Goal: Task Accomplishment & Management: Complete application form

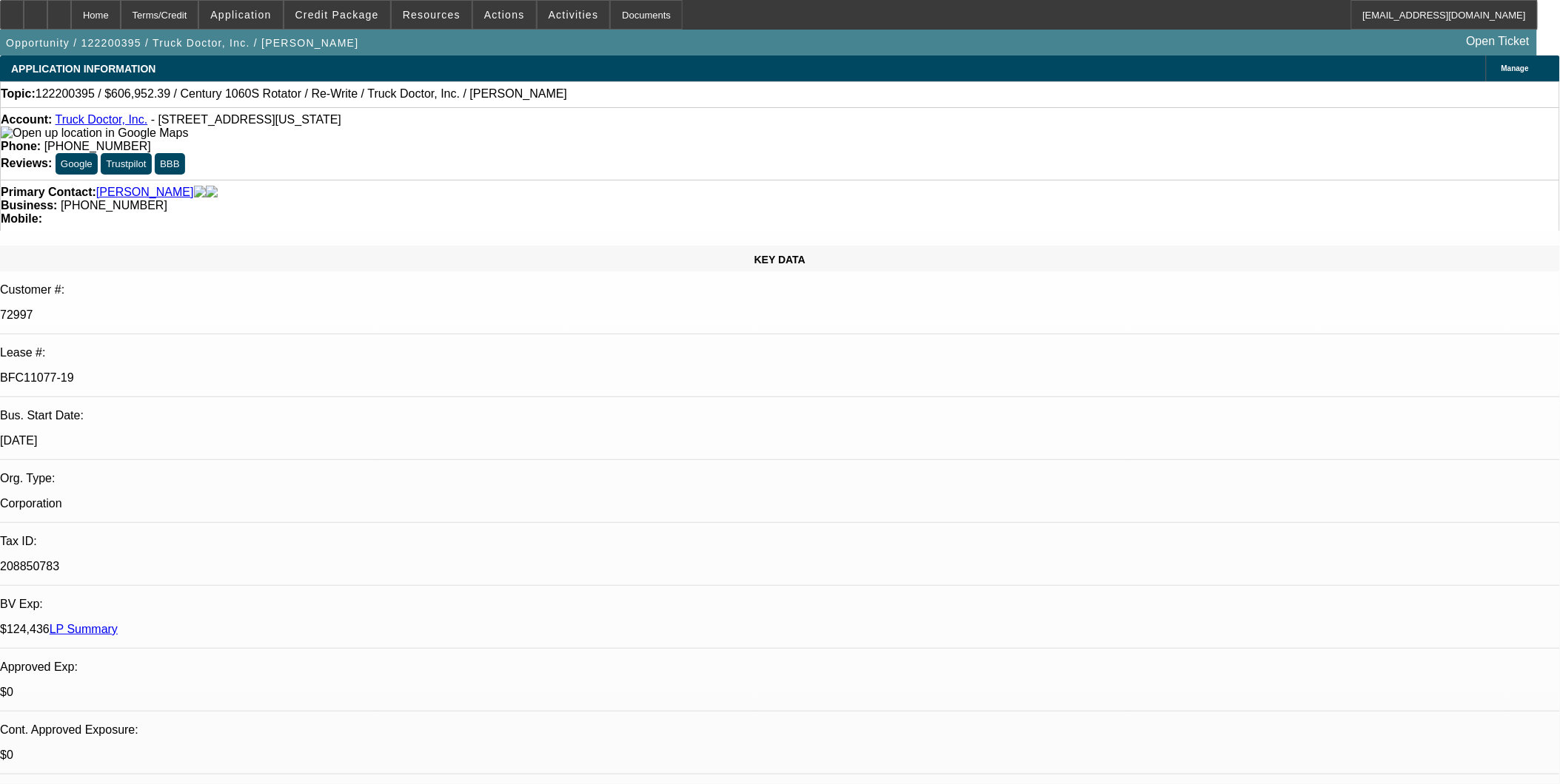
select select "0"
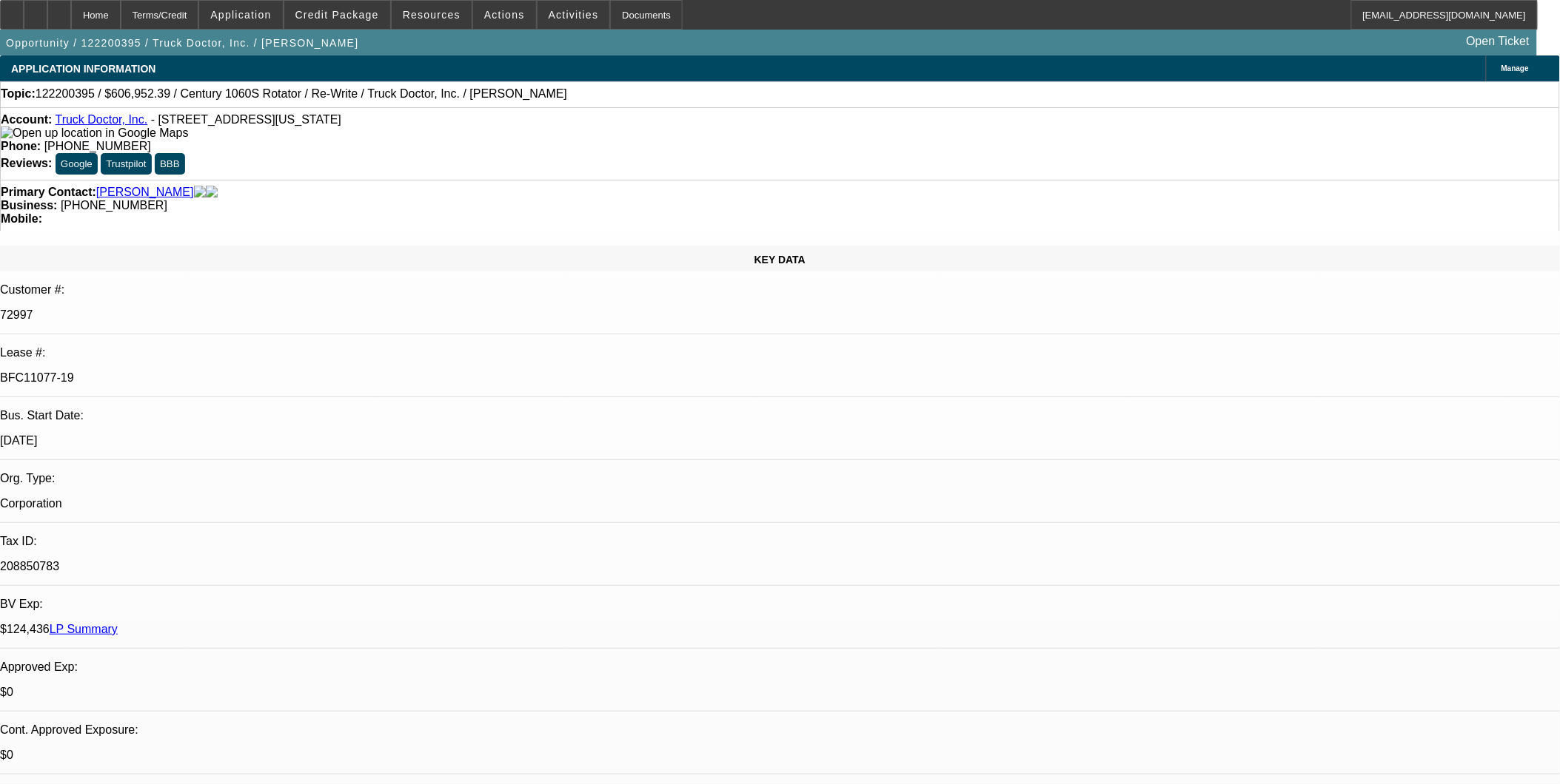
select select "0"
select select "2"
select select "0"
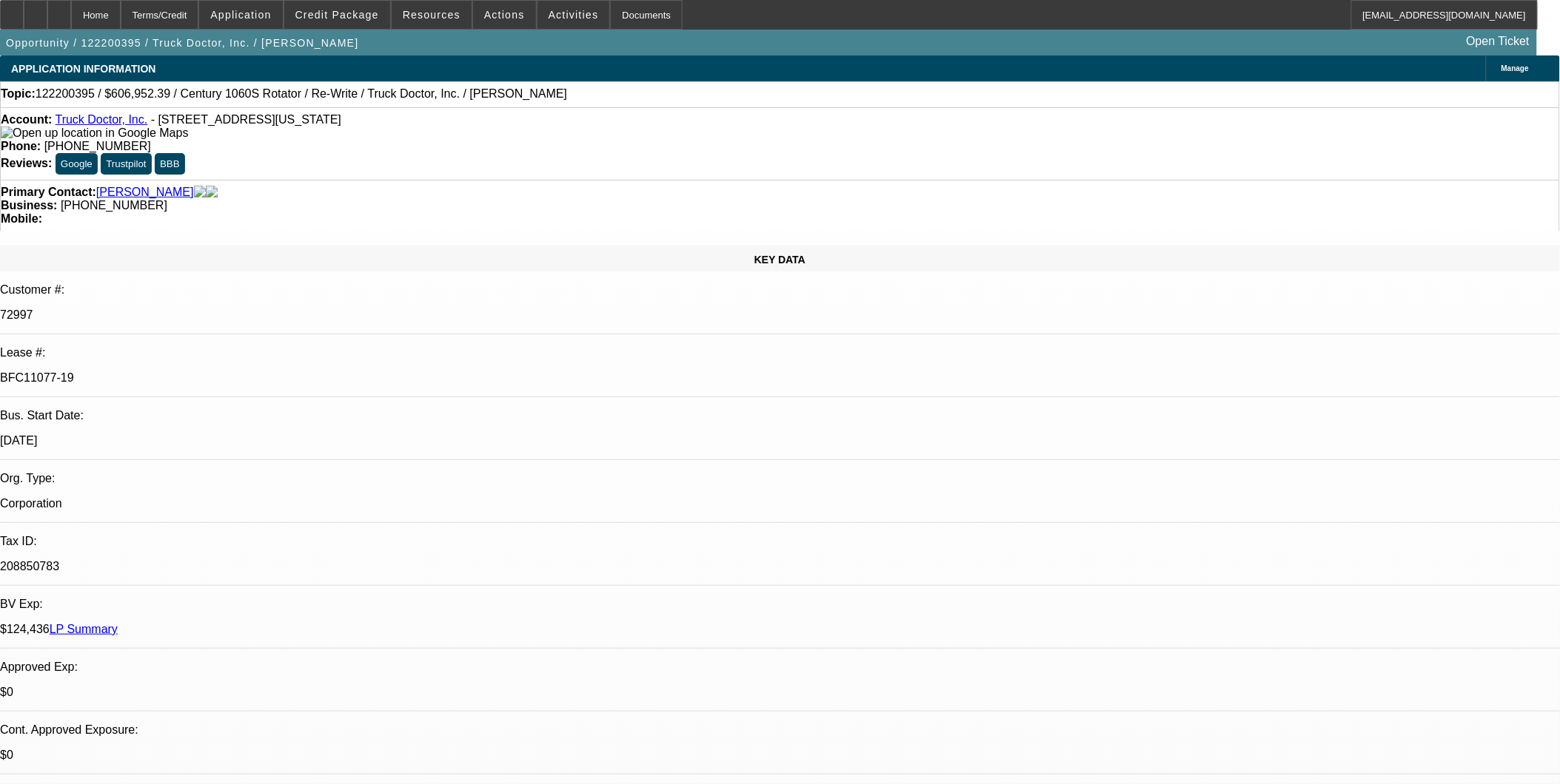
select select "1"
select select "2"
select select "6"
select select "1"
select select "2"
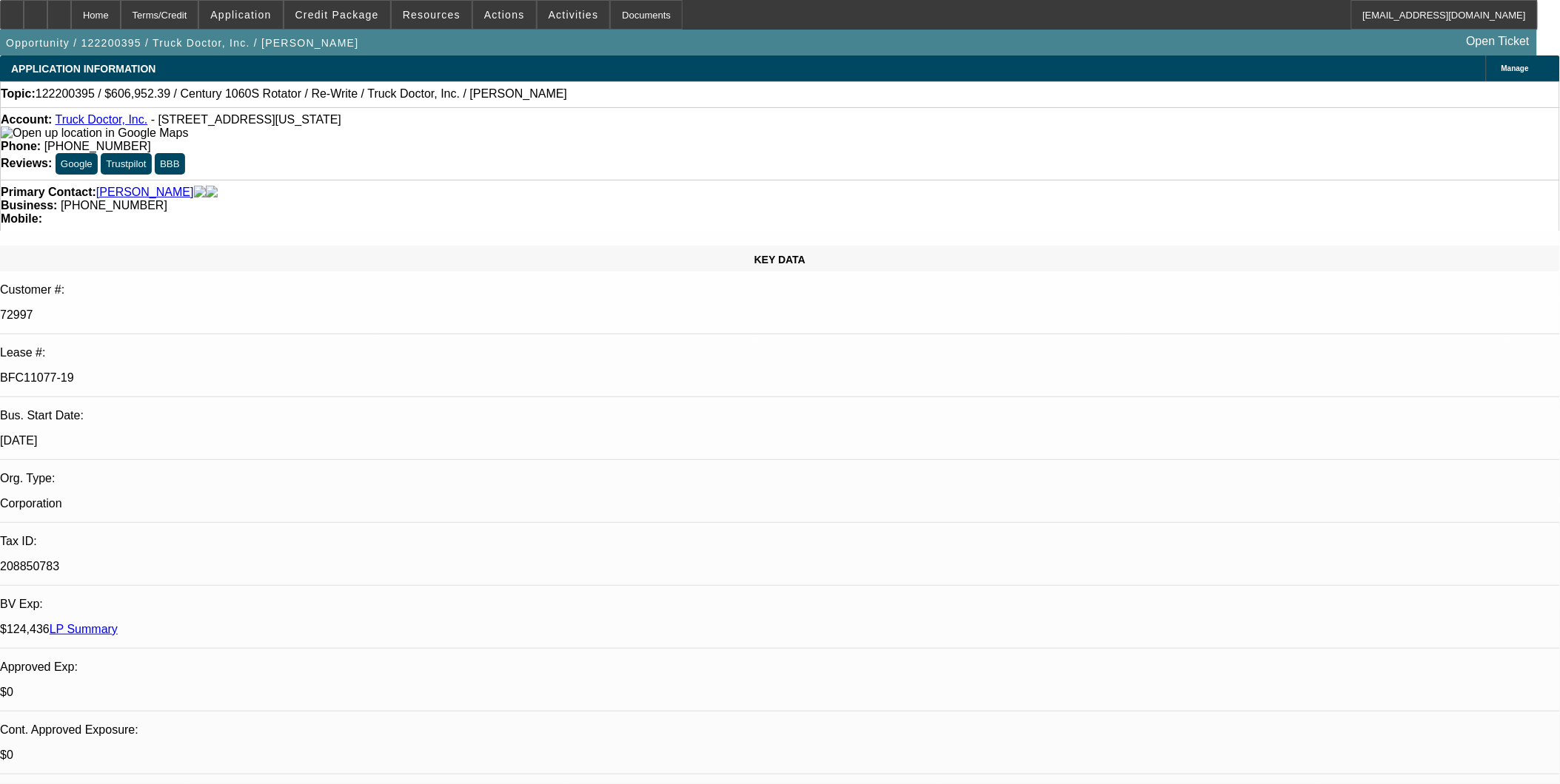
select select "6"
select select "1"
select select "2"
select select "6"
select select "1"
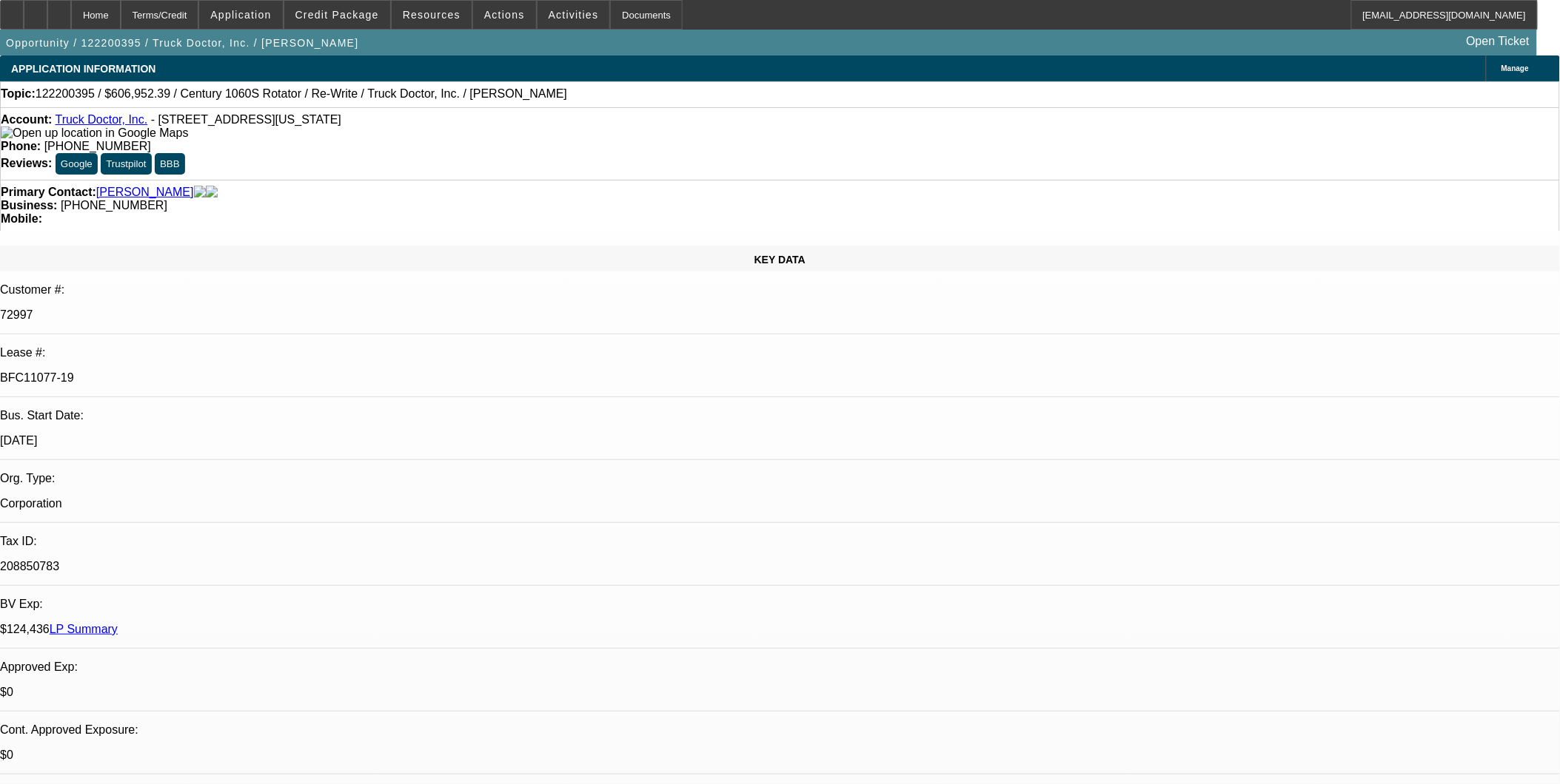
select select "2"
select select "6"
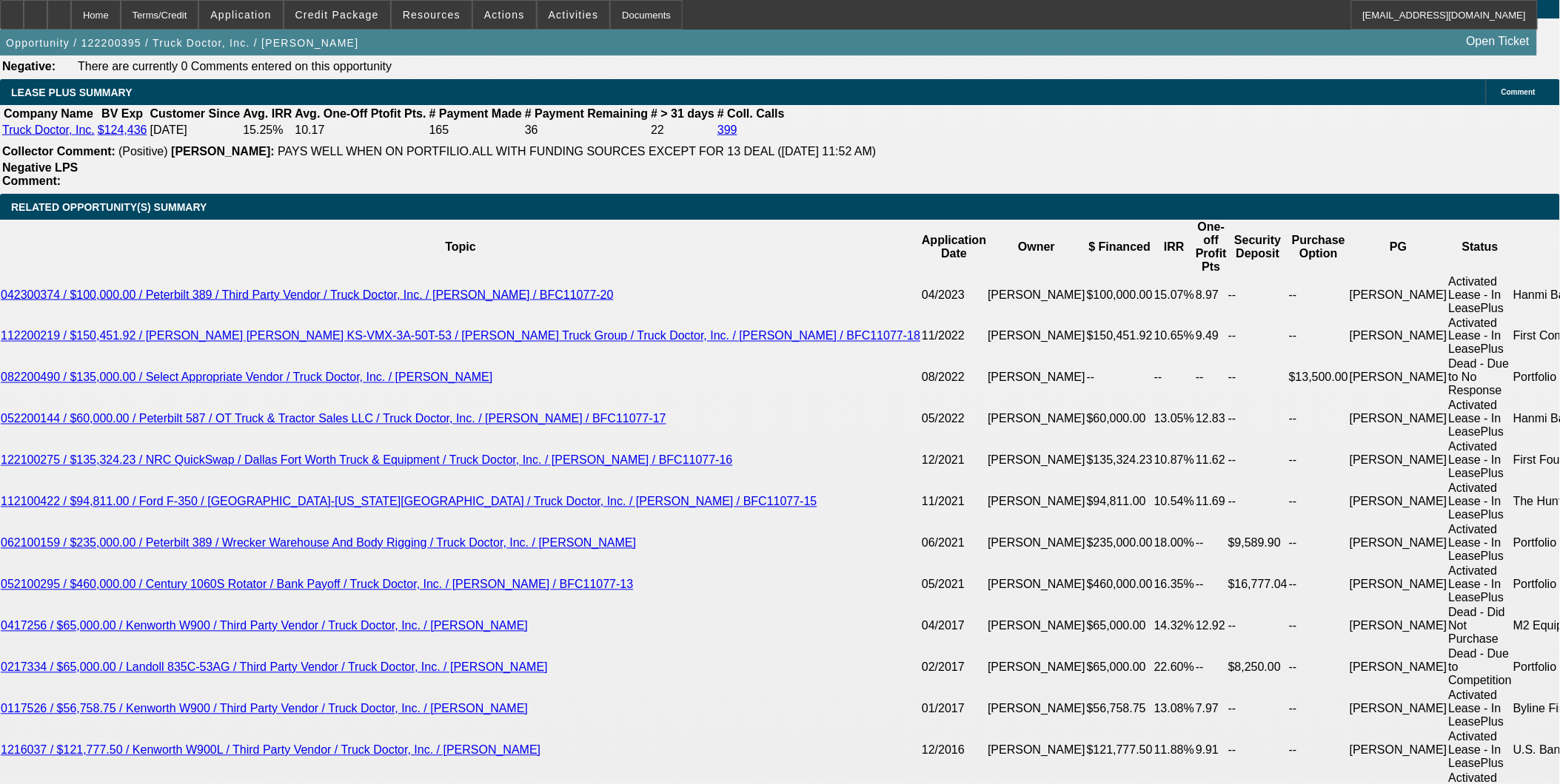
scroll to position [2712, 0]
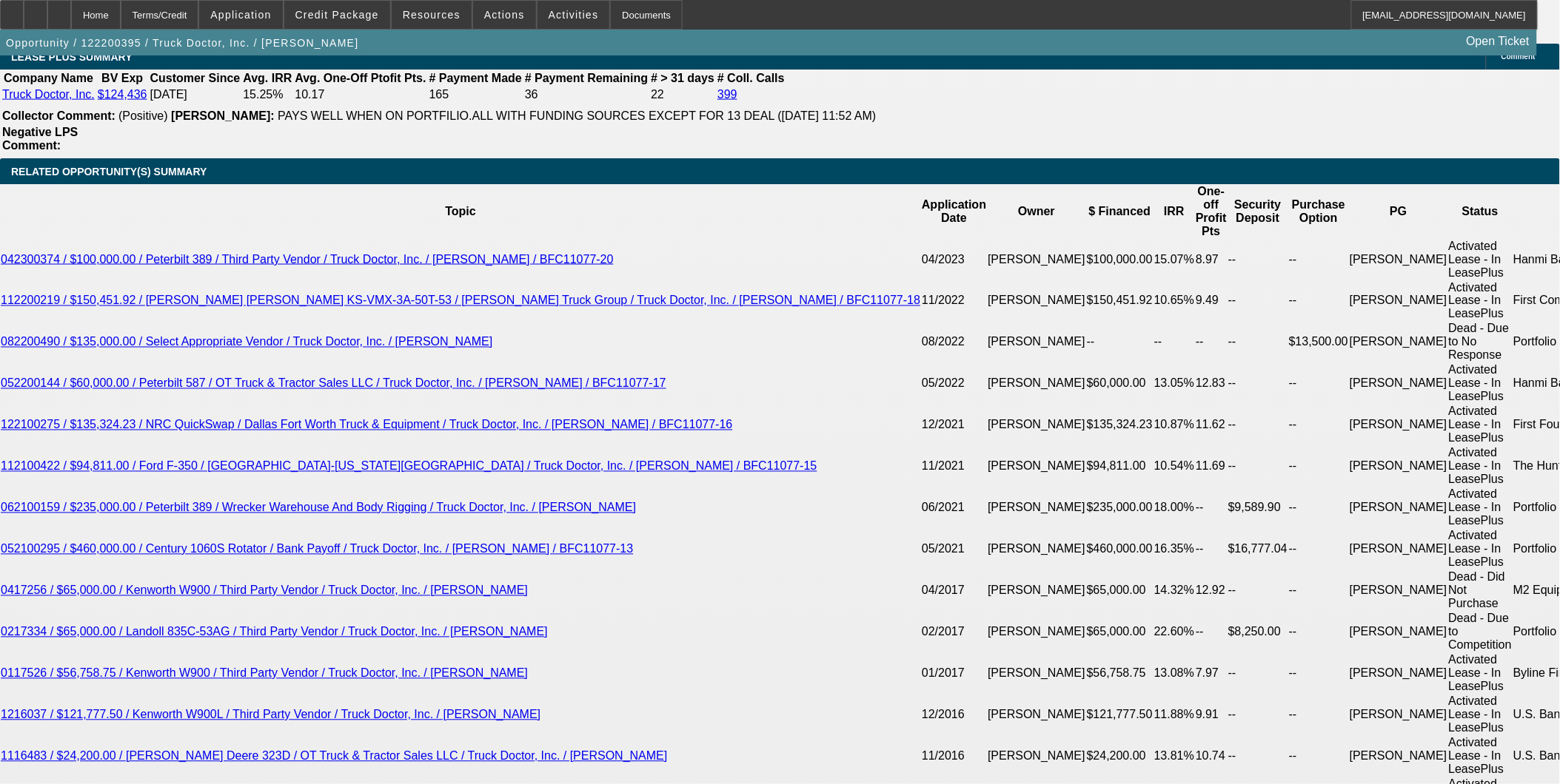
scroll to position [246, 0]
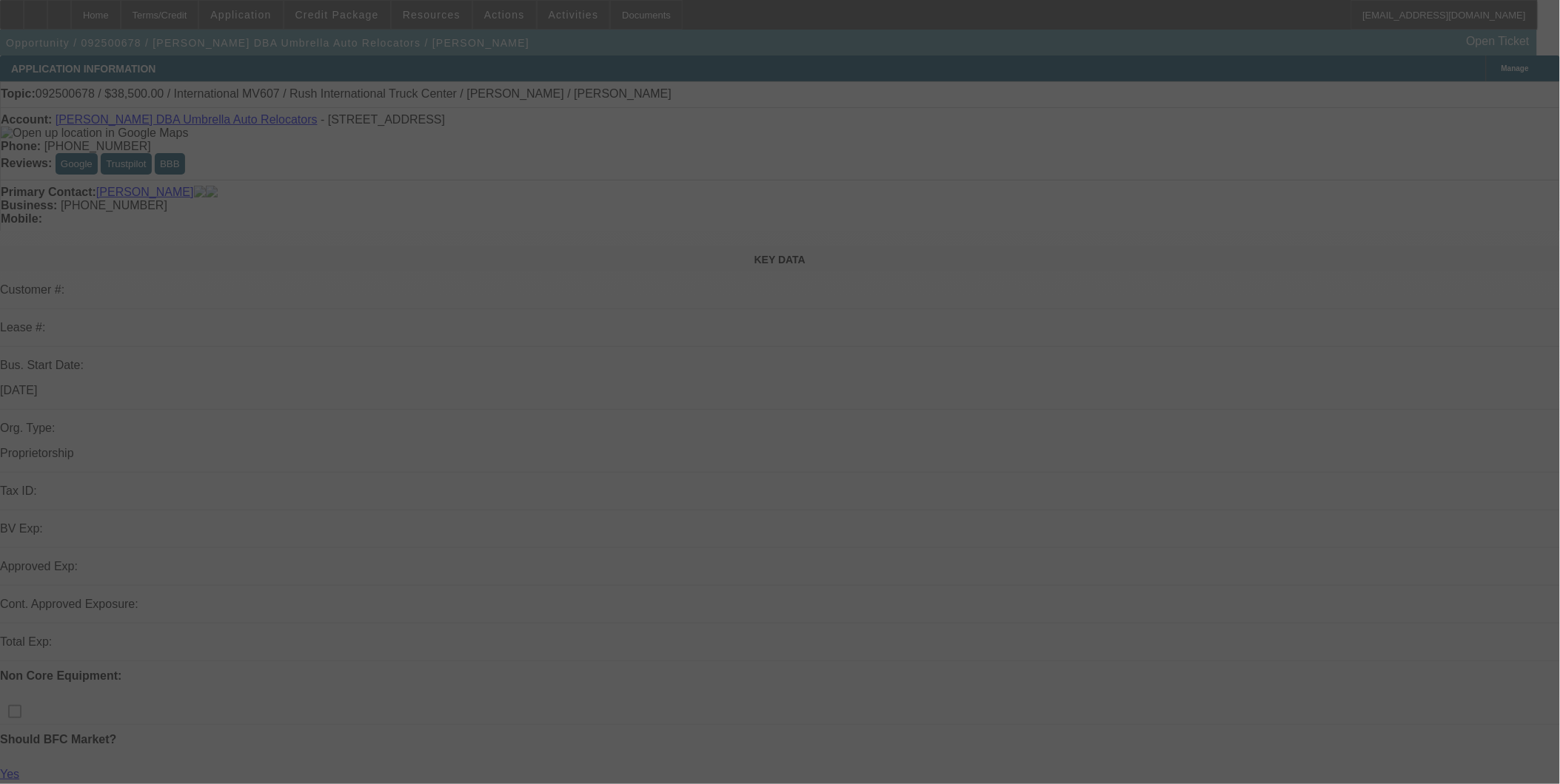
select select "0"
select select "2"
select select "0.1"
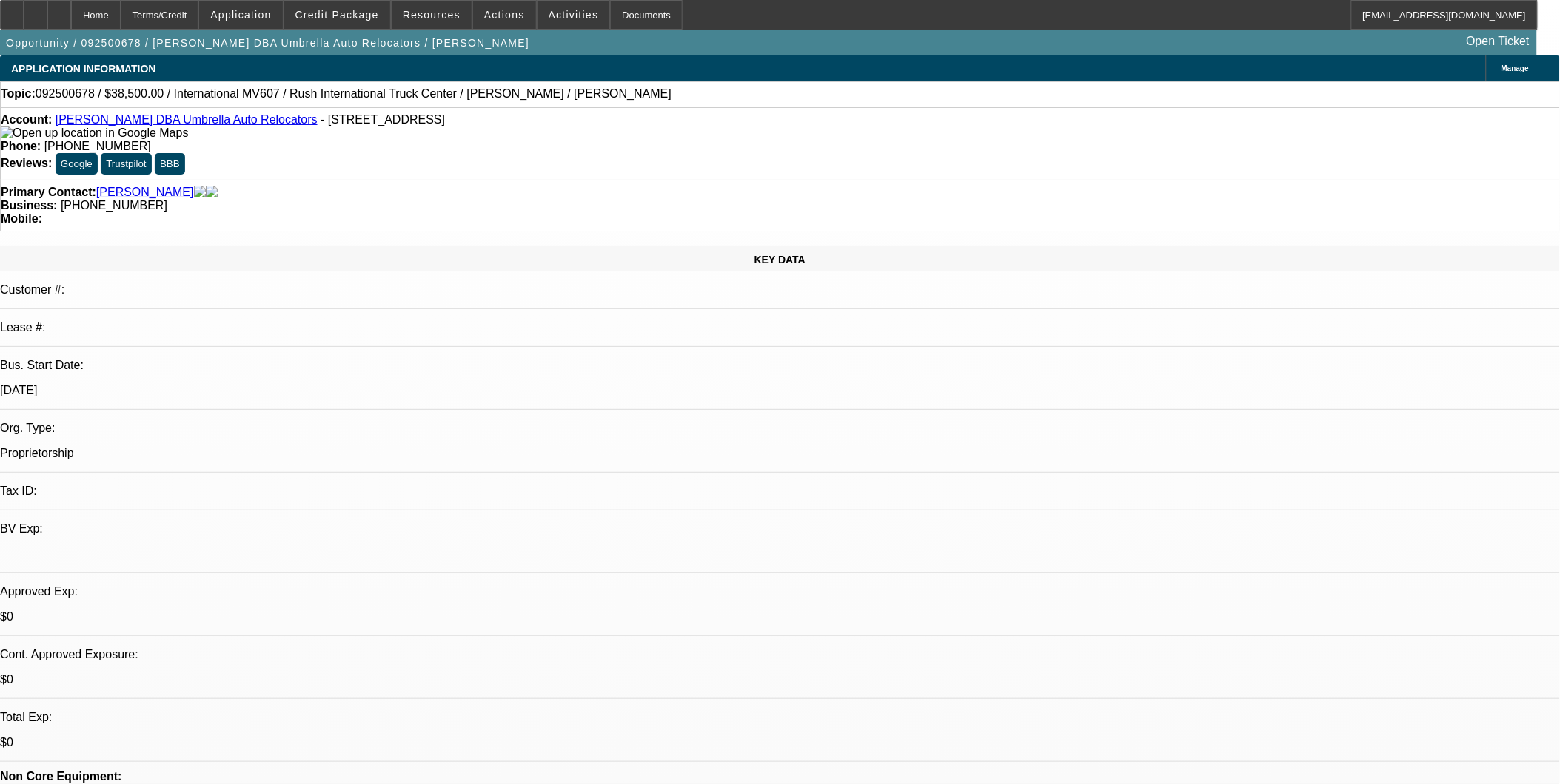
select select "1"
select select "2"
select select "4"
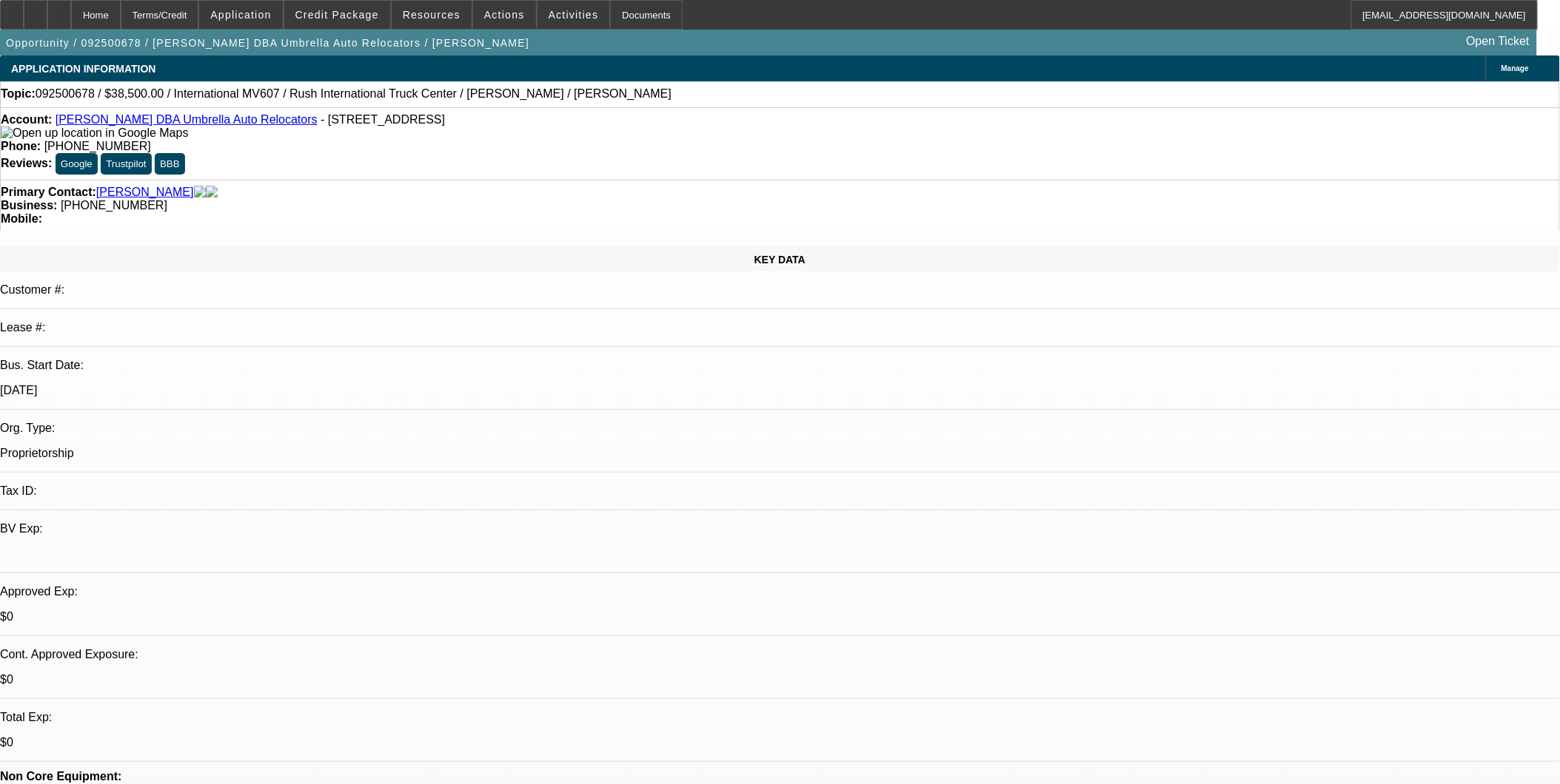
scroll to position [0, 0]
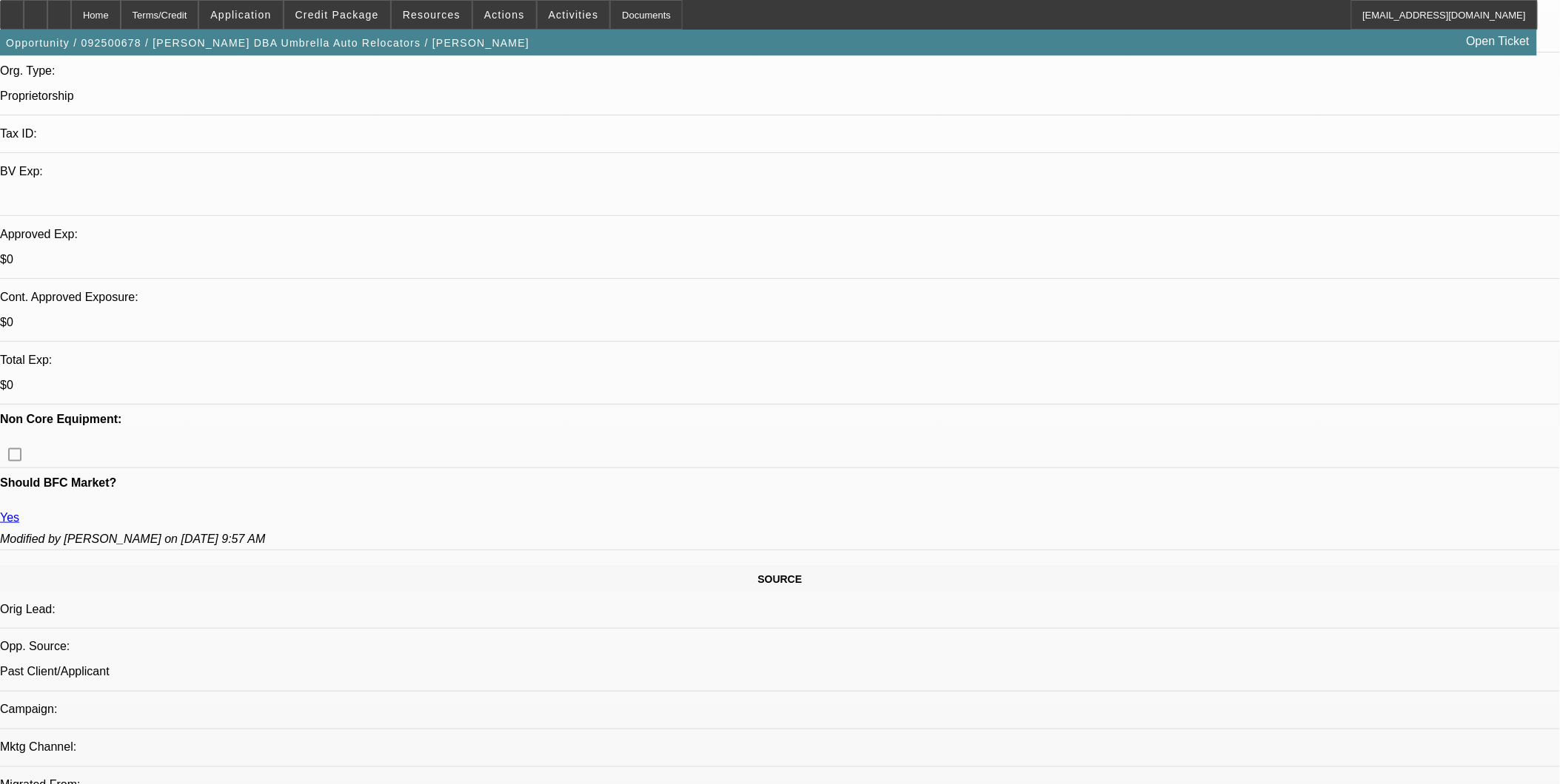
scroll to position [328, 0]
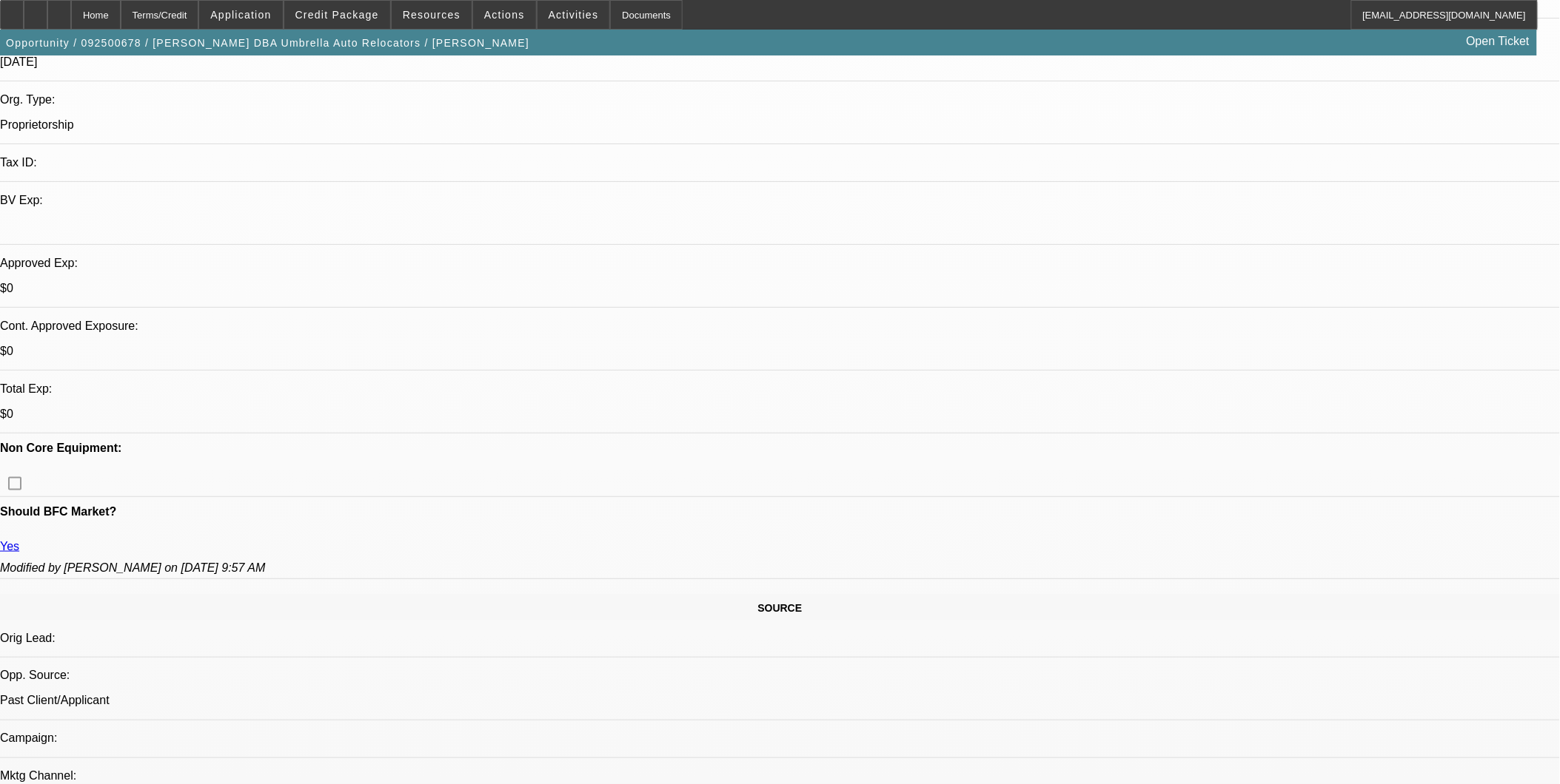
click at [360, 7] on span at bounding box center [337, 15] width 106 height 36
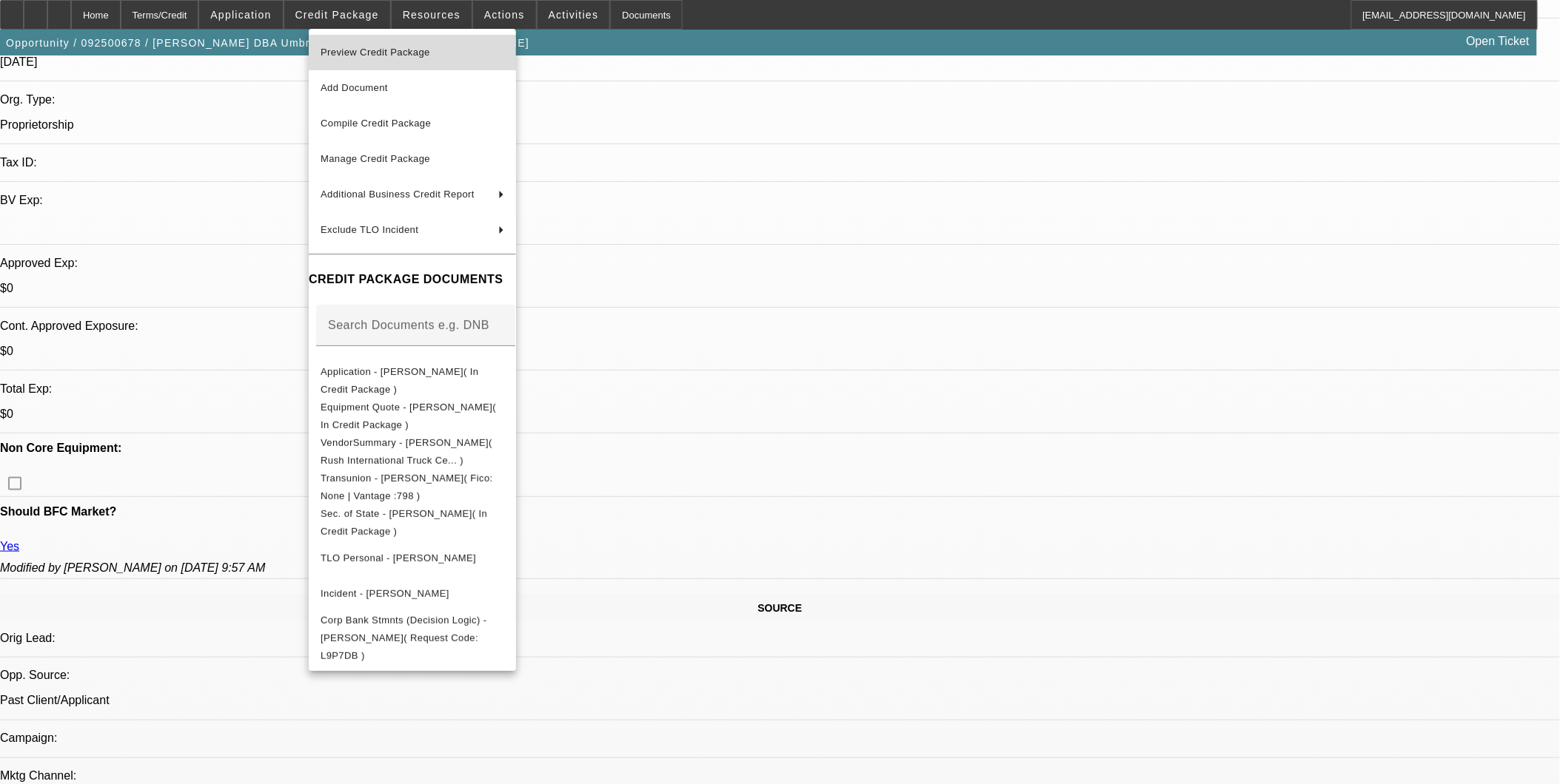
click at [454, 61] on span "Preview Credit Package" at bounding box center [412, 53] width 184 height 18
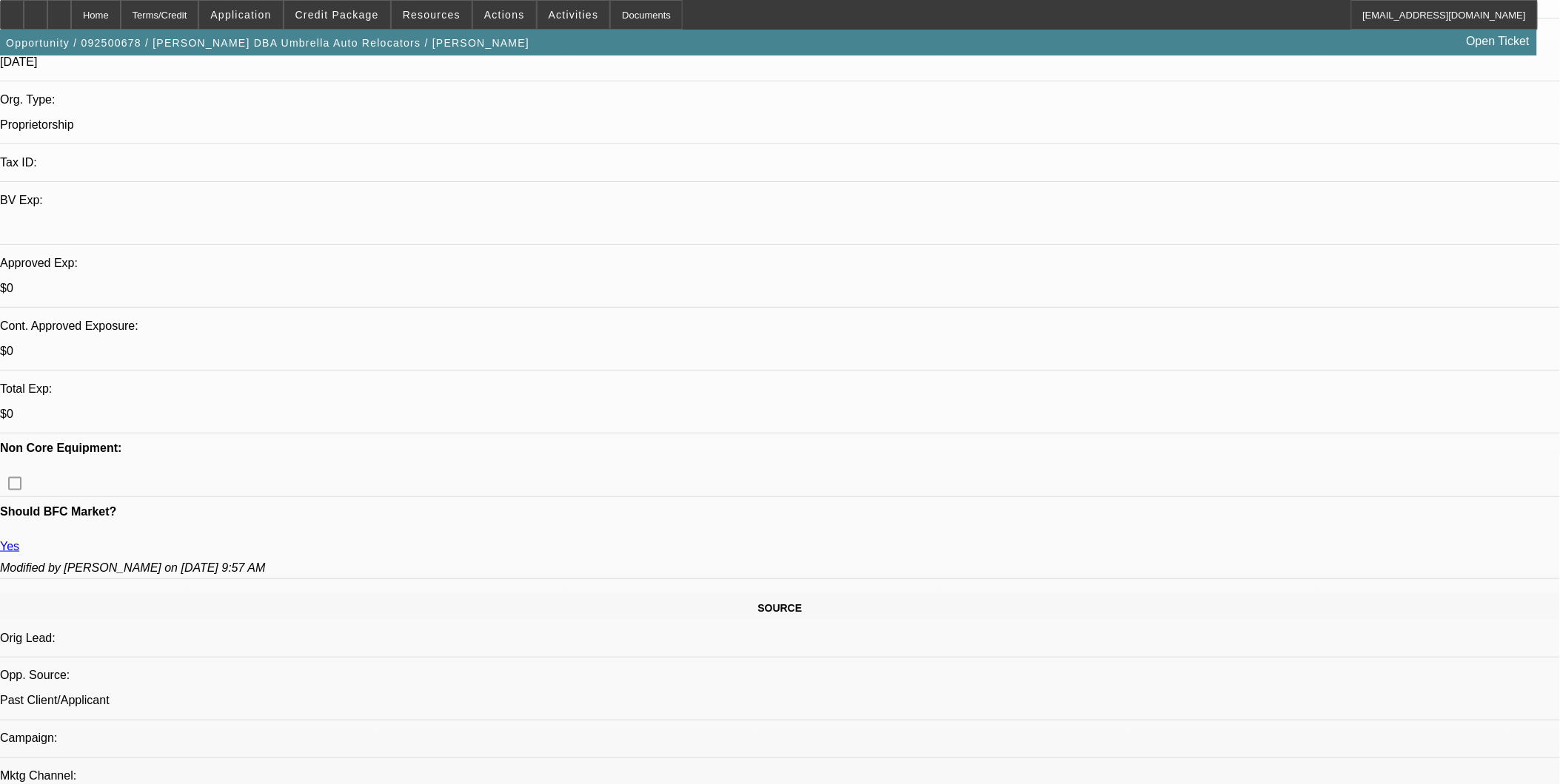
click at [657, 151] on div "APPLICATION INFORMATION Manage Topic: 092500678 / $38,500.00 / International MV…" at bounding box center [780, 773] width 1560 height 2092
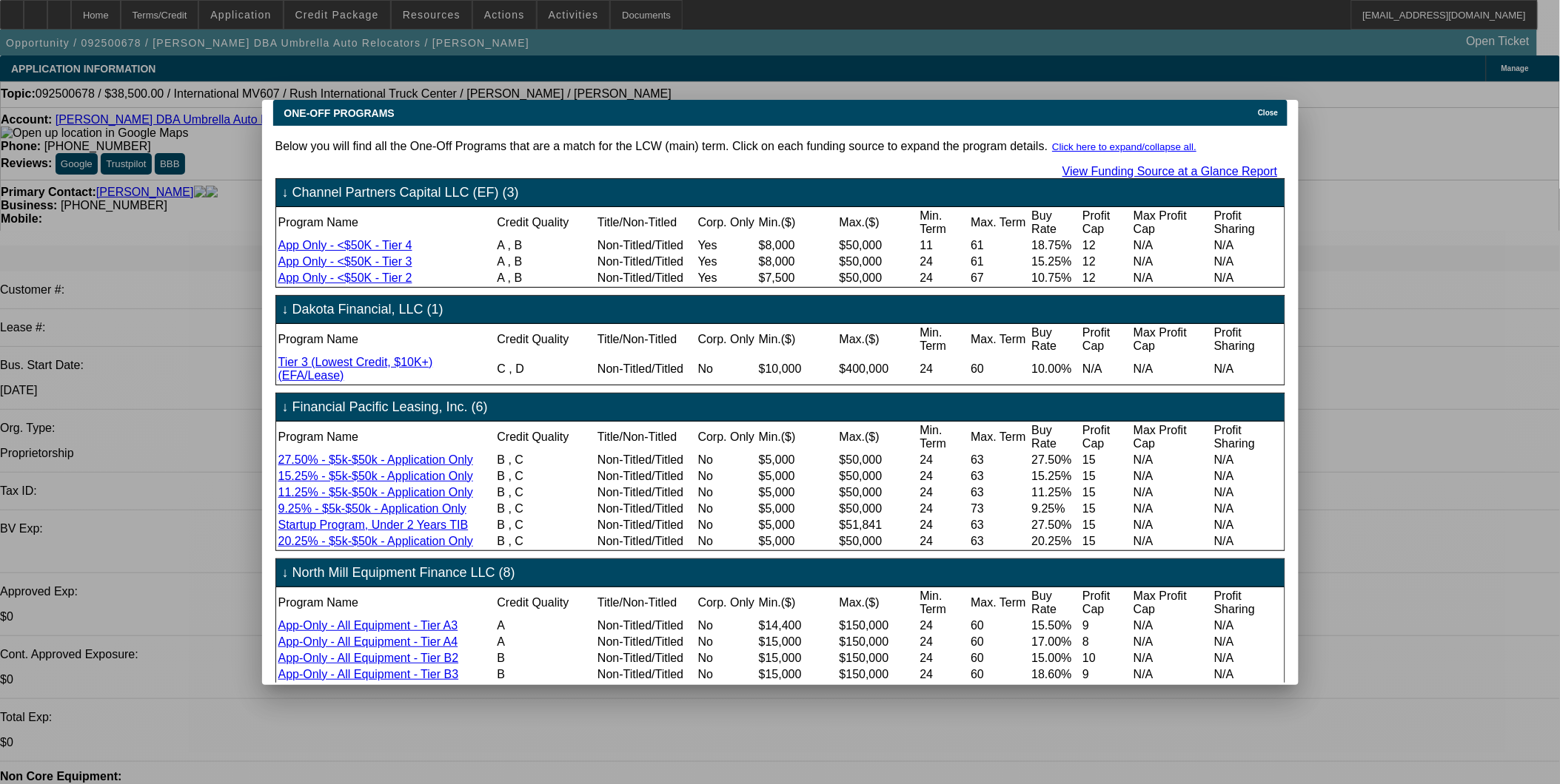
click at [1276, 108] on div "Close" at bounding box center [1270, 108] width 33 height 17
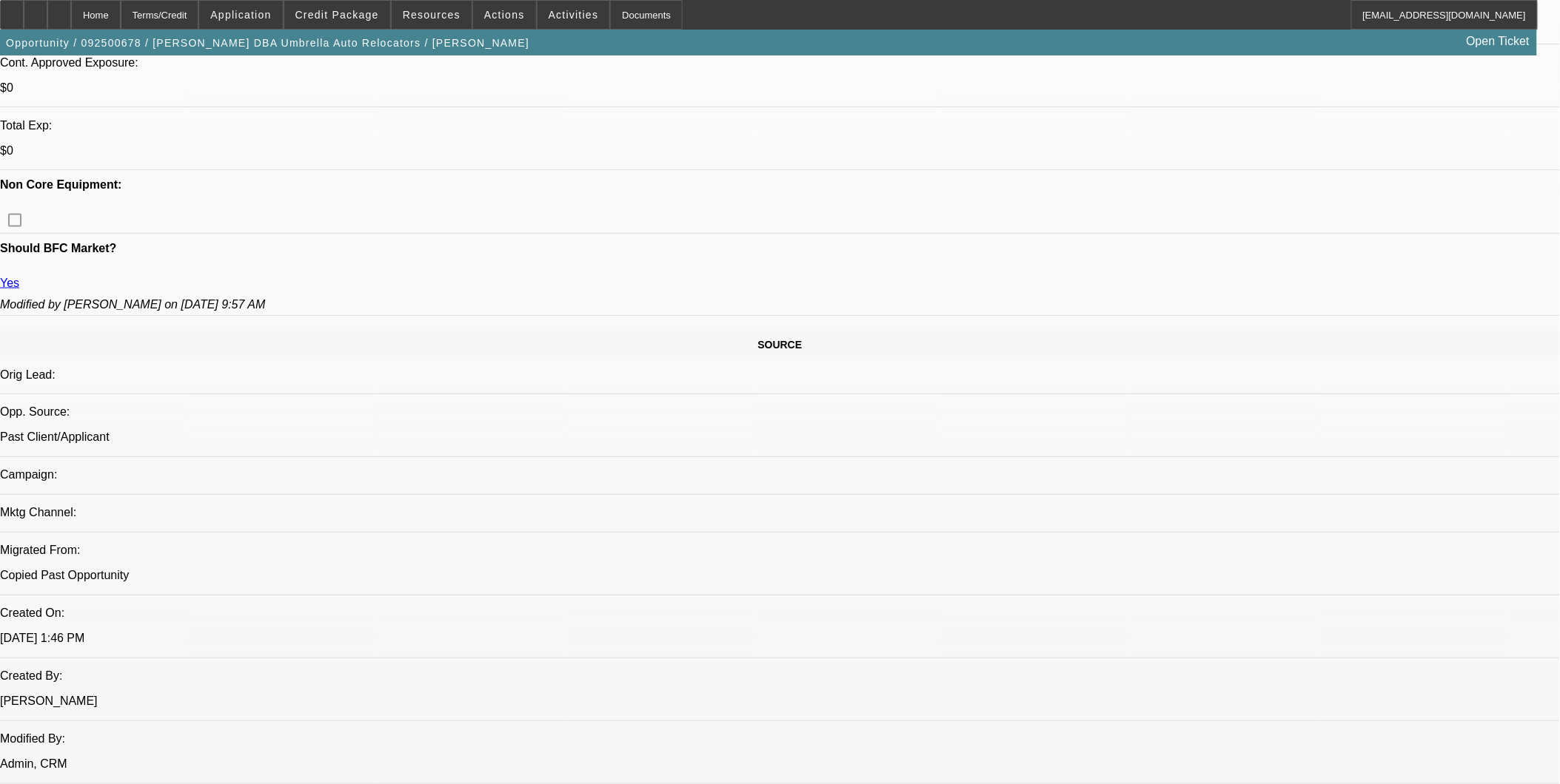
scroll to position [575, 0]
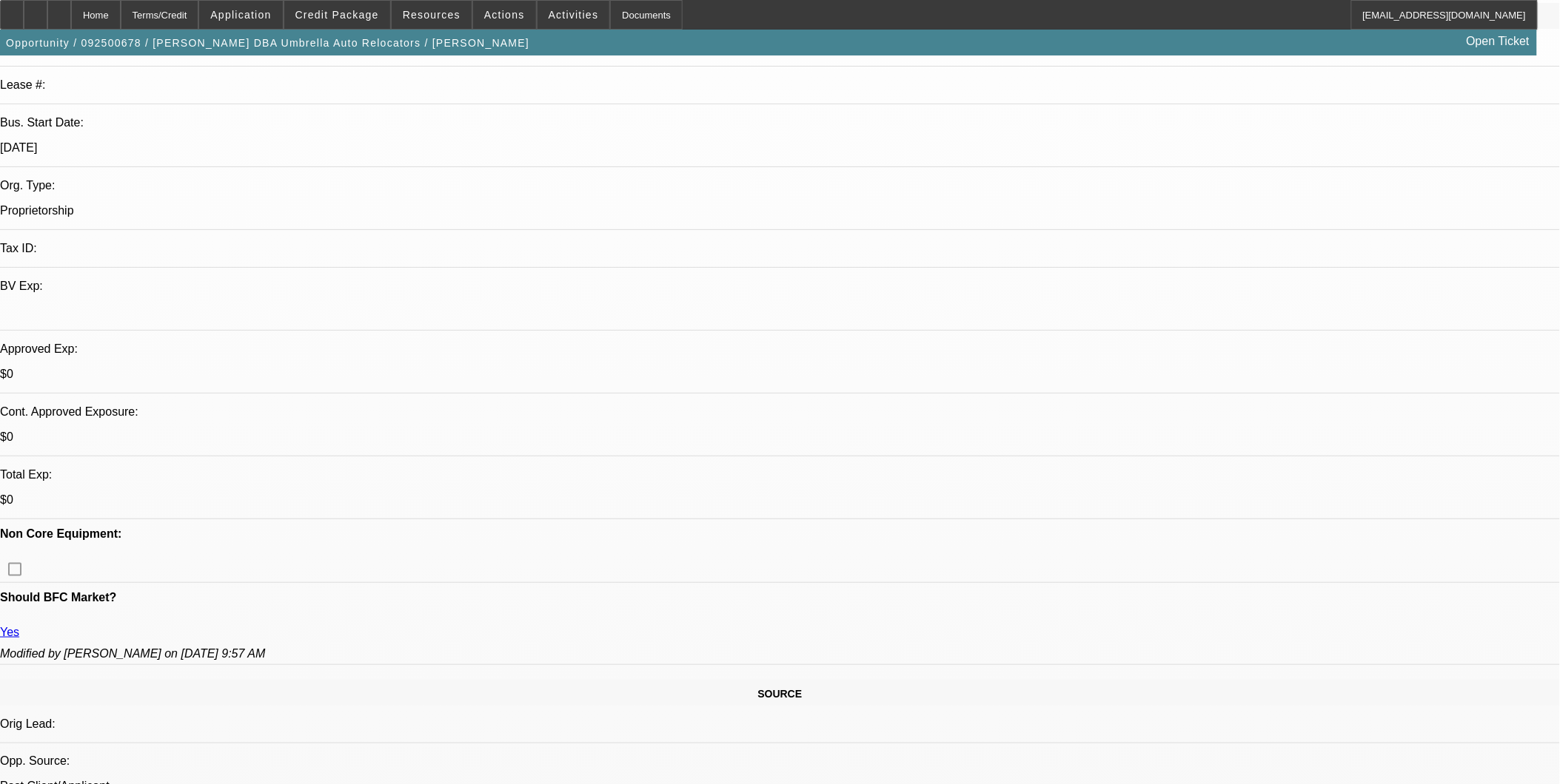
scroll to position [246, 0]
drag, startPoint x: 763, startPoint y: 190, endPoint x: 759, endPoint y: 198, distance: 8.9
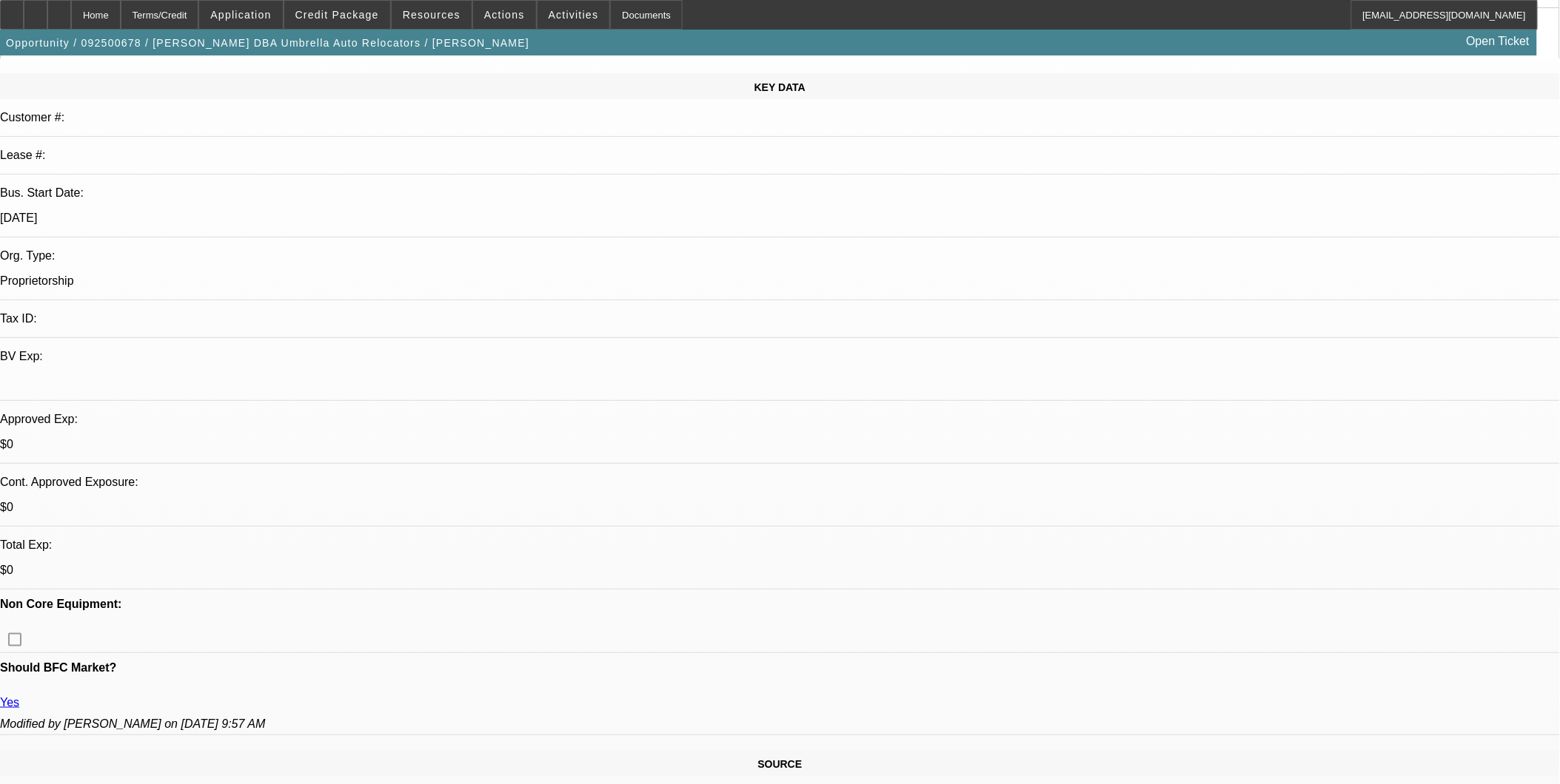
scroll to position [0, 0]
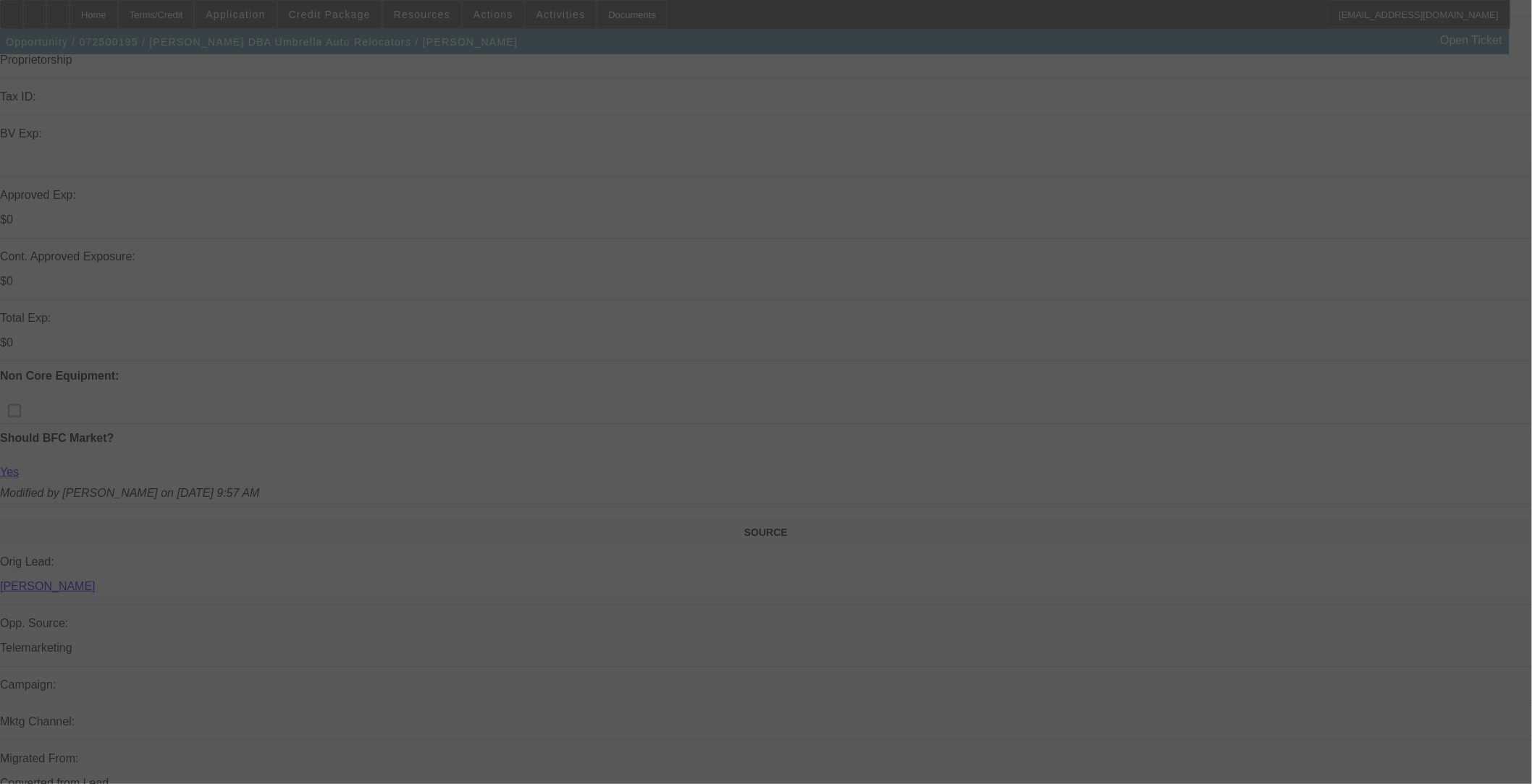
scroll to position [401, 0]
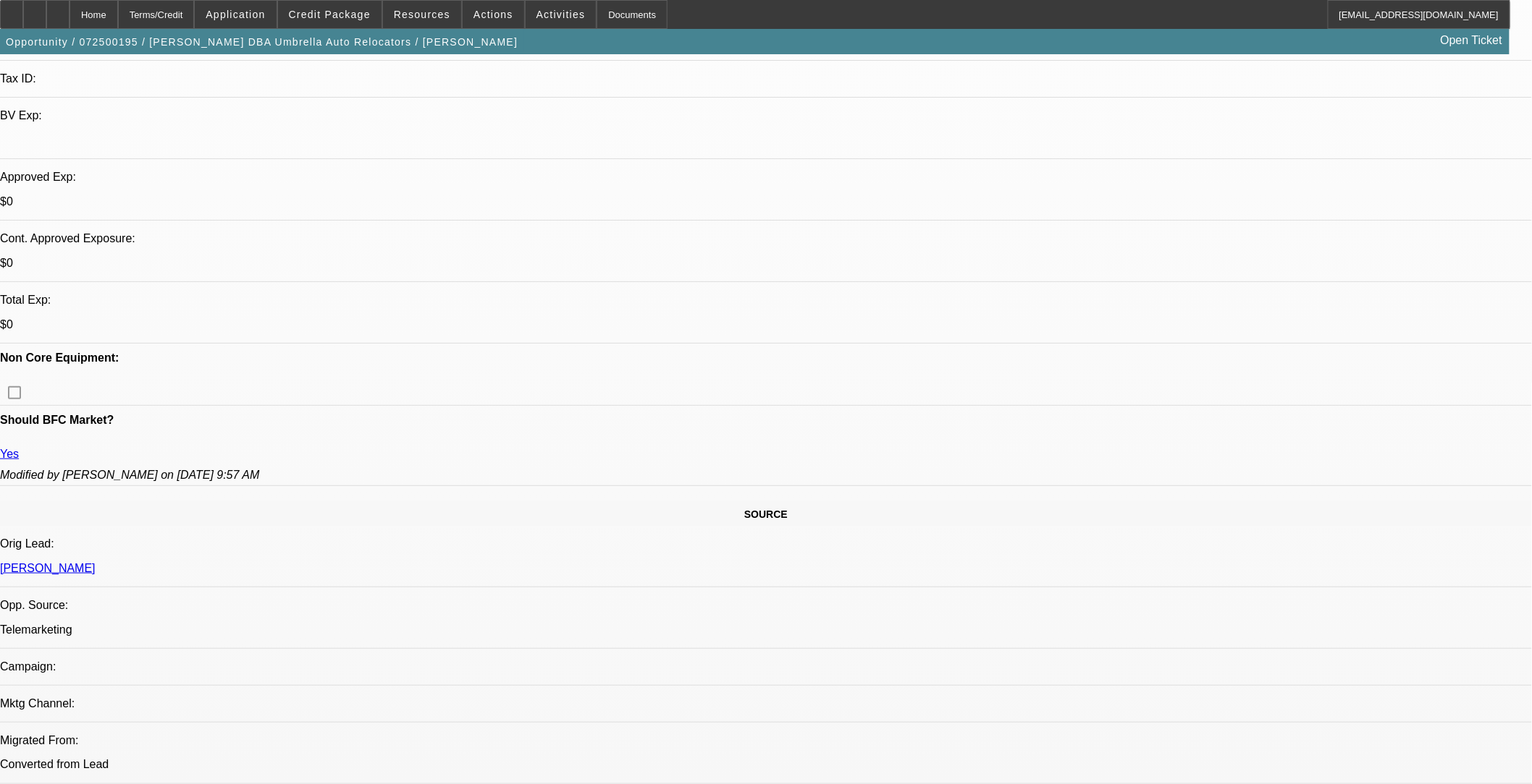
select select "0"
select select "2"
select select "0.1"
select select "1"
select select "2"
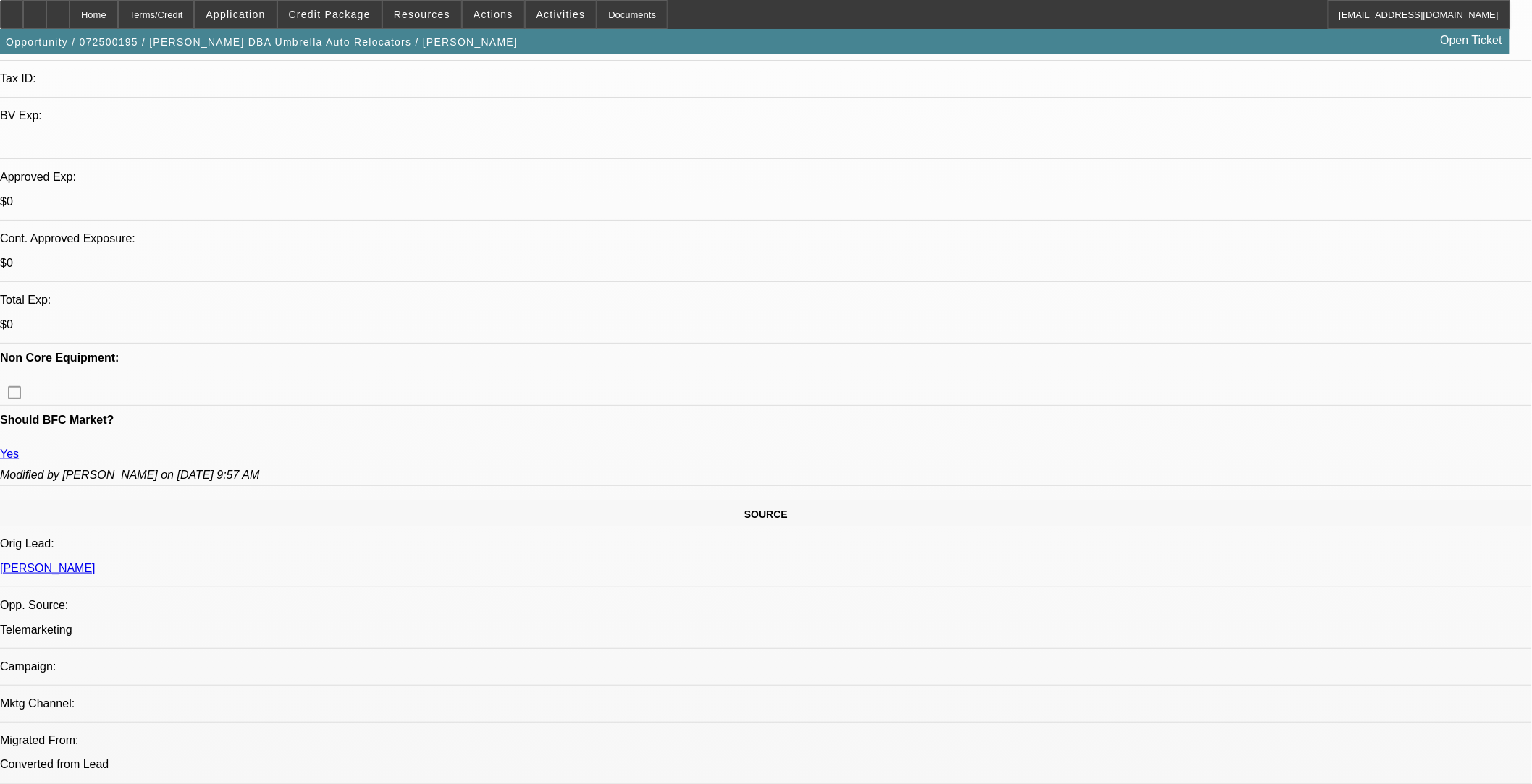
select select "4"
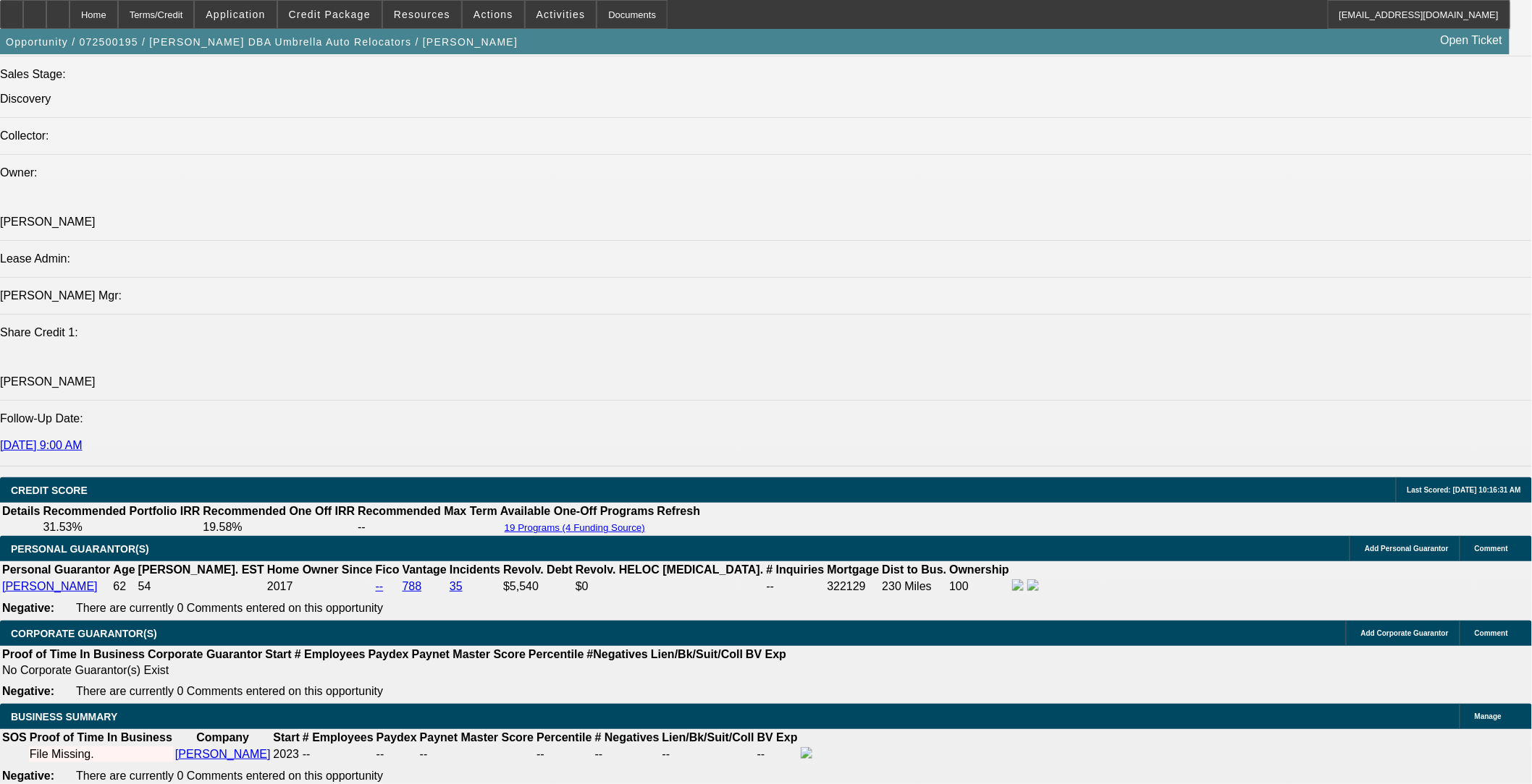
scroll to position [1769, 0]
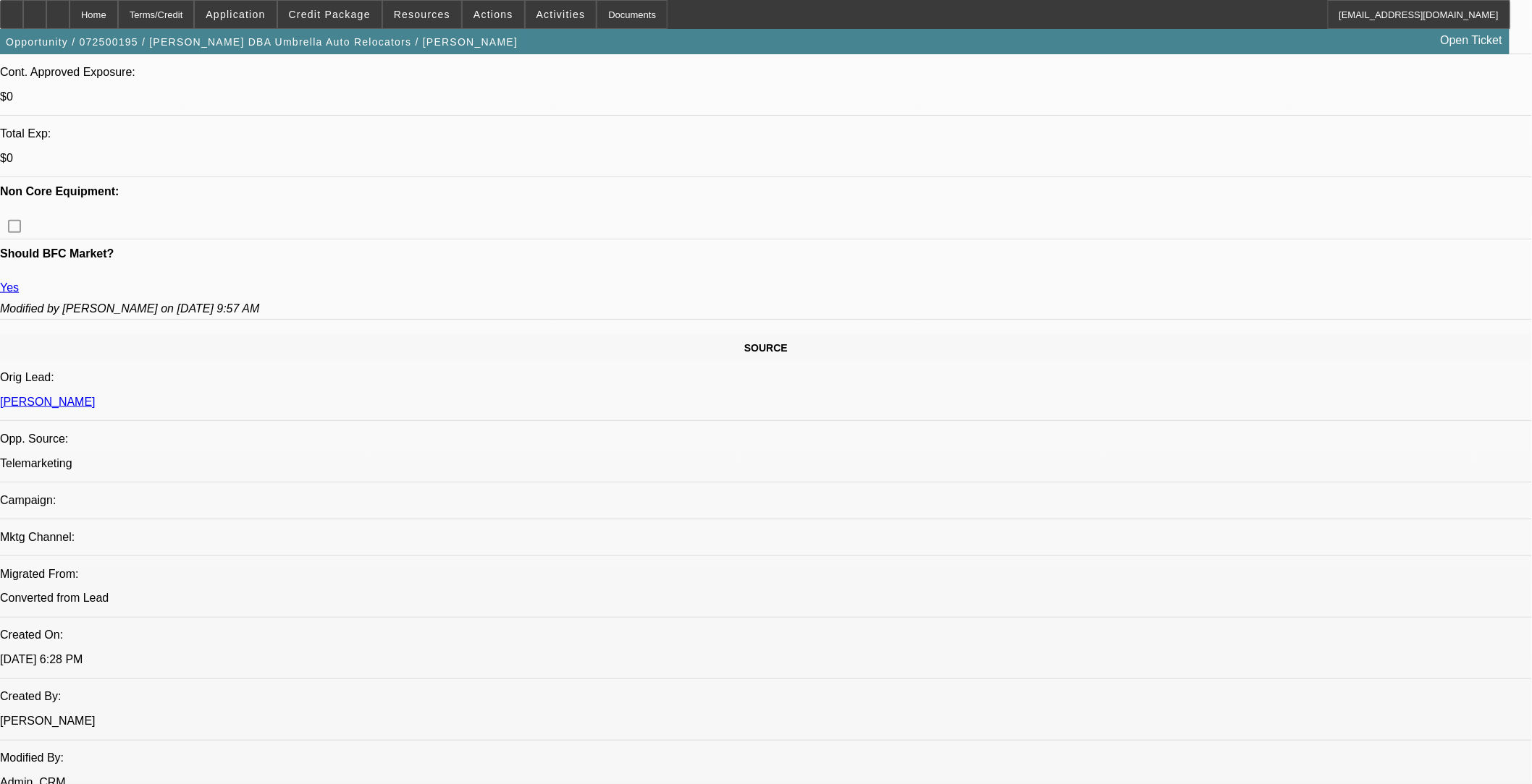
scroll to position [562, 0]
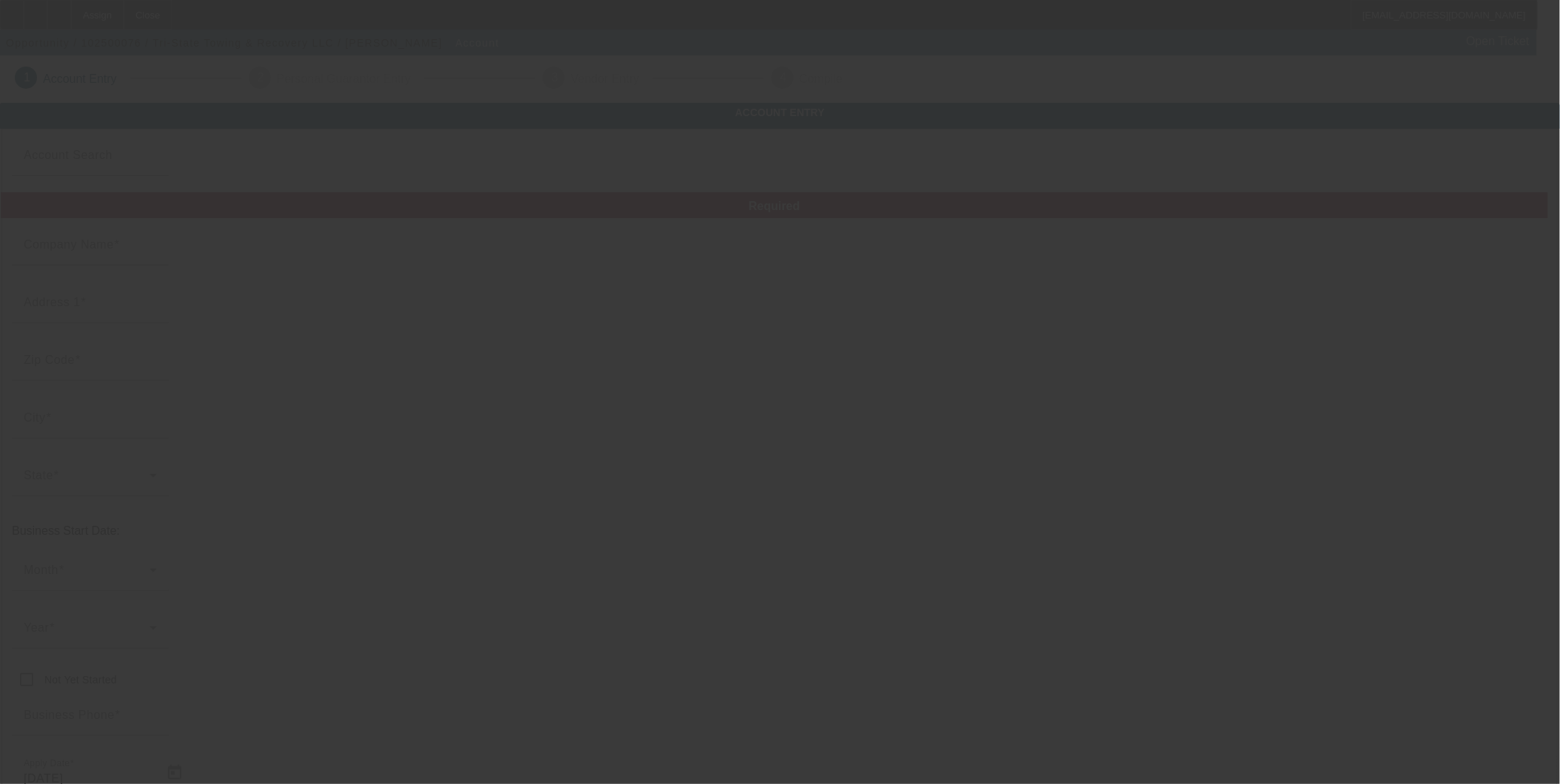
type input "Tri-State Towing & Recovery LLC"
type input "3907 Langley Avenue"
type input "36535"
type input "Foley"
type input "(251) 752-5072"
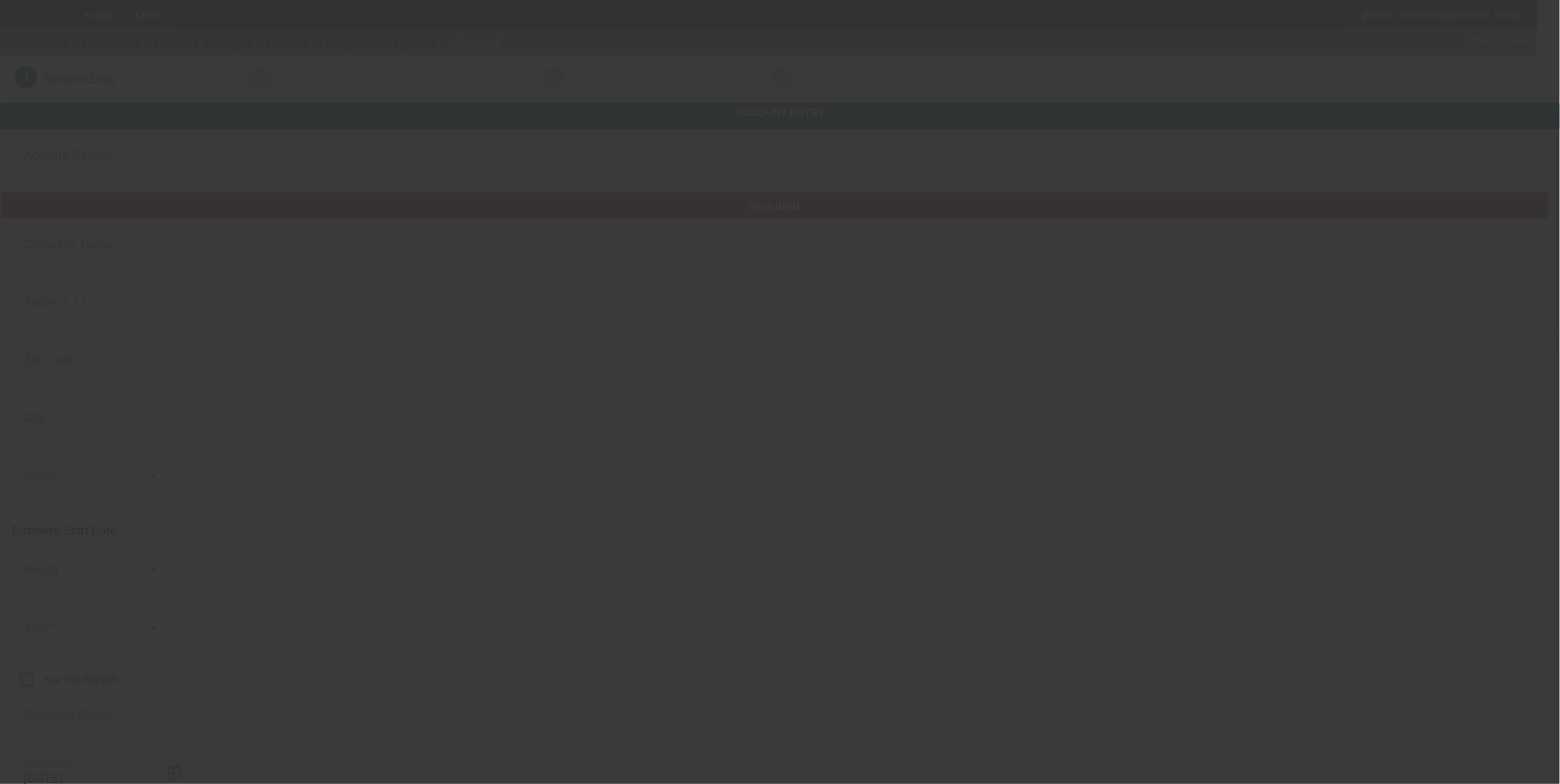
type input "tom@tristatetows.com"
type input "33-3202964"
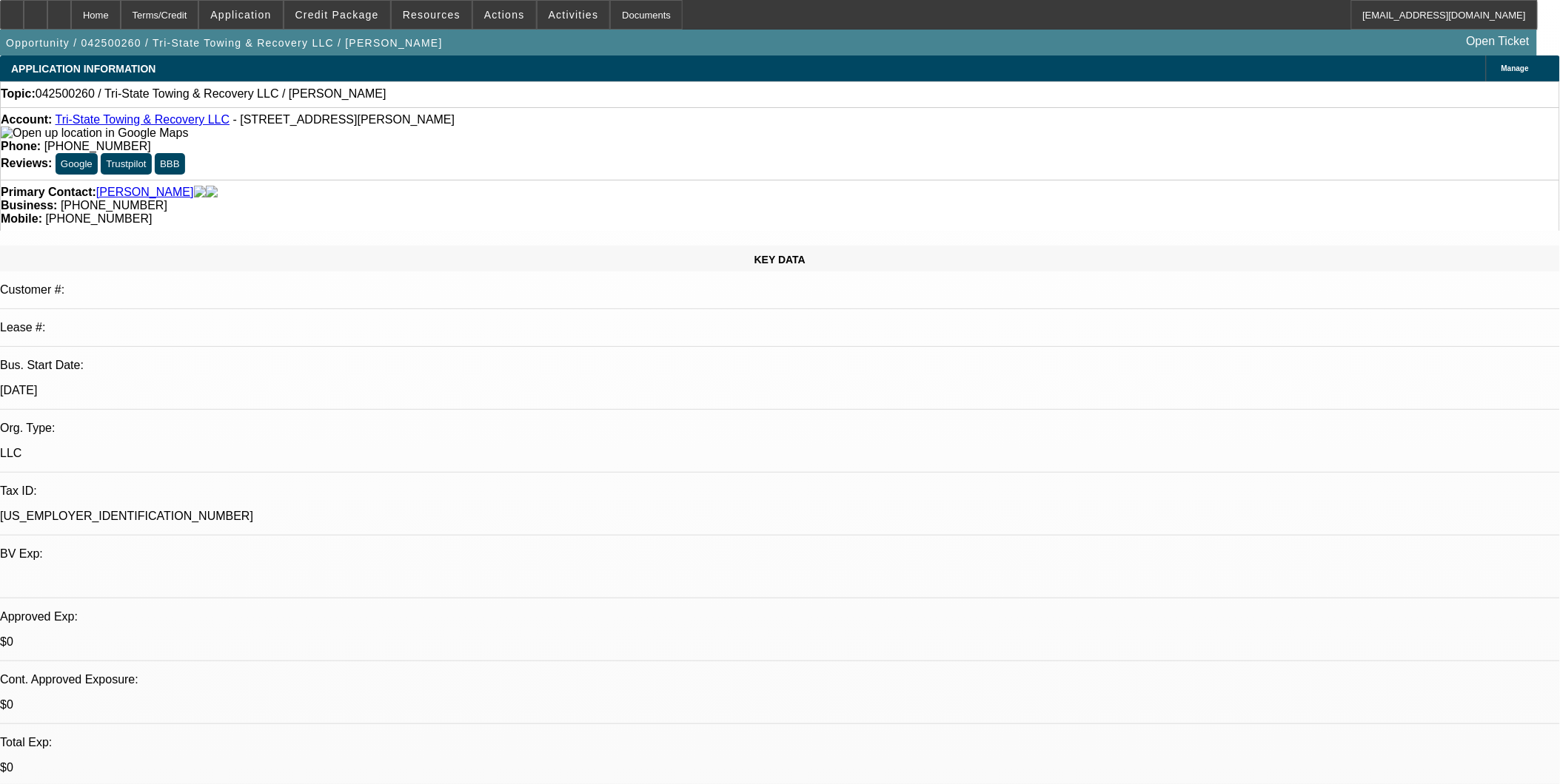
select select "0"
select select "2"
select select "0.1"
select select "1"
select select "2"
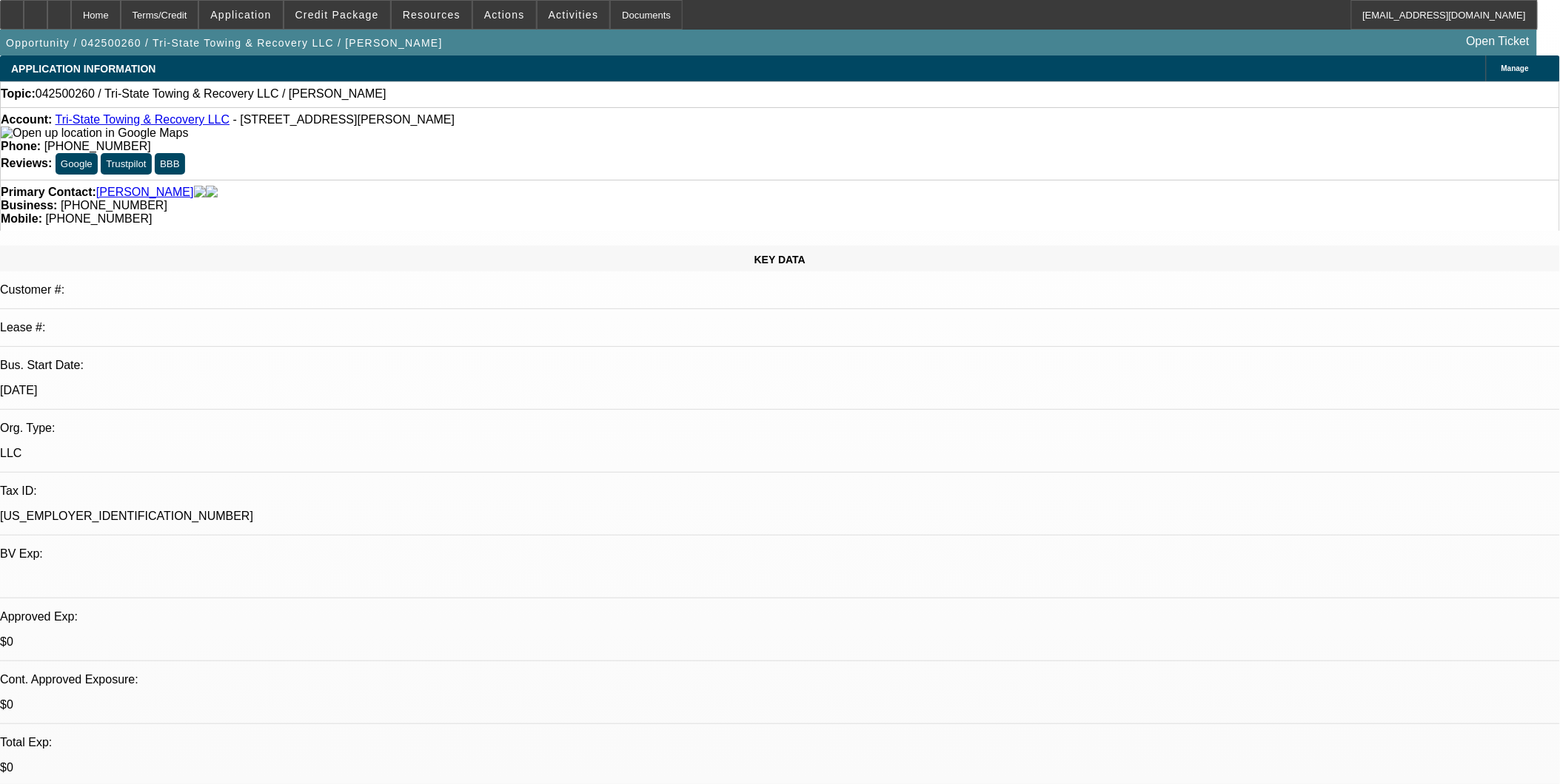
select select "4"
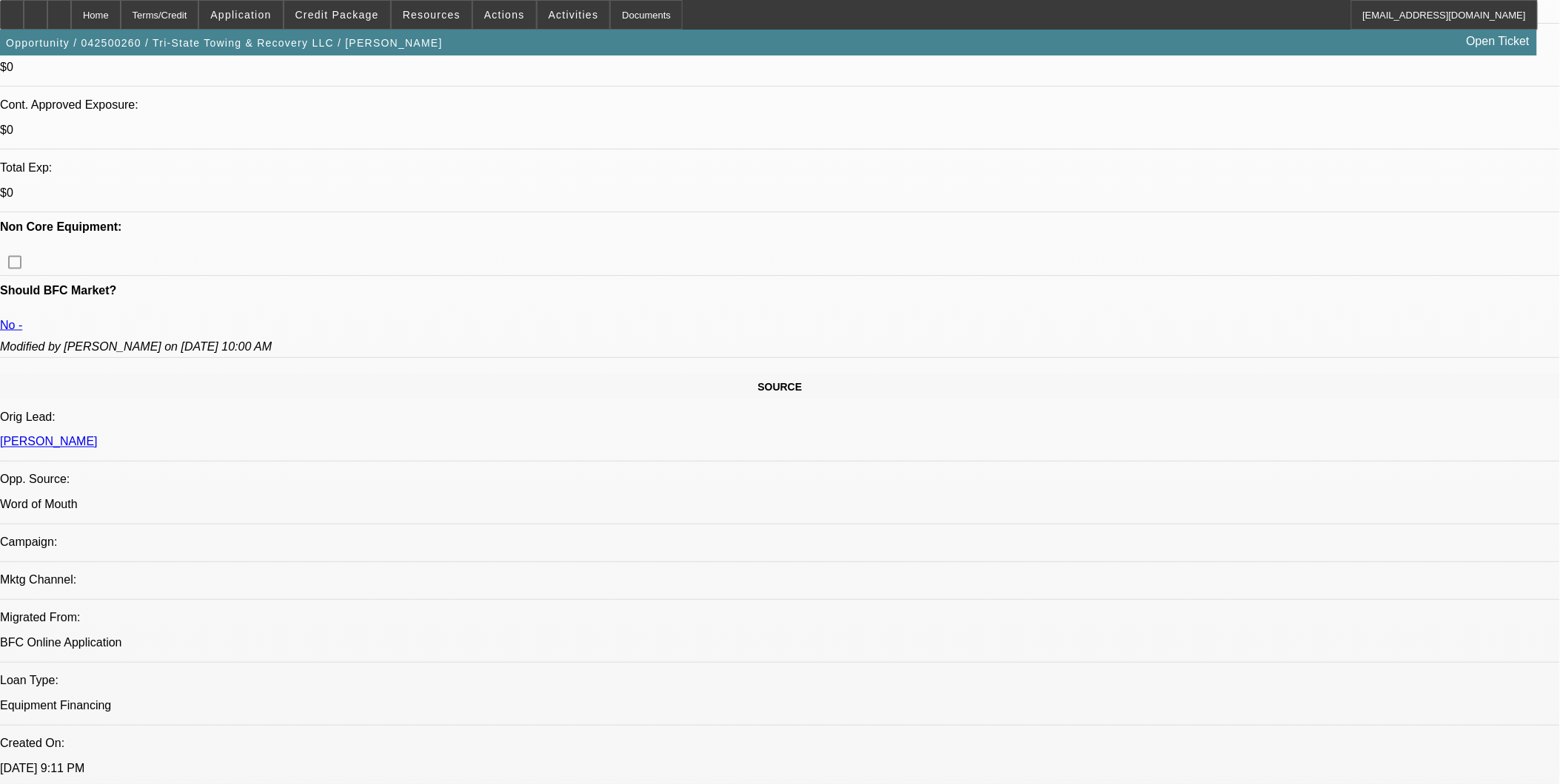
scroll to position [657, 0]
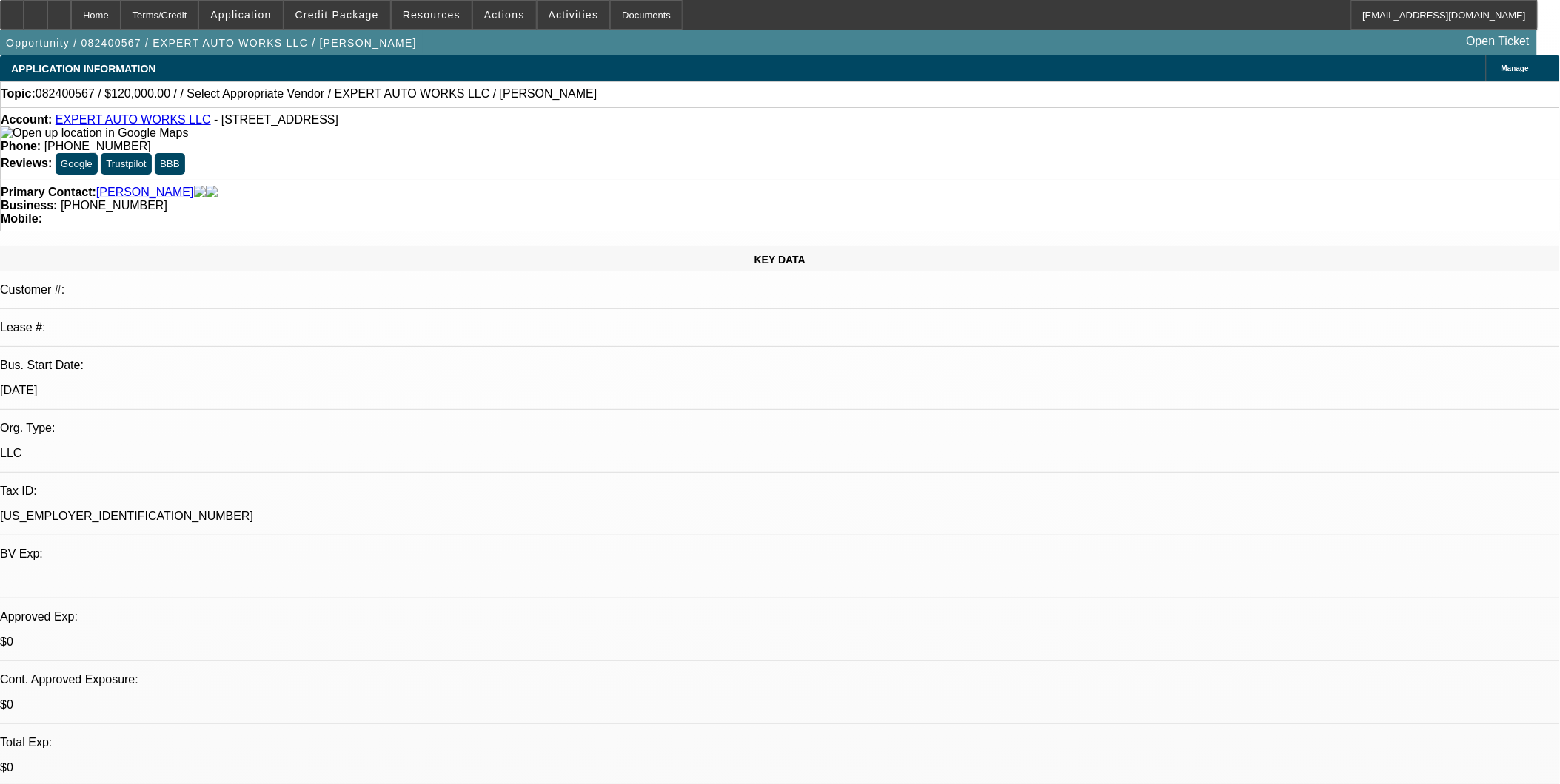
select select "0"
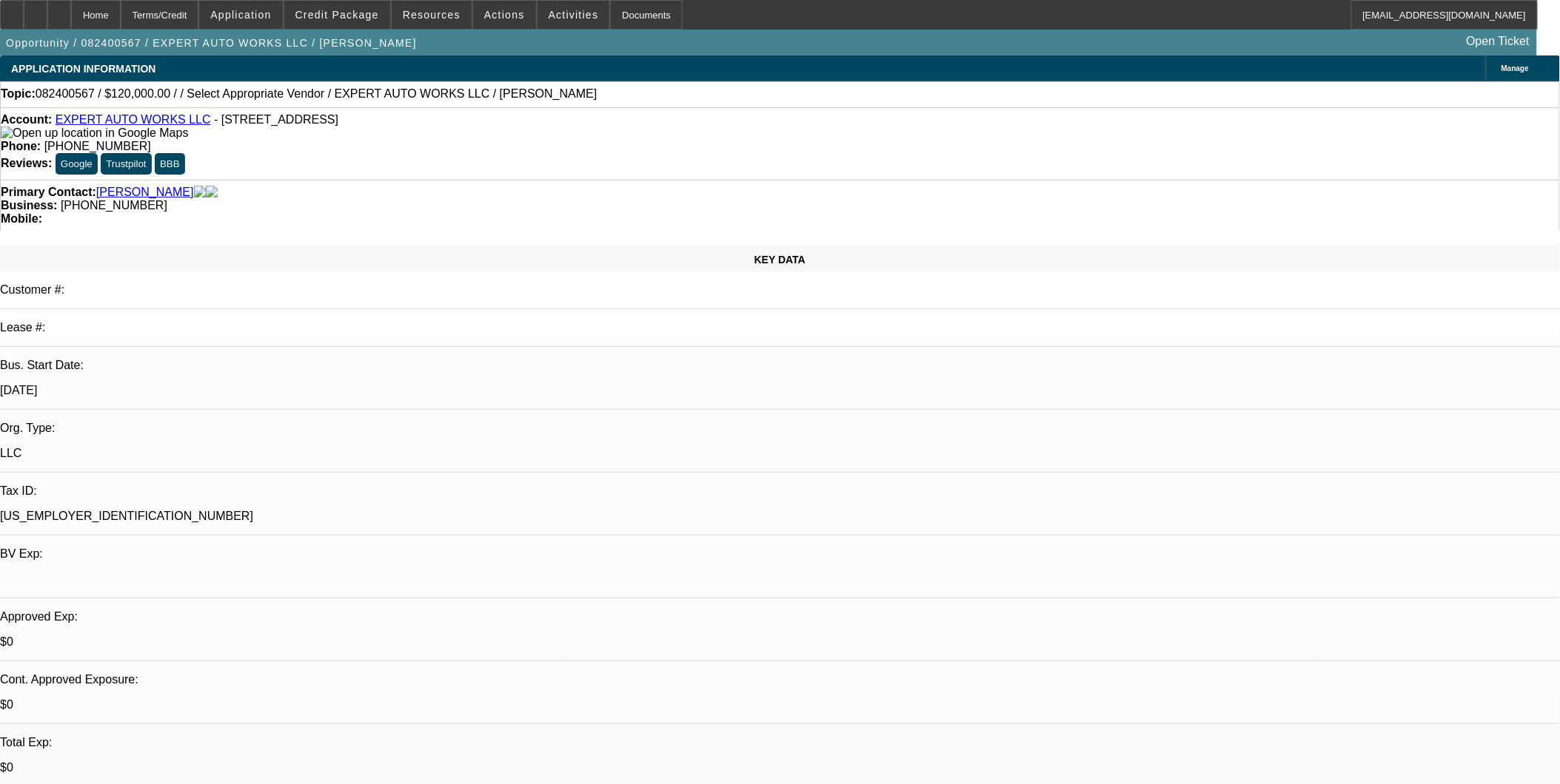
select select "0"
select select "1"
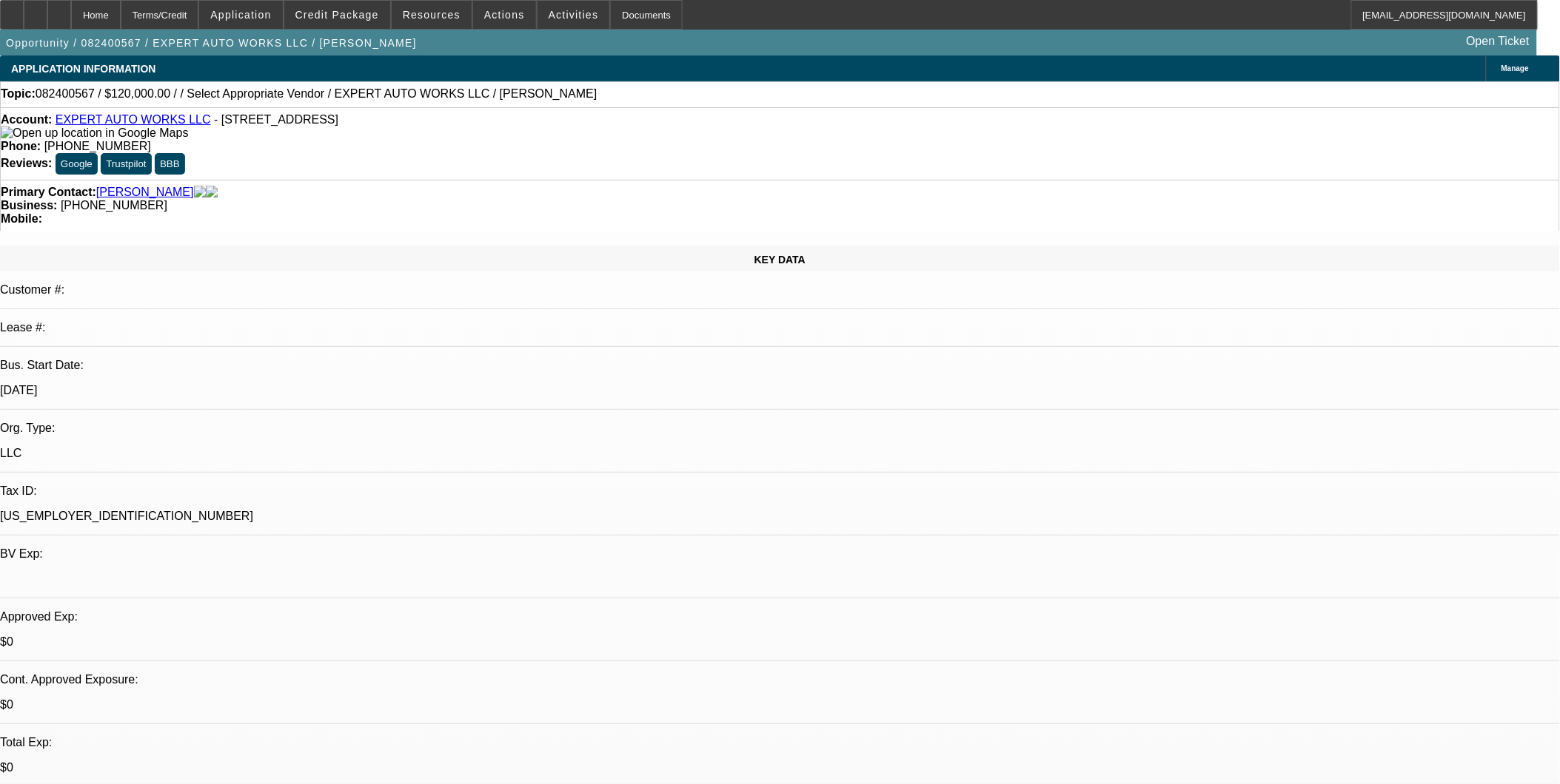
select select "6"
select select "1"
select select "6"
select select "1"
select select "6"
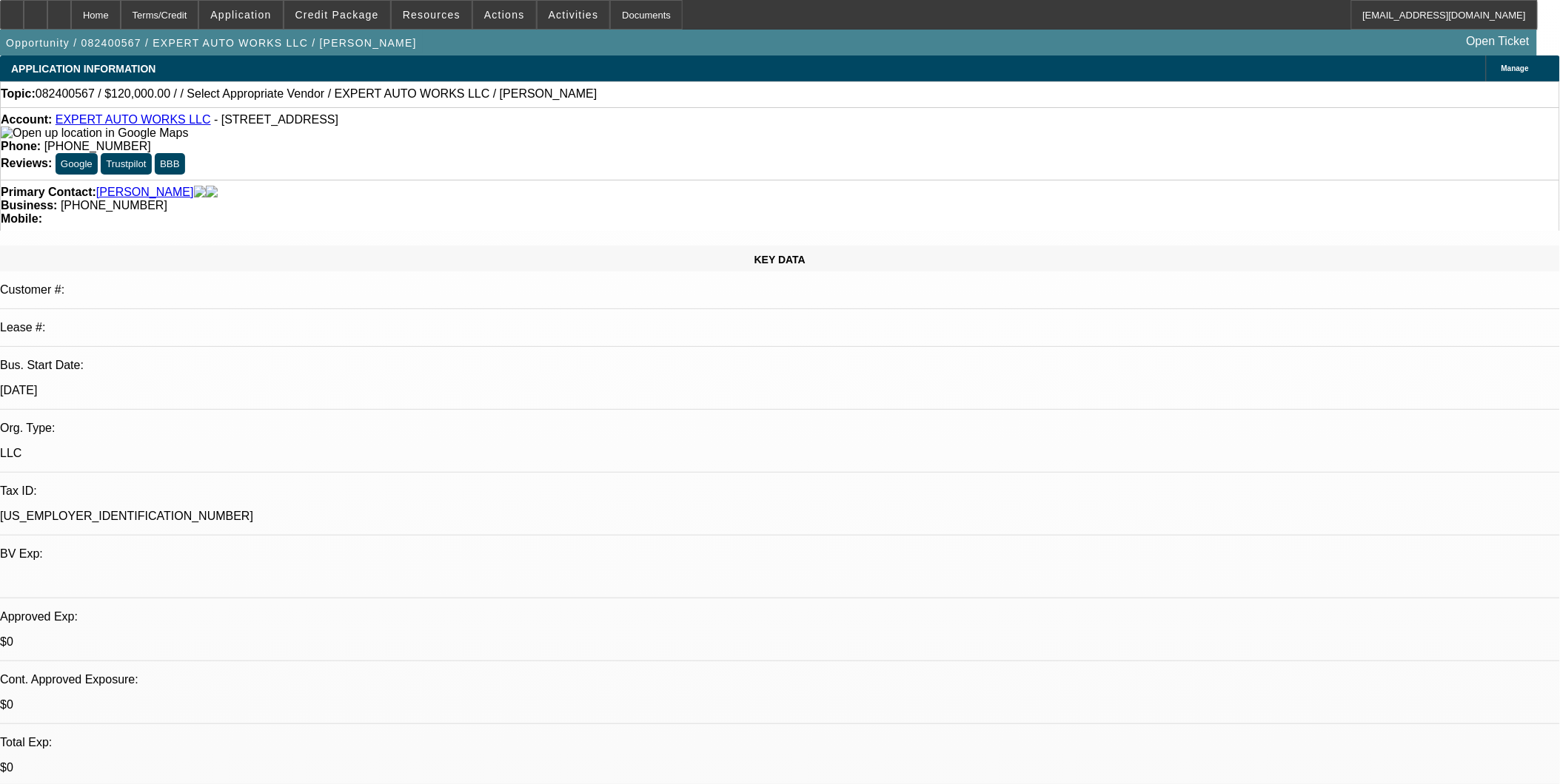
select select "2"
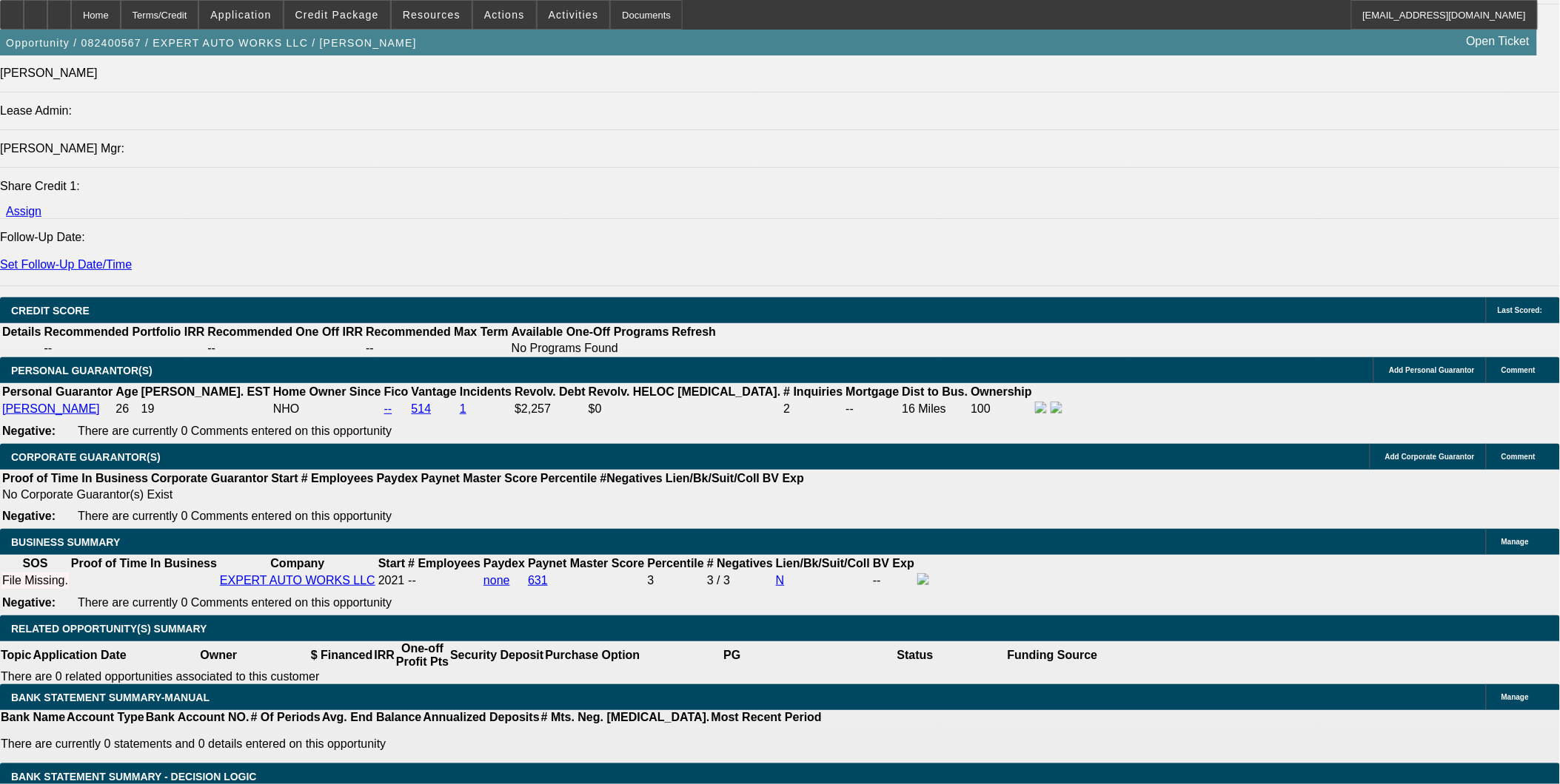
scroll to position [1935, 0]
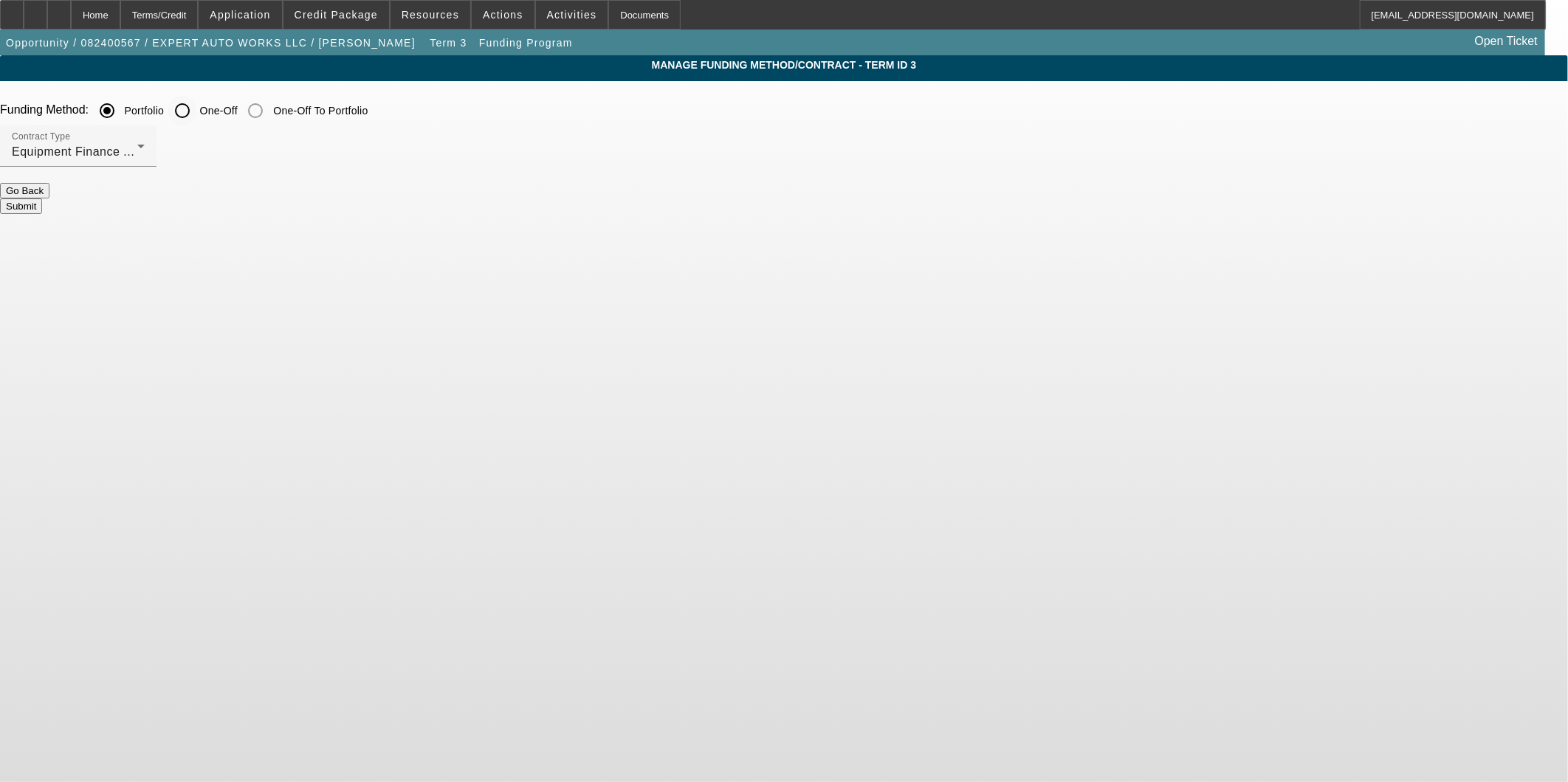
click at [198, 112] on input "One-Off" at bounding box center [182, 110] width 29 height 29
radio input "true"
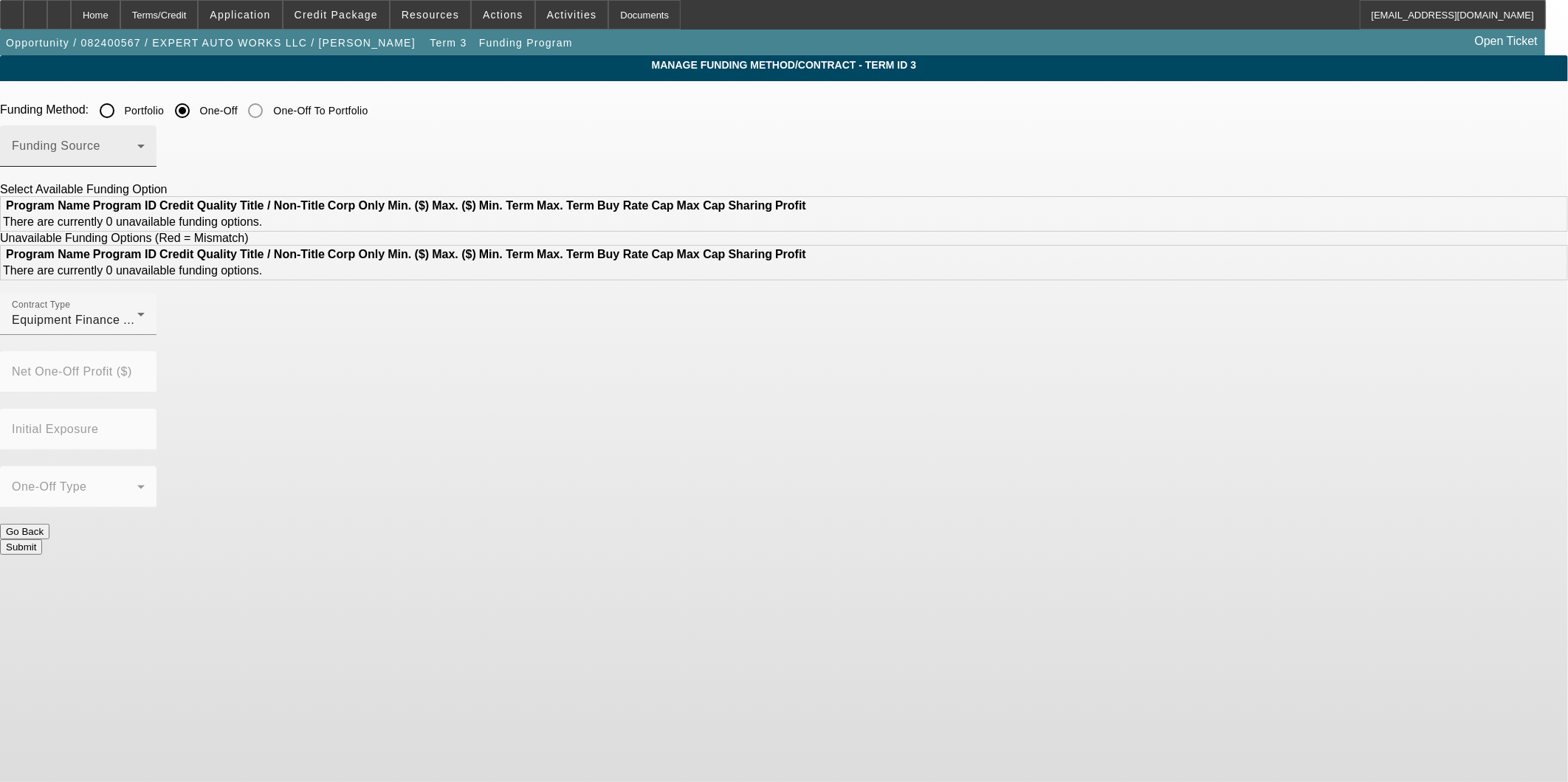
click at [137, 148] on span at bounding box center [74, 152] width 125 height 18
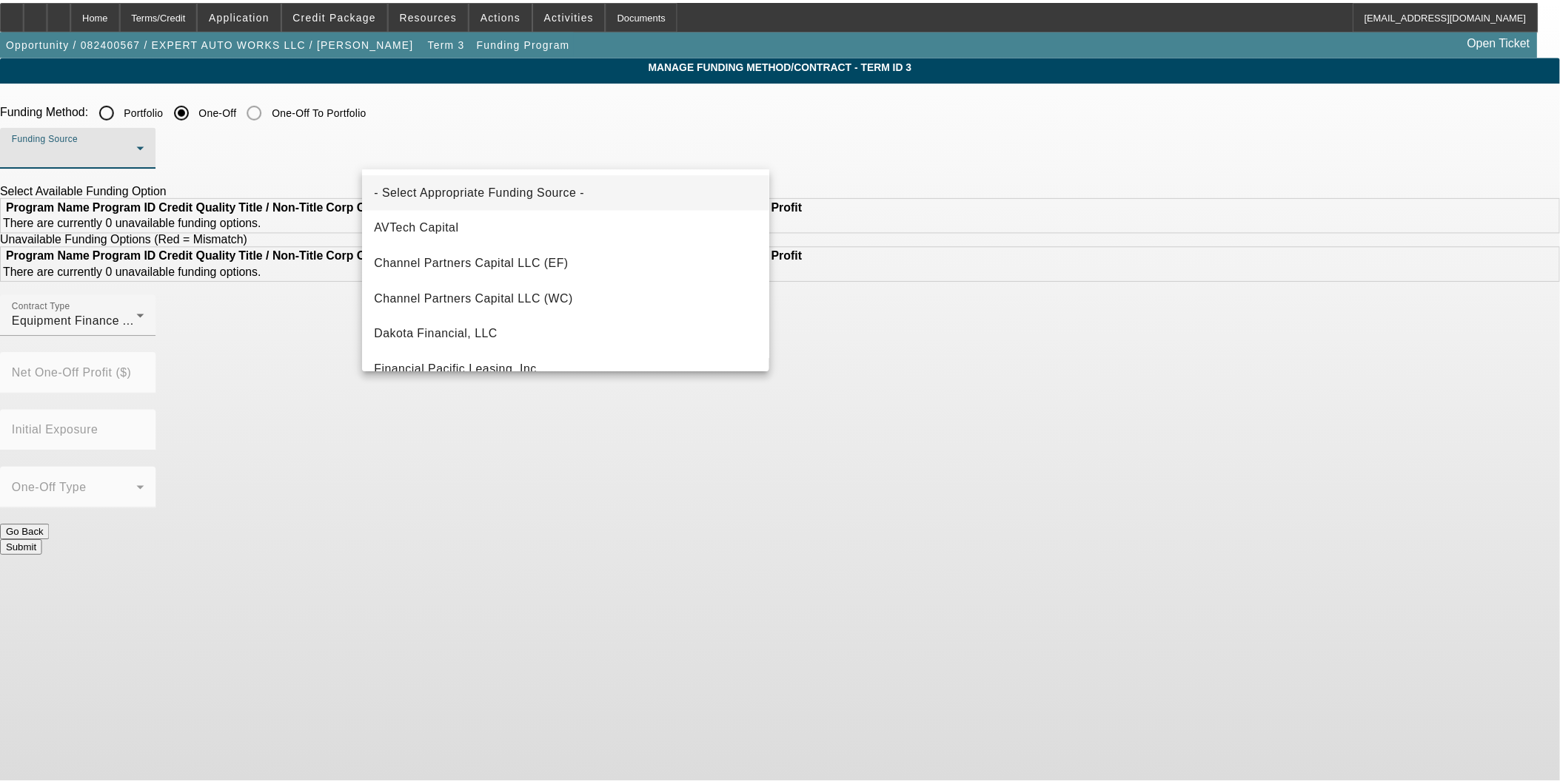
scroll to position [194, 0]
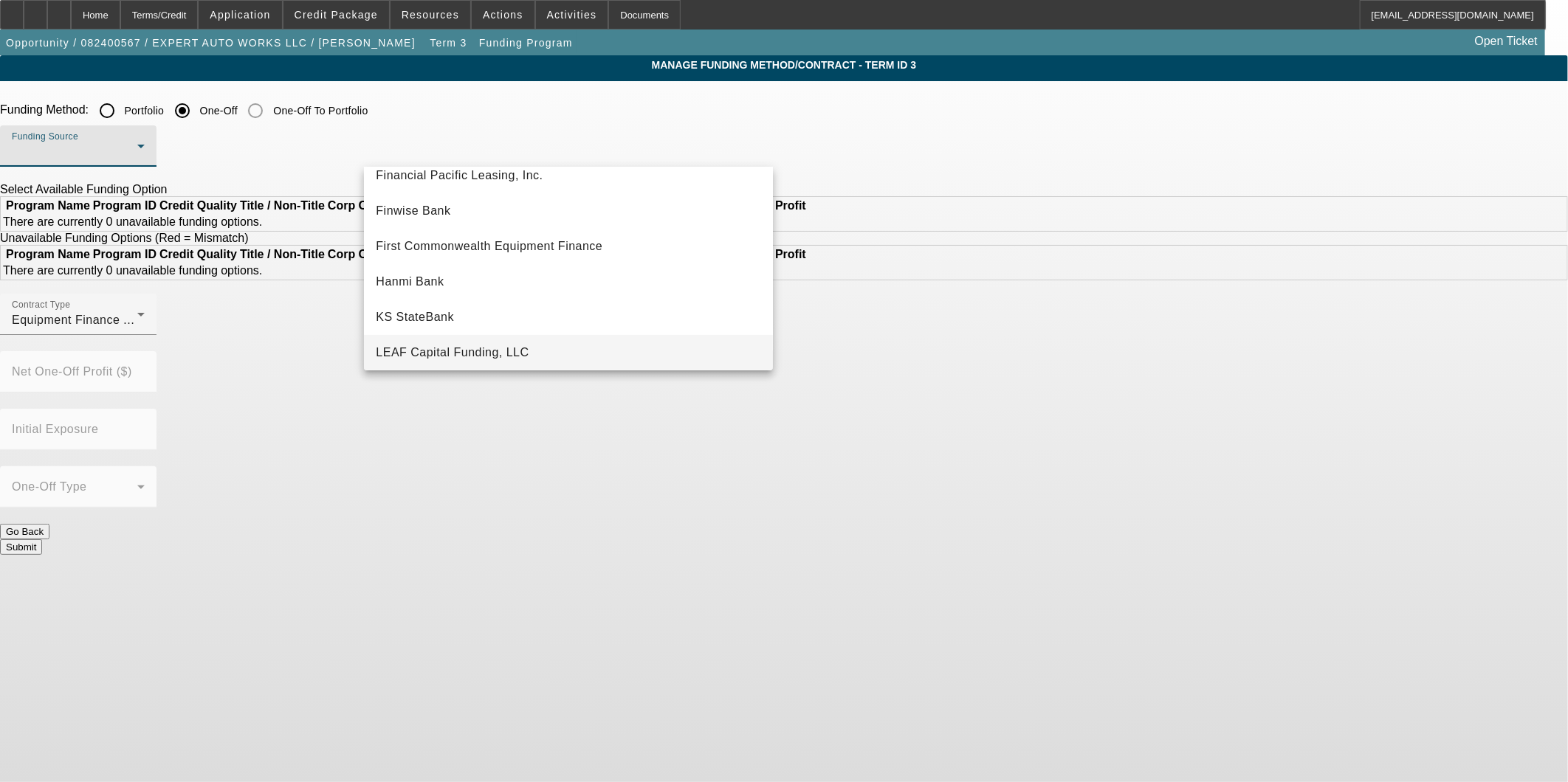
click at [455, 355] on span "LEAF Capital Funding, LLC" at bounding box center [452, 353] width 153 height 18
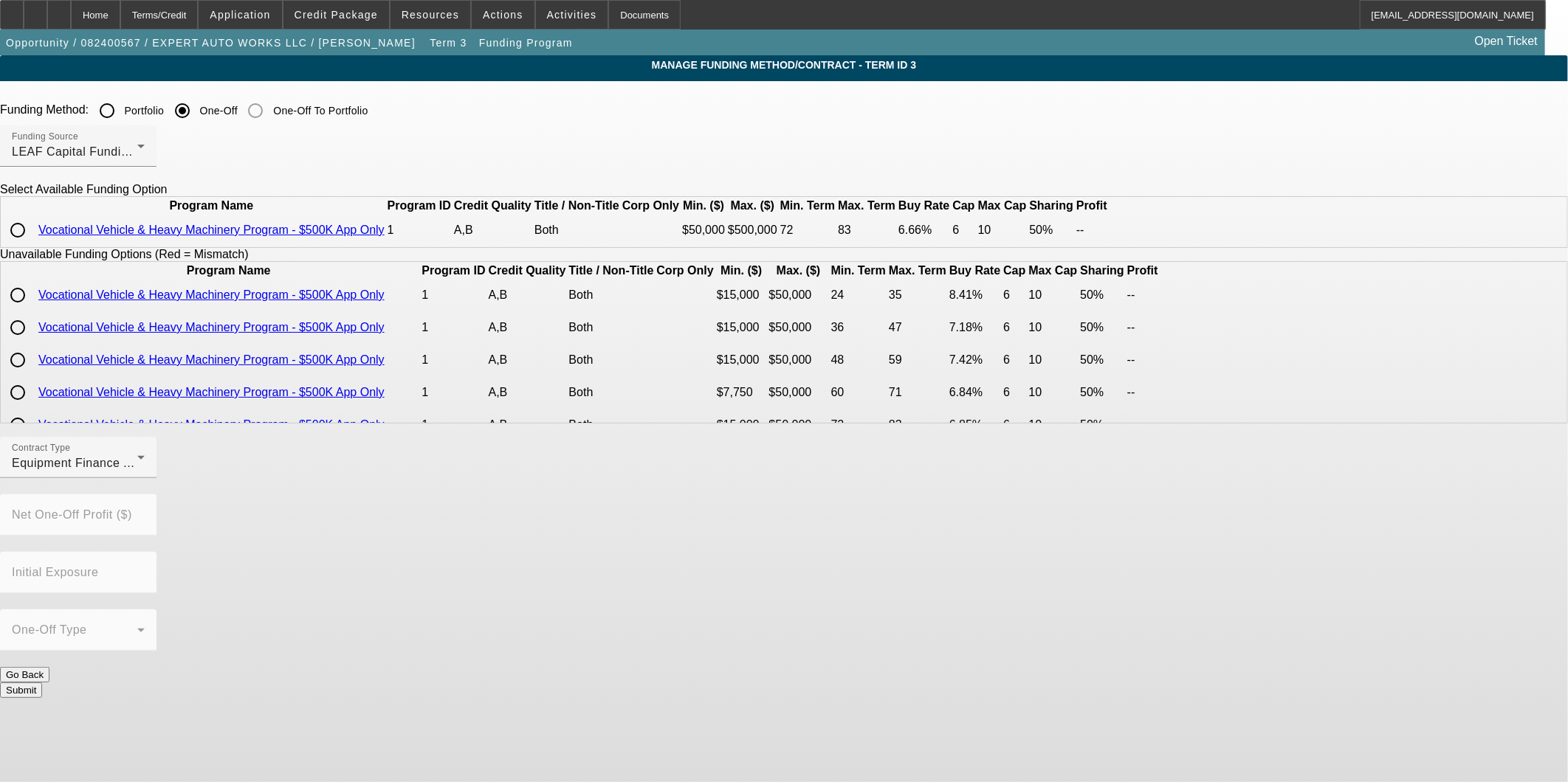
click at [33, 245] on input "radio" at bounding box center [17, 230] width 29 height 29
radio input "true"
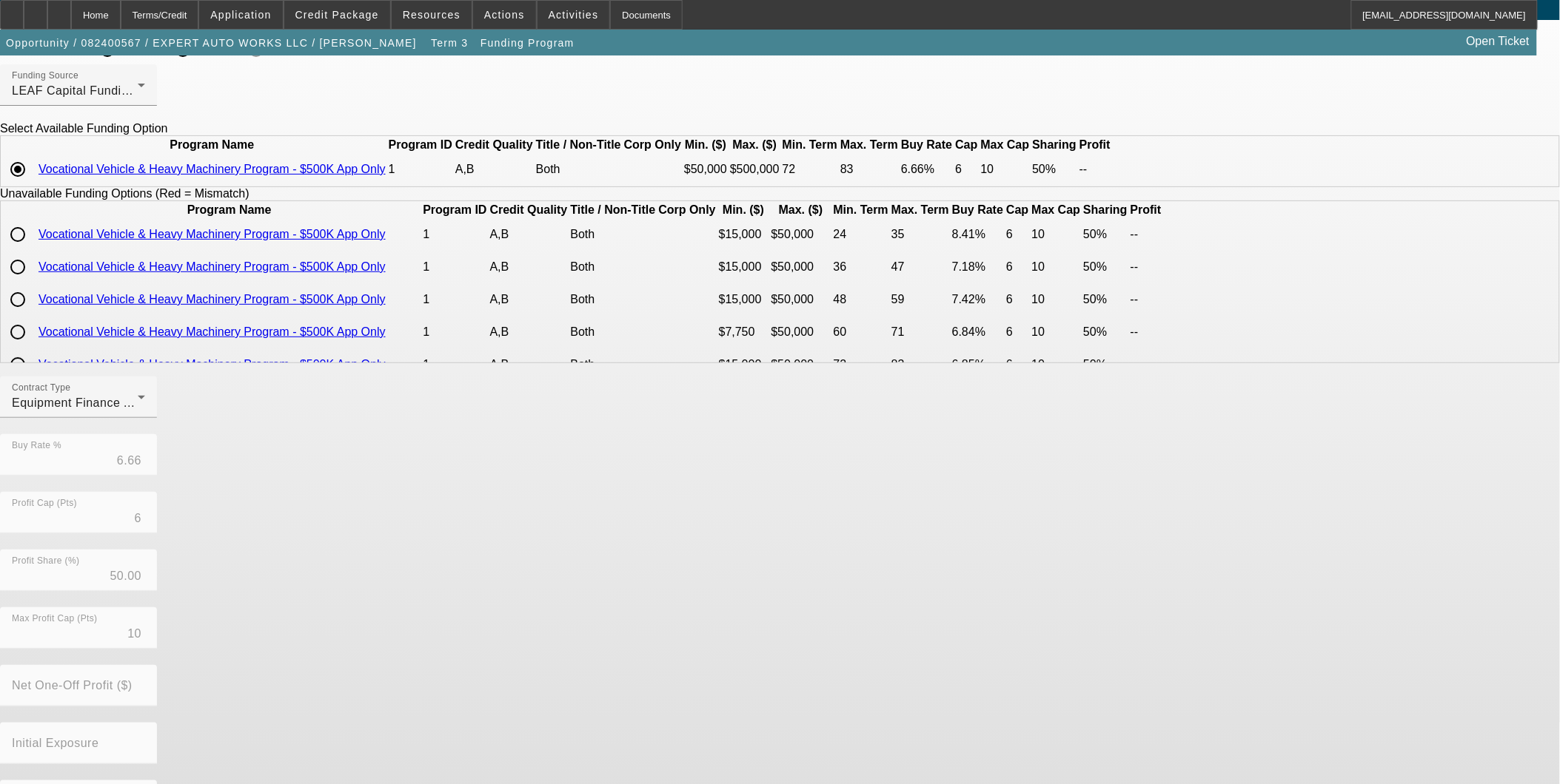
scroll to position [136, 0]
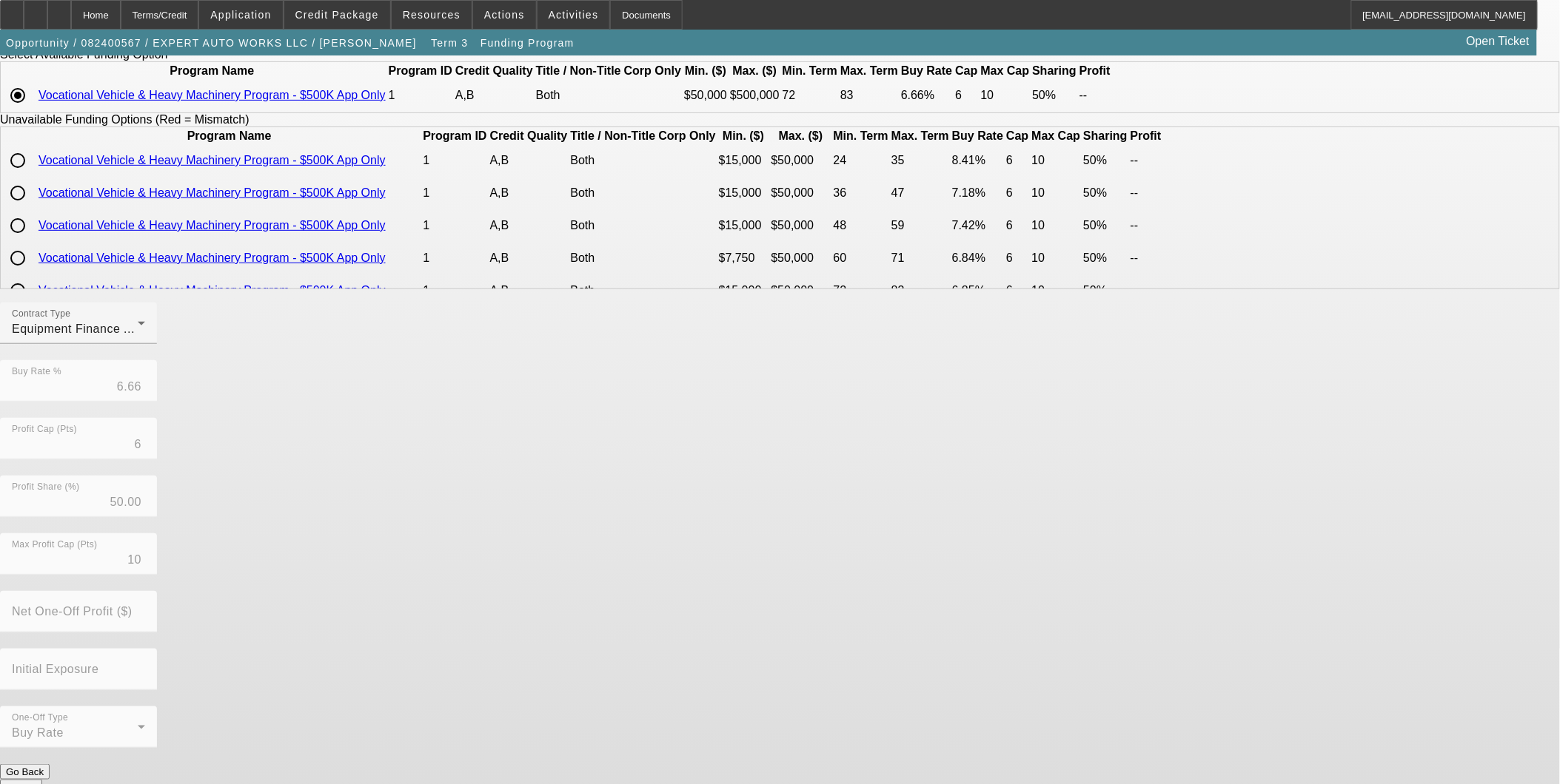
click at [42, 780] on button "Submit" at bounding box center [21, 787] width 42 height 15
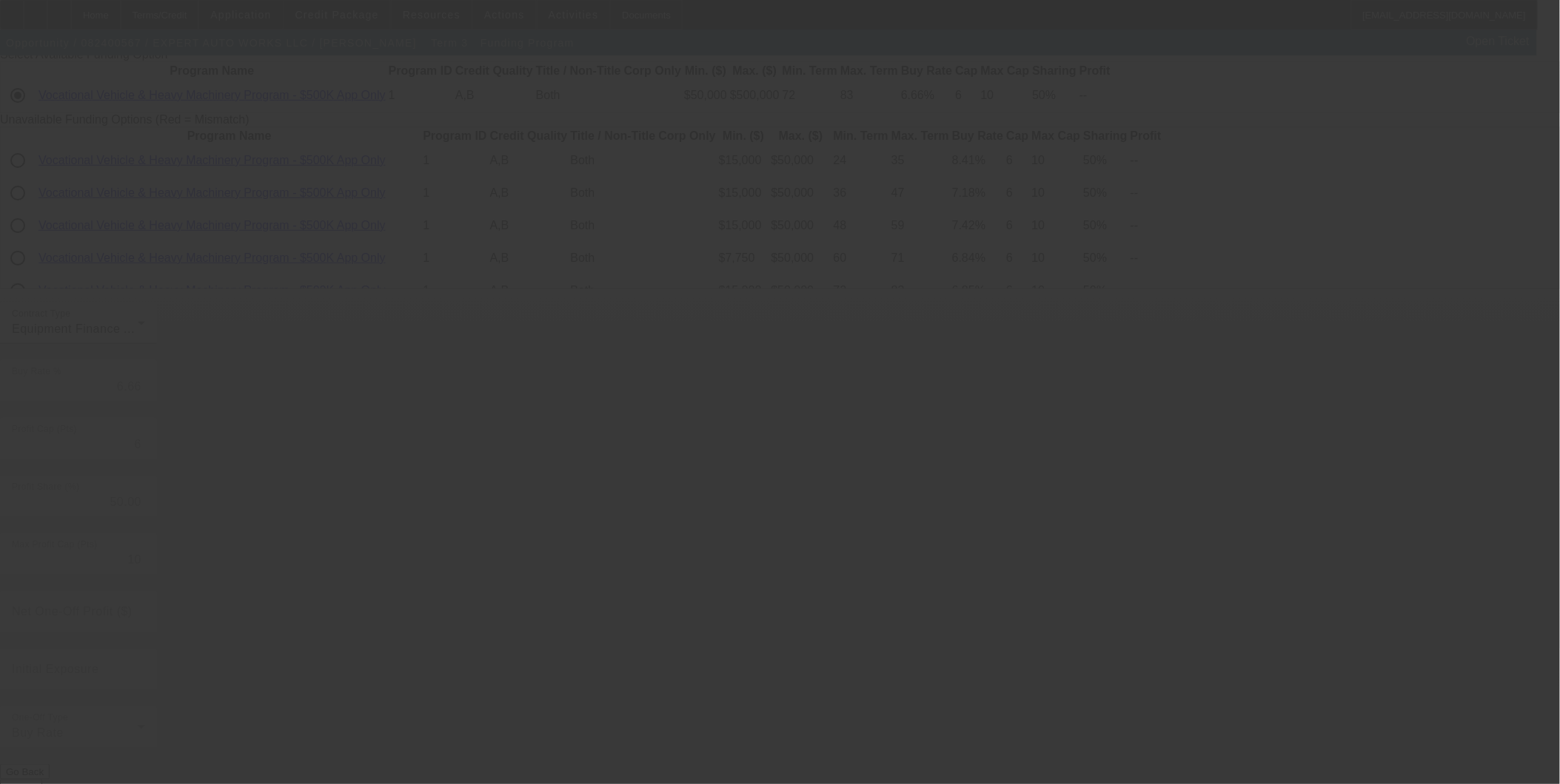
radio input "true"
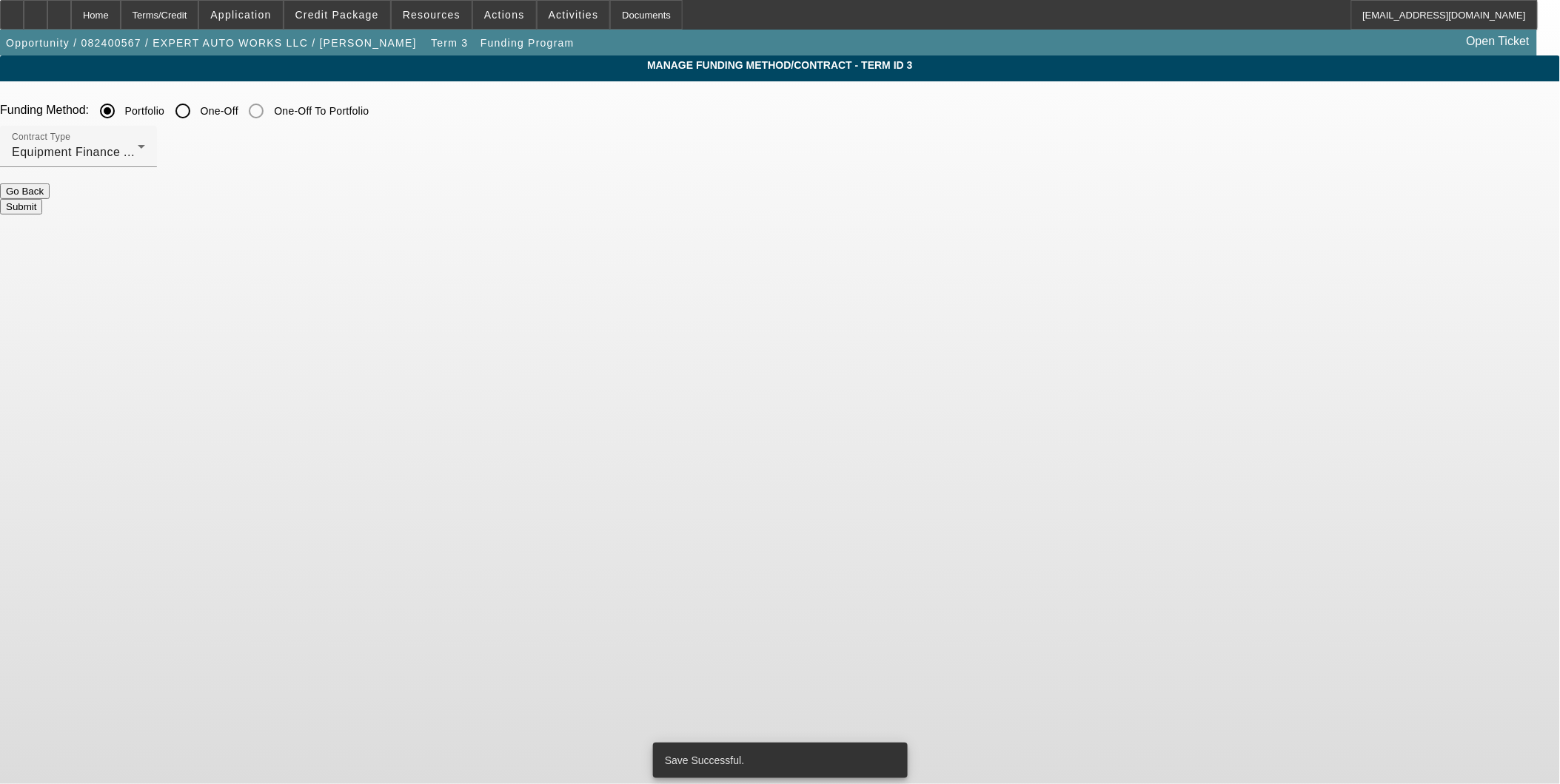
scroll to position [0, 0]
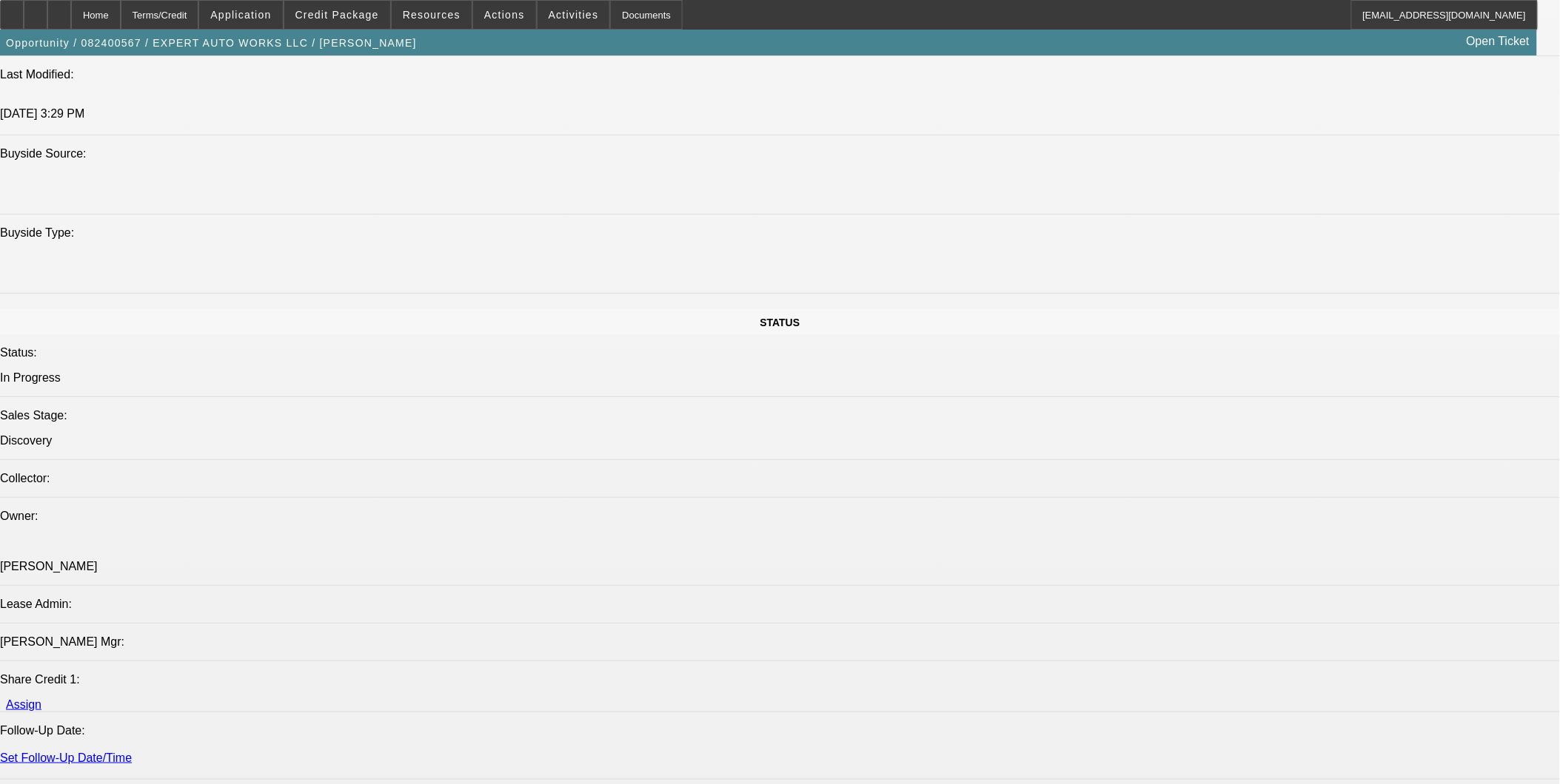
select select "0"
select select "2"
select select "0"
select select "6"
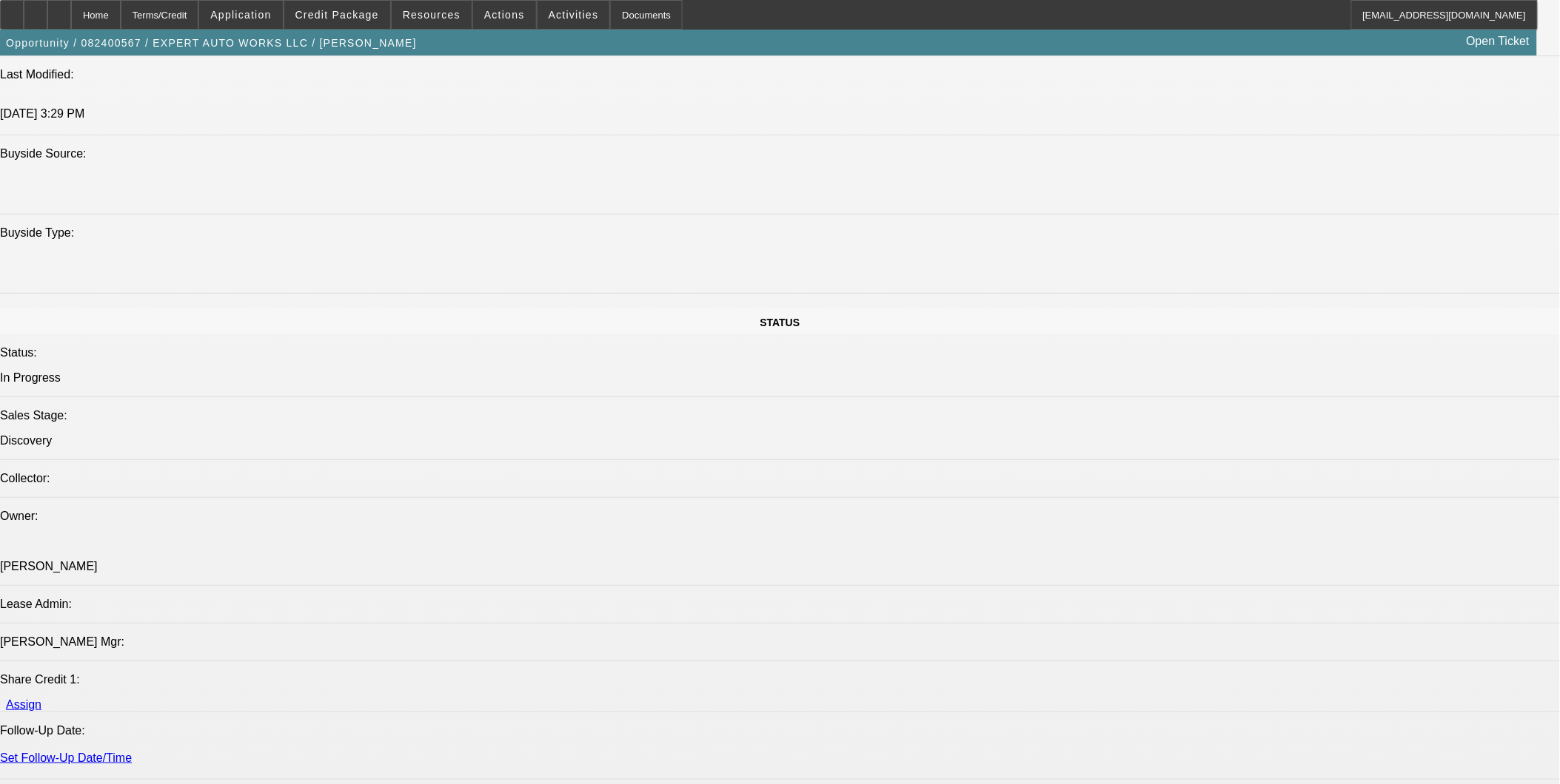
select select "0"
select select "2"
select select "0"
select select "6"
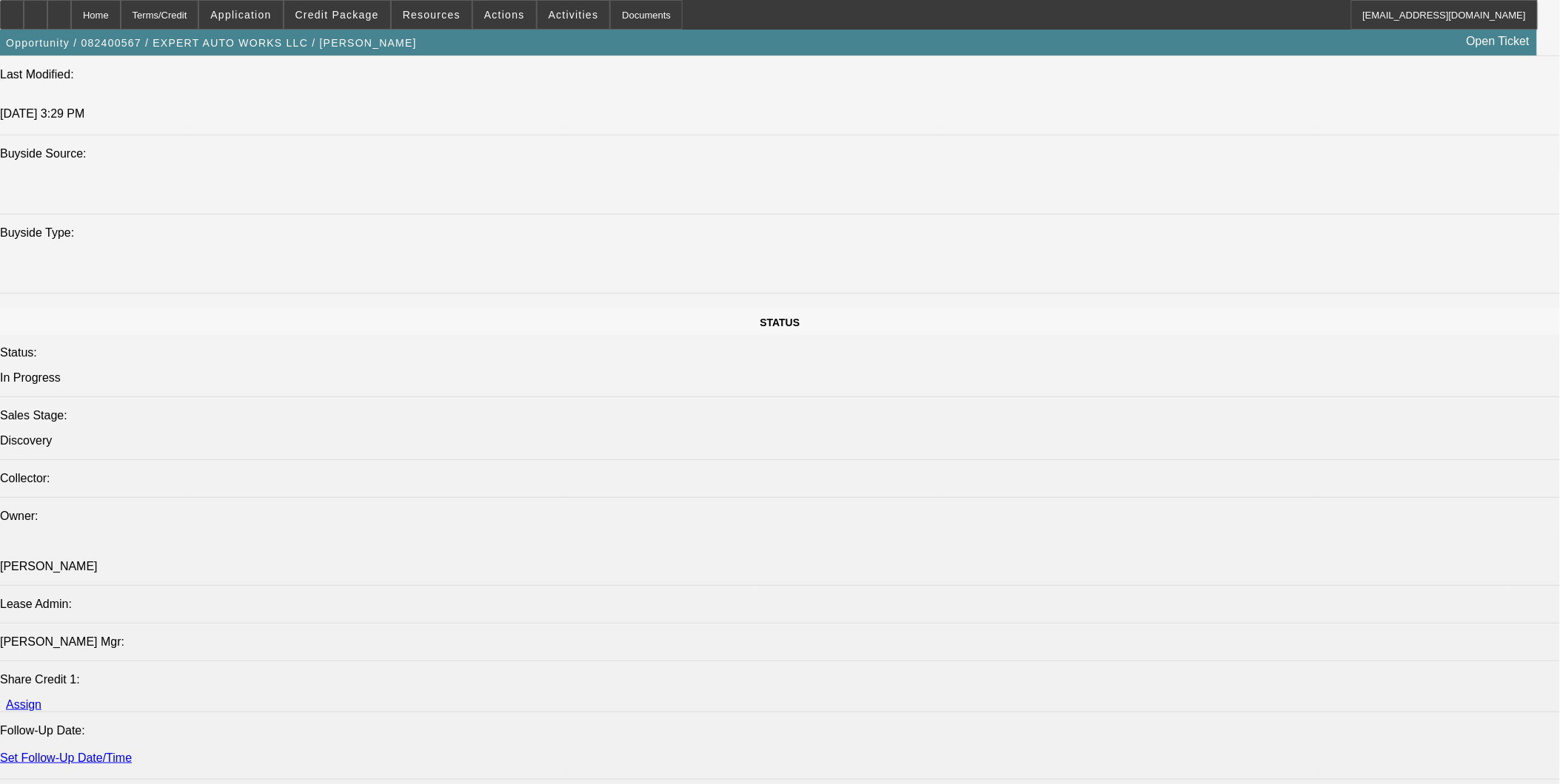
select select "0"
select select "2"
select select "0"
select select "6"
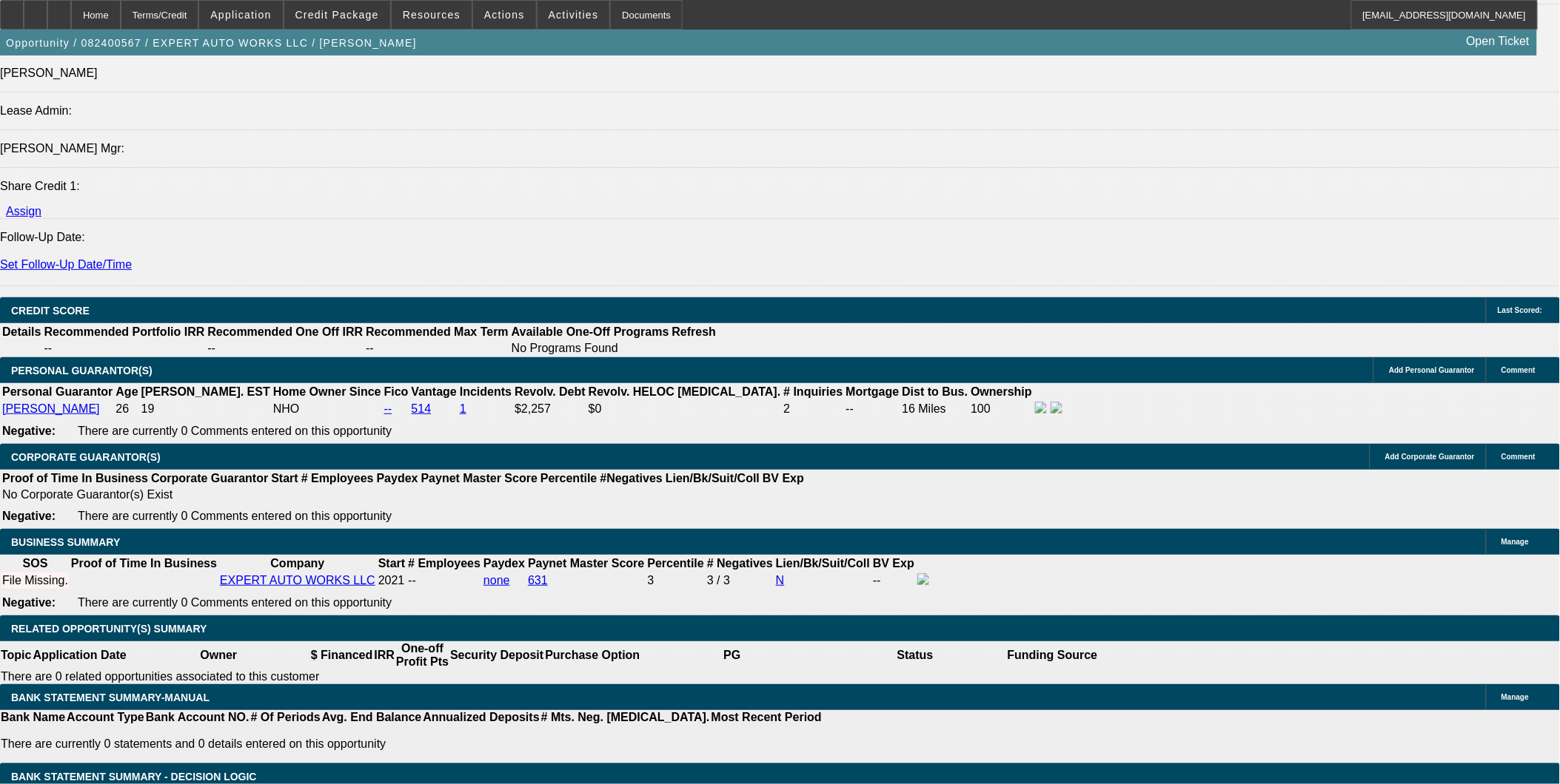
scroll to position [1935, 0]
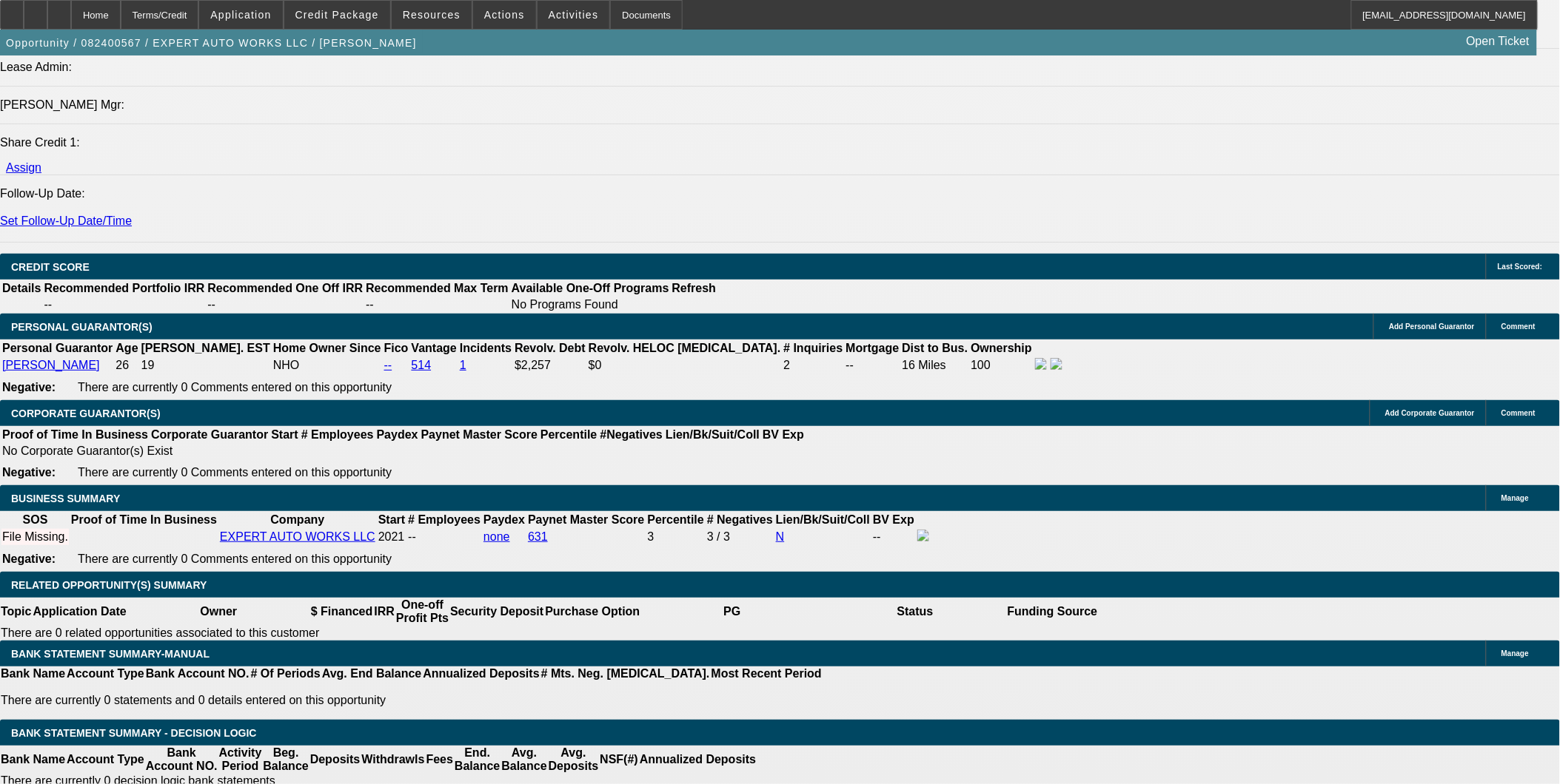
type input "$20,000.00"
type input "UNKNOWN"
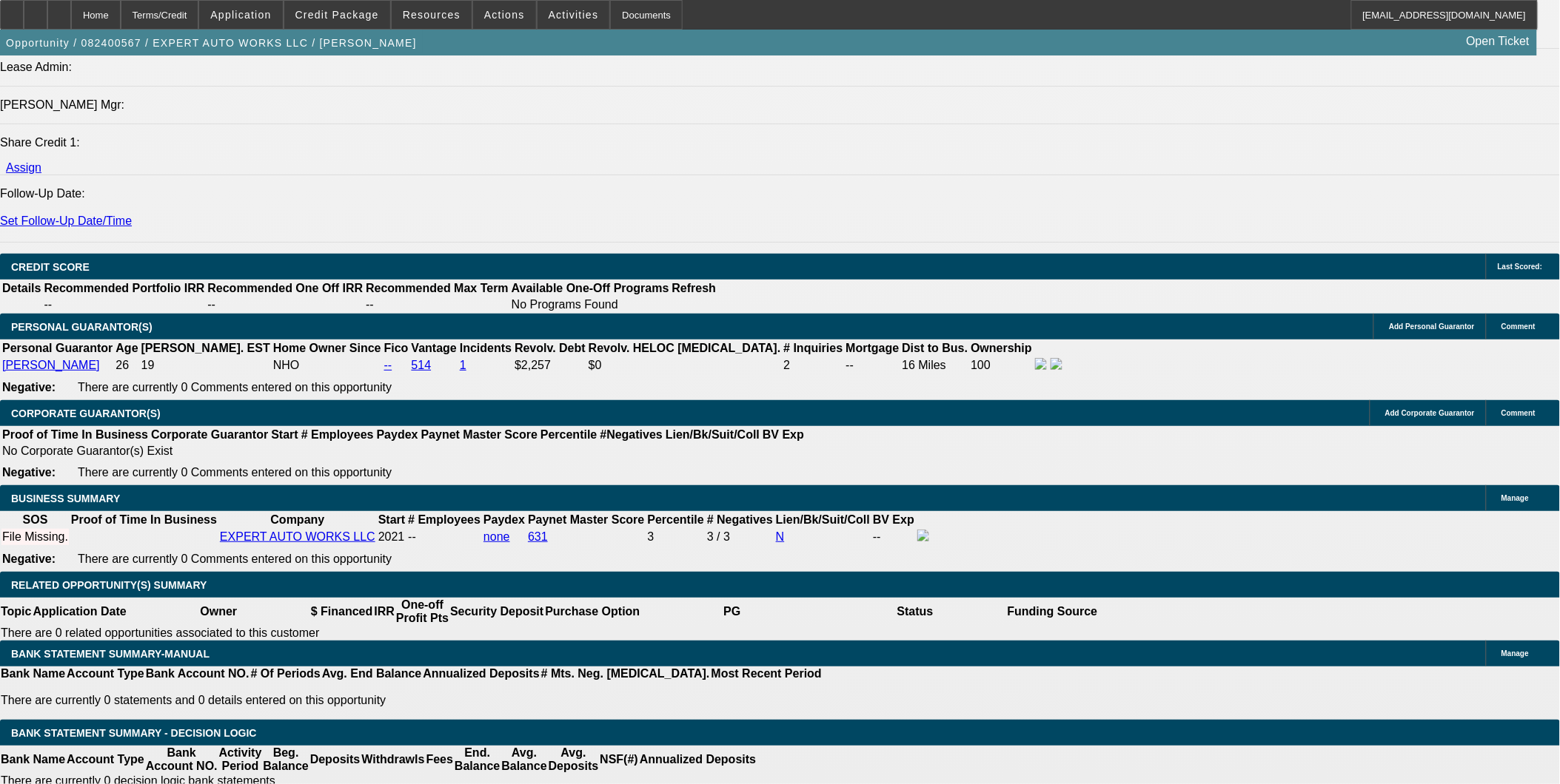
type input "1"
type input "1623"
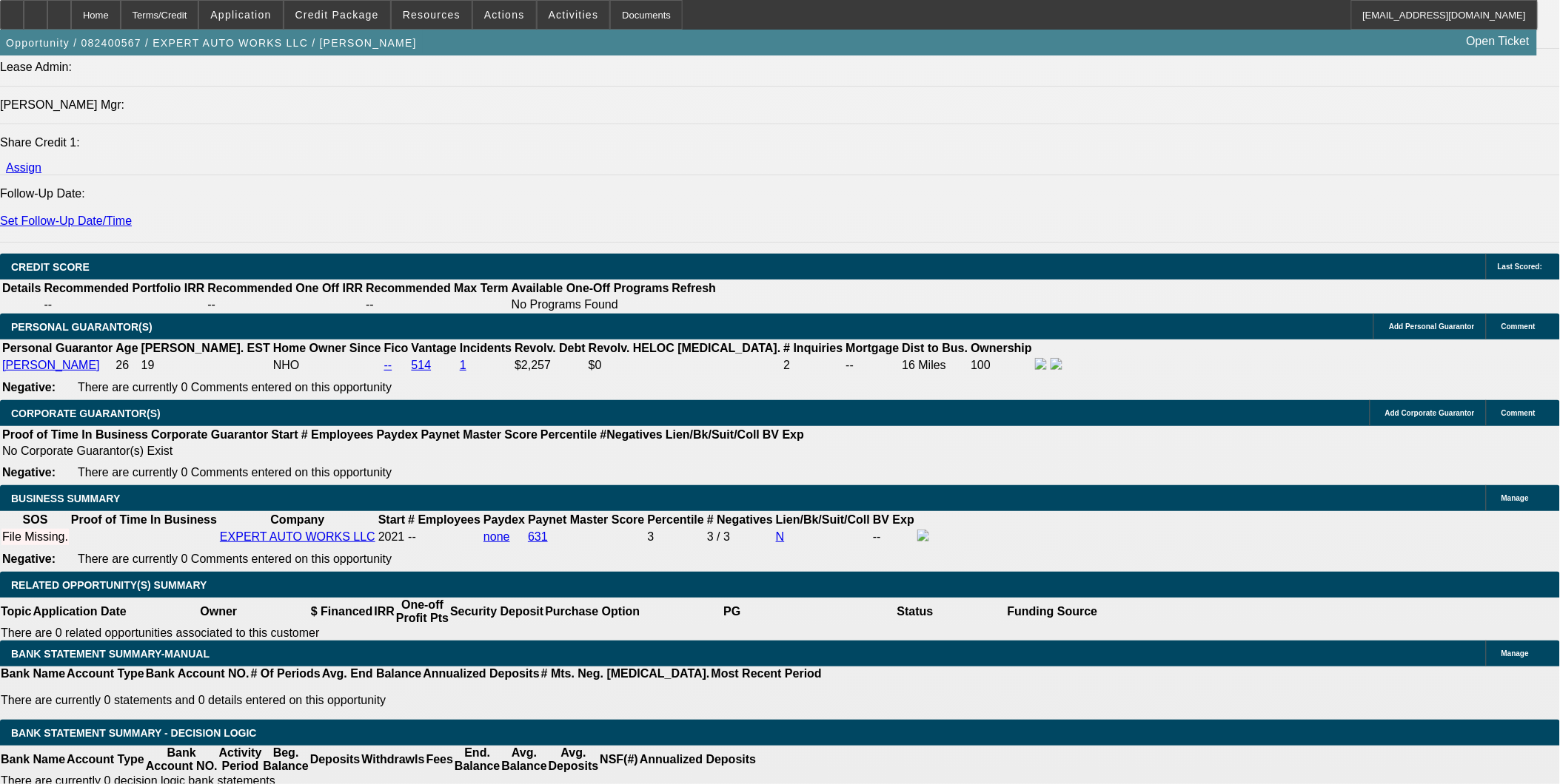
type input "5.3"
type input "$1,623.00"
select select "1"
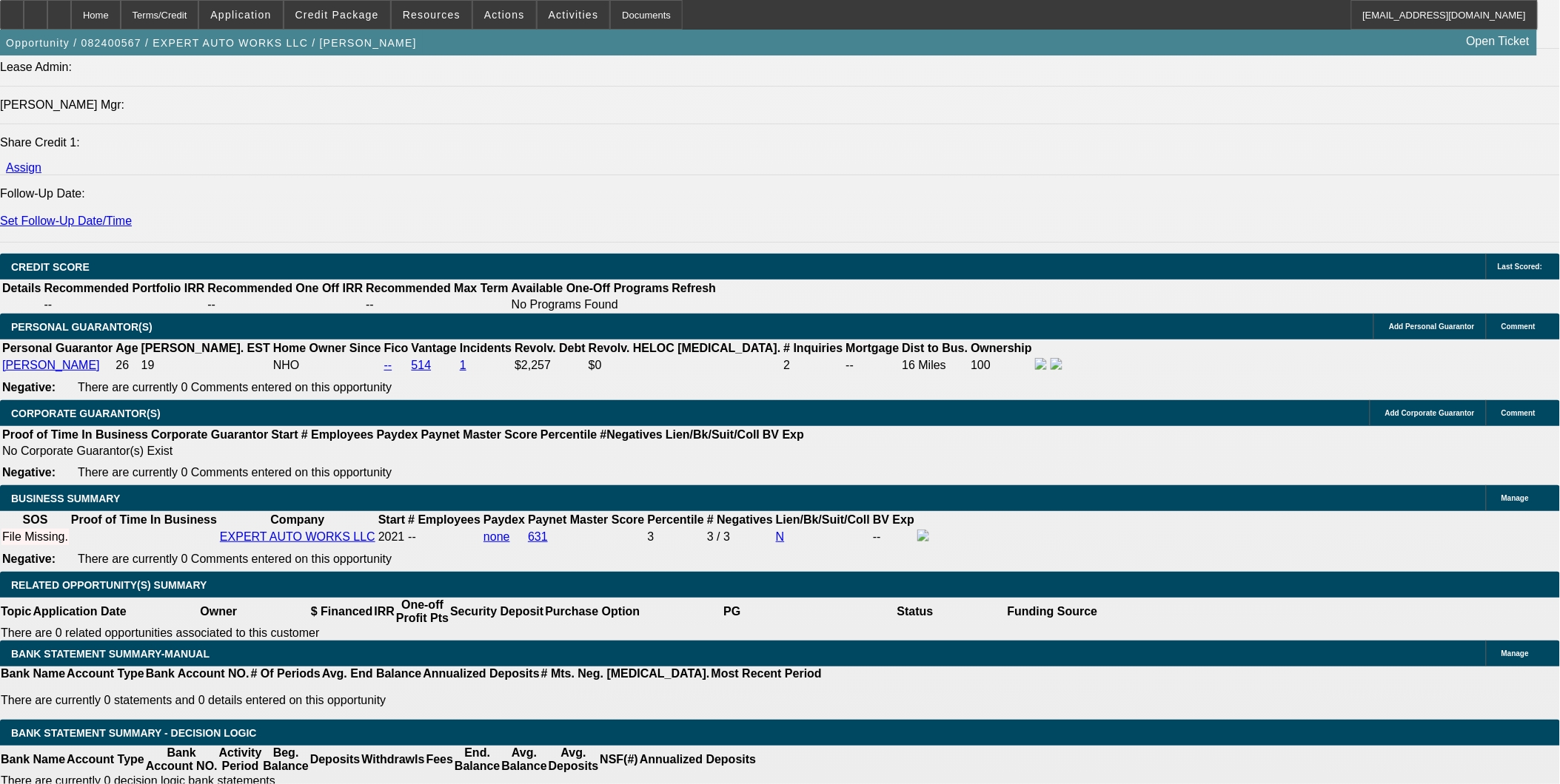
type input "$10,000.00"
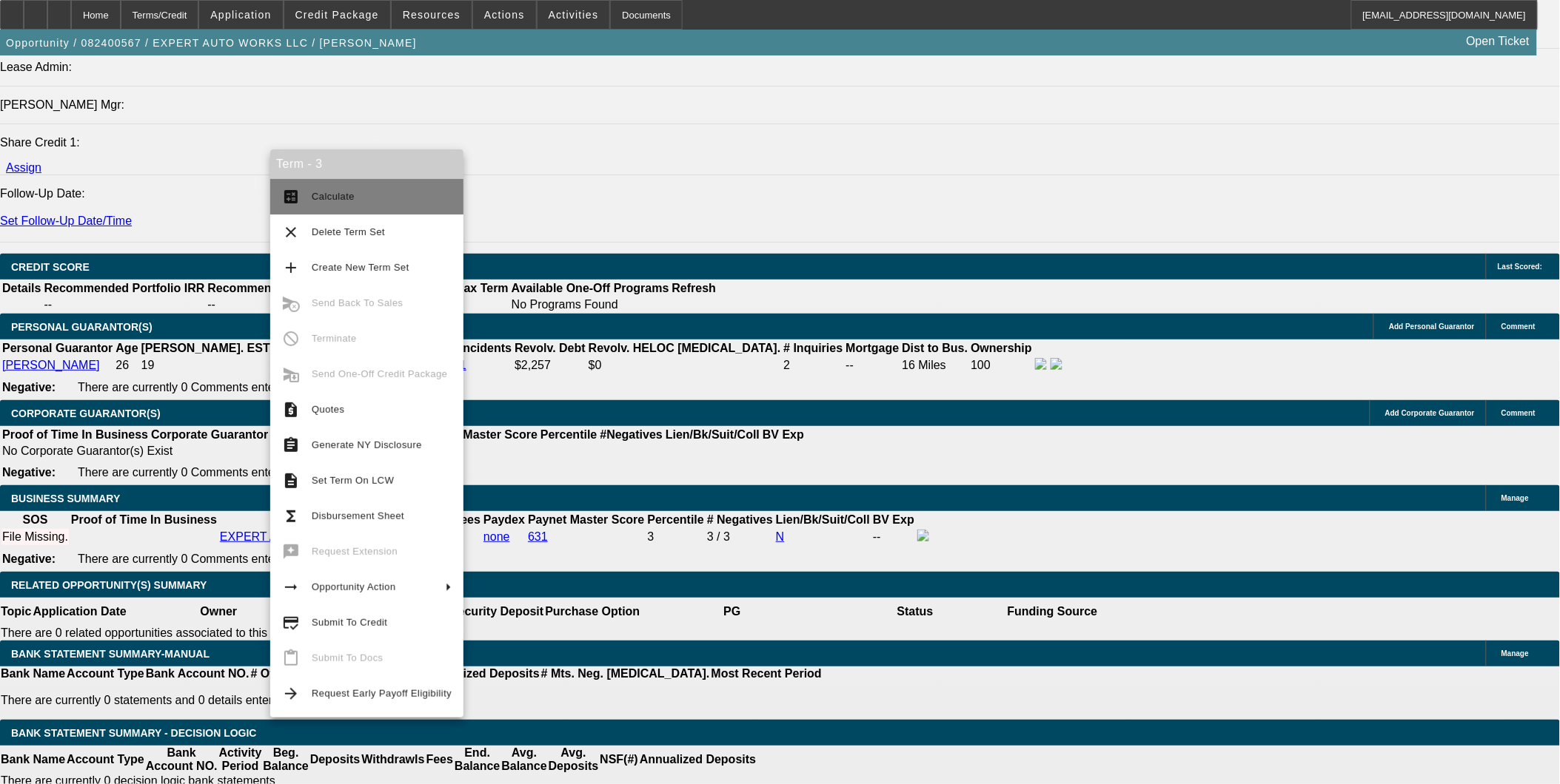
click at [335, 189] on span "Calculate" at bounding box center [381, 197] width 140 height 18
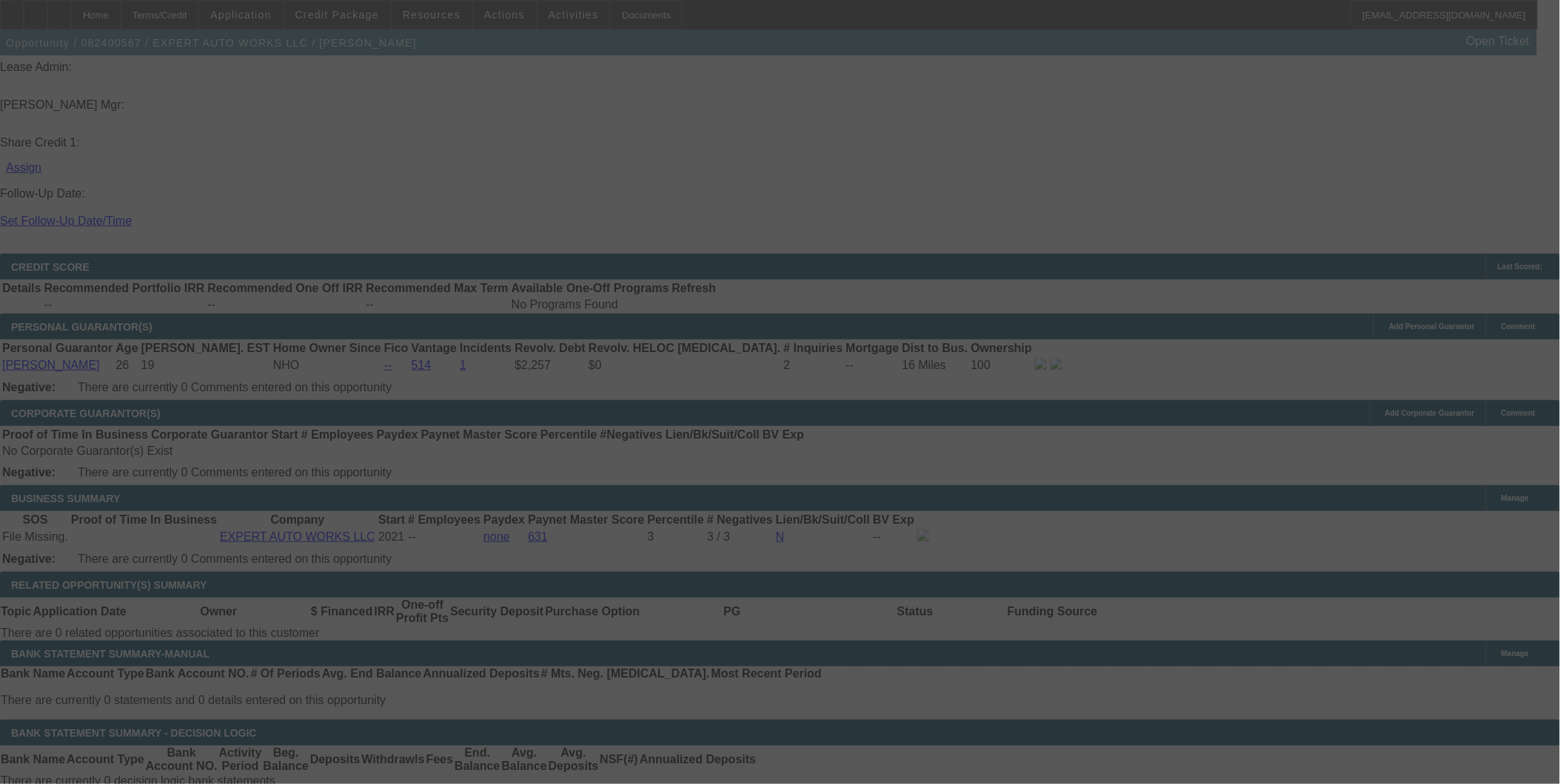
select select "0"
select select "6"
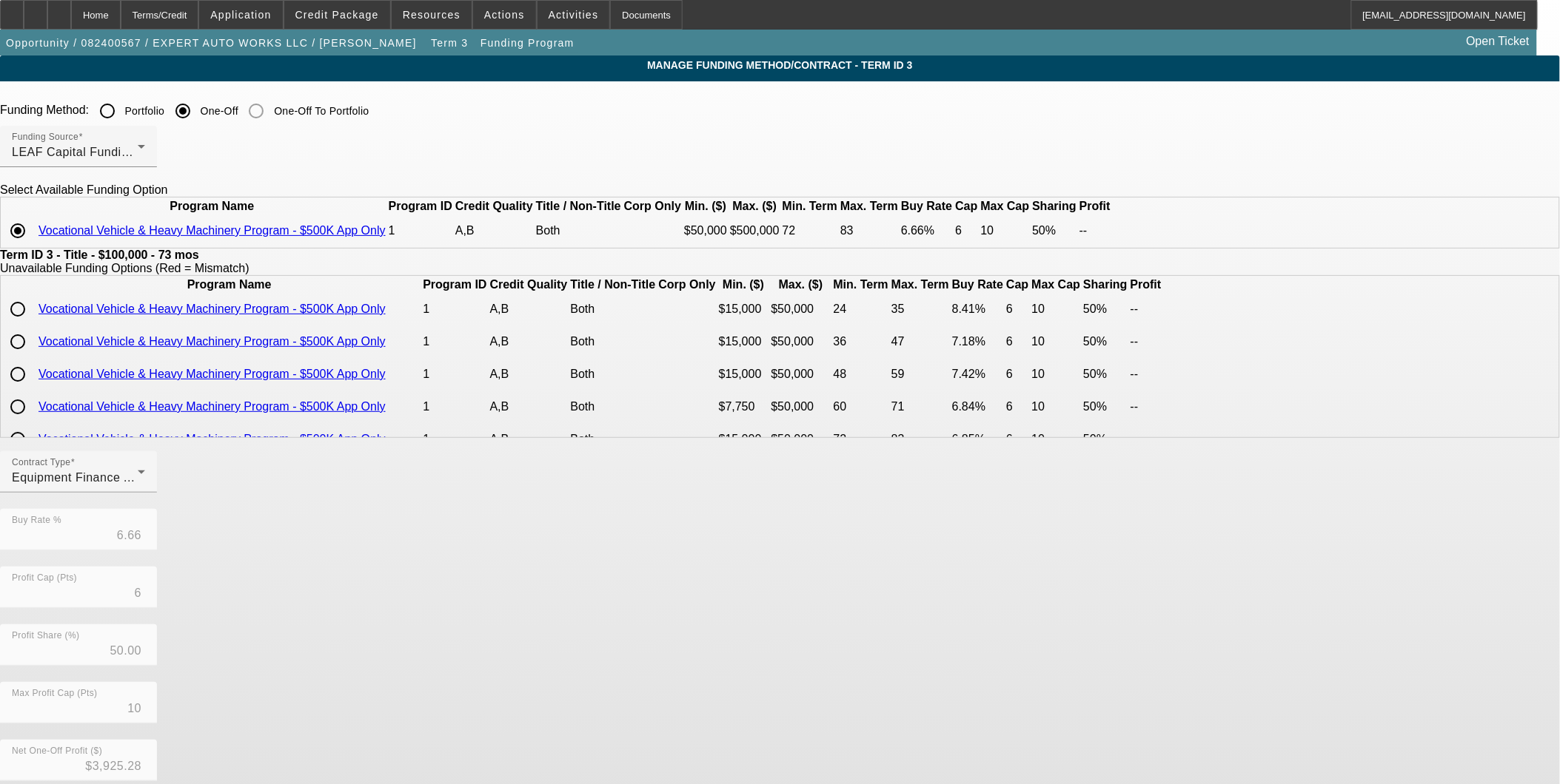
click at [386, 315] on link "Vocational Vehicle & Heavy Machinery Program - $500K App Only" at bounding box center [212, 309] width 347 height 12
click at [185, 484] on span "Equipment Finance Agreement" at bounding box center [97, 477] width 172 height 12
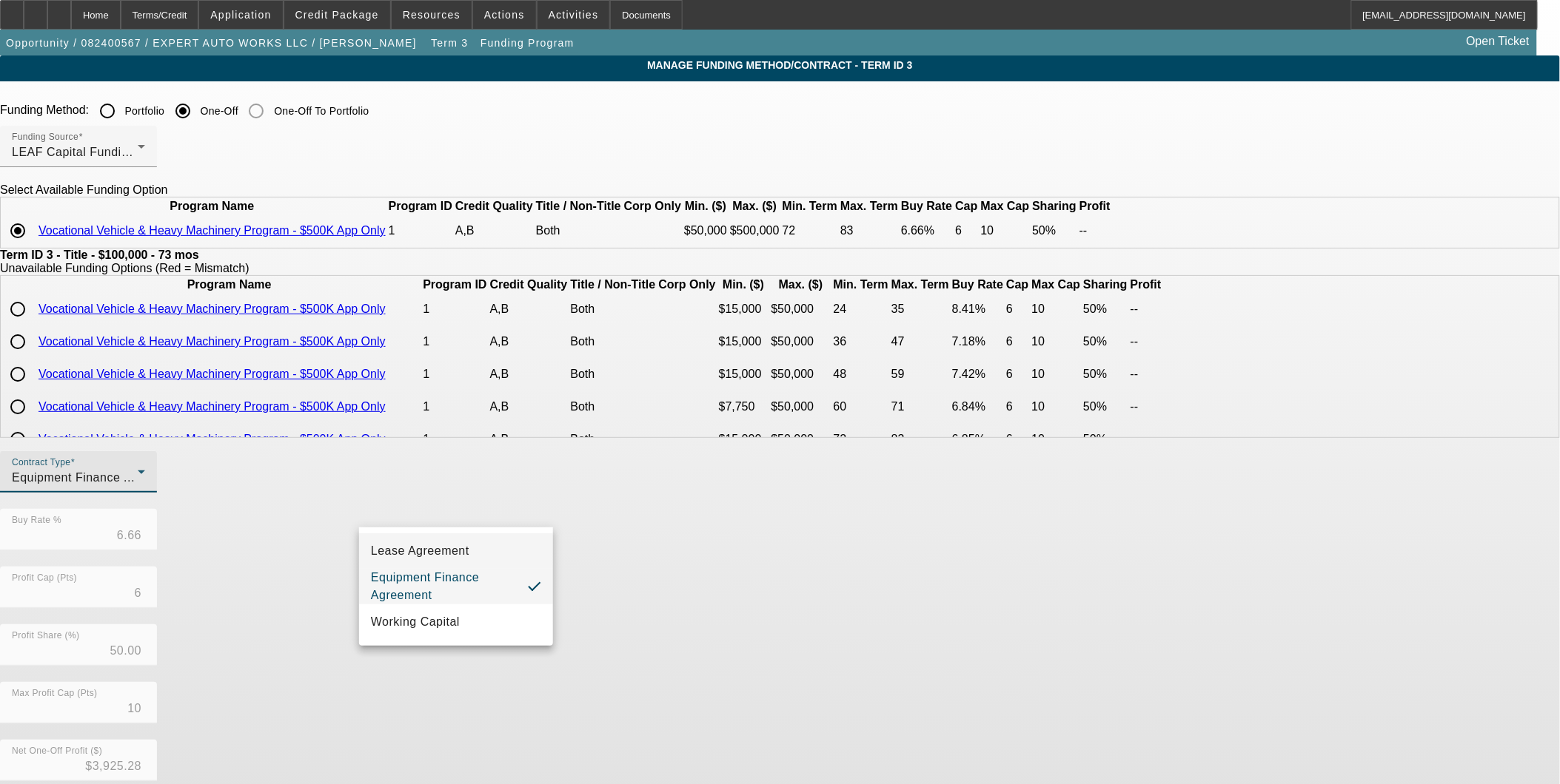
click at [423, 557] on span "Lease Agreement" at bounding box center [420, 551] width 98 height 18
click at [767, 605] on div "Contract Type Lease Agreement Buy Rate % 6.66 Profit Cap (Pts) 6 Profit Share (…" at bounding box center [780, 682] width 1560 height 462
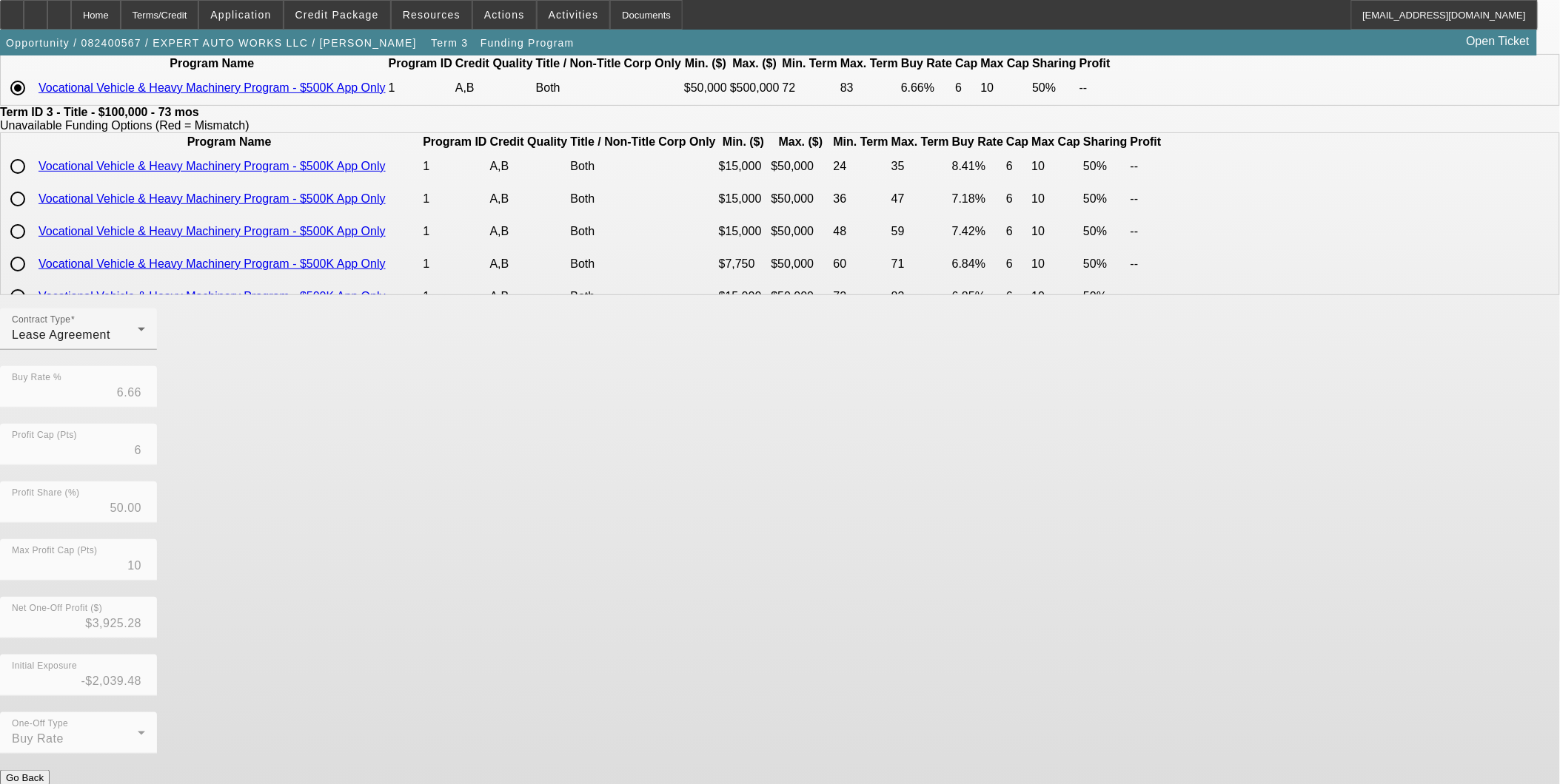
scroll to position [149, 0]
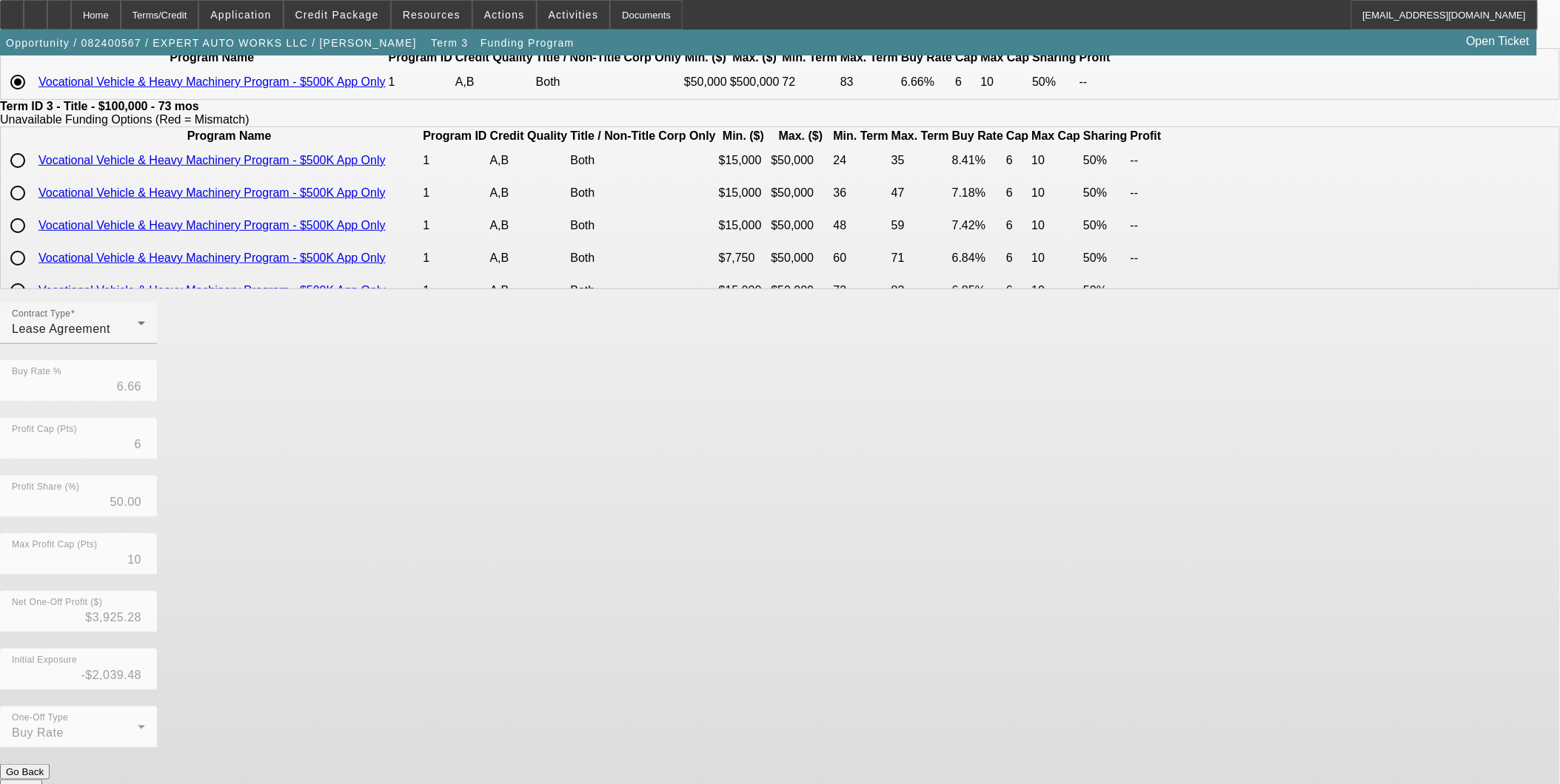
click at [42, 780] on button "Submit" at bounding box center [21, 787] width 42 height 15
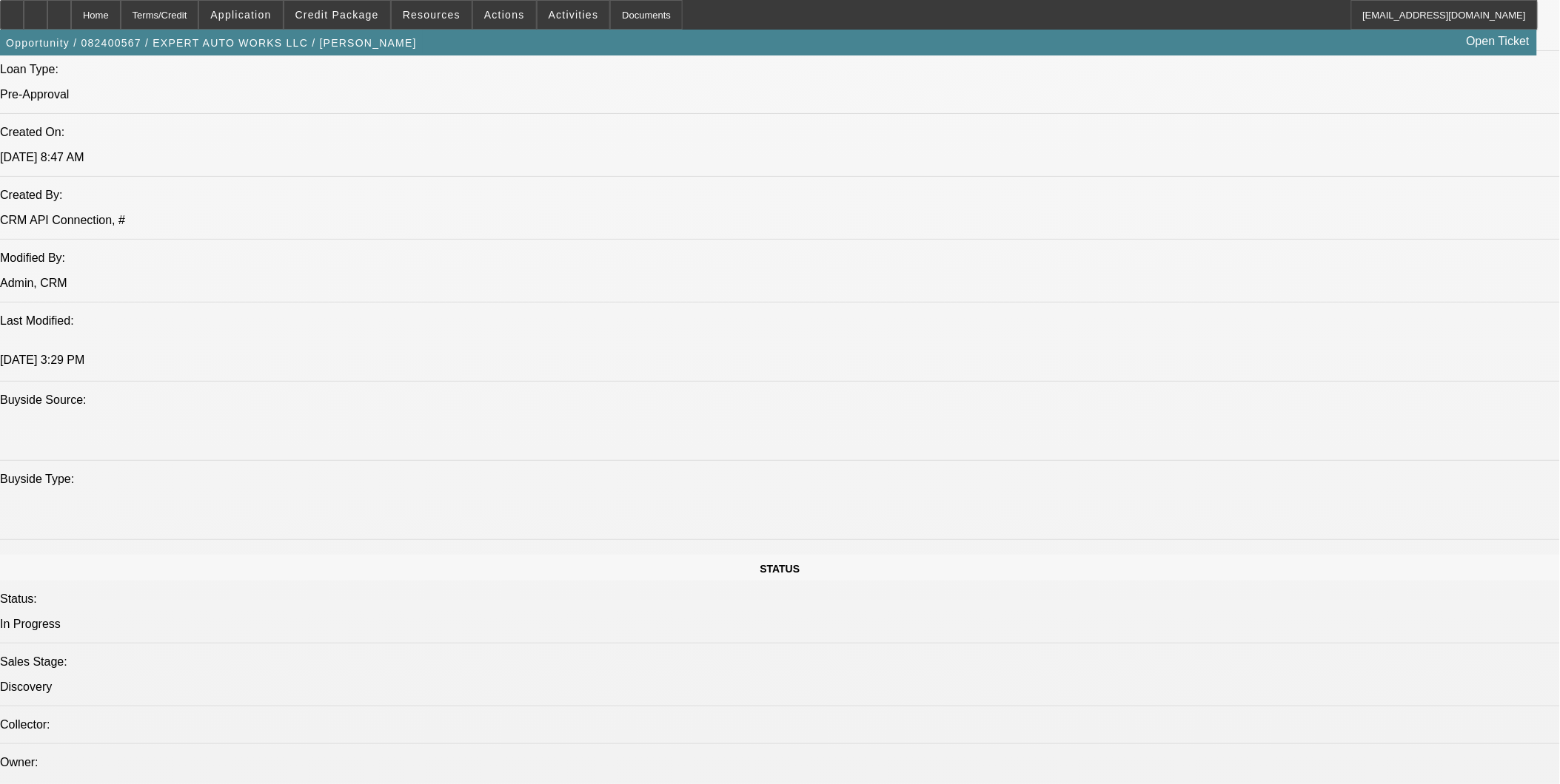
select select "0"
select select "6"
select select "0"
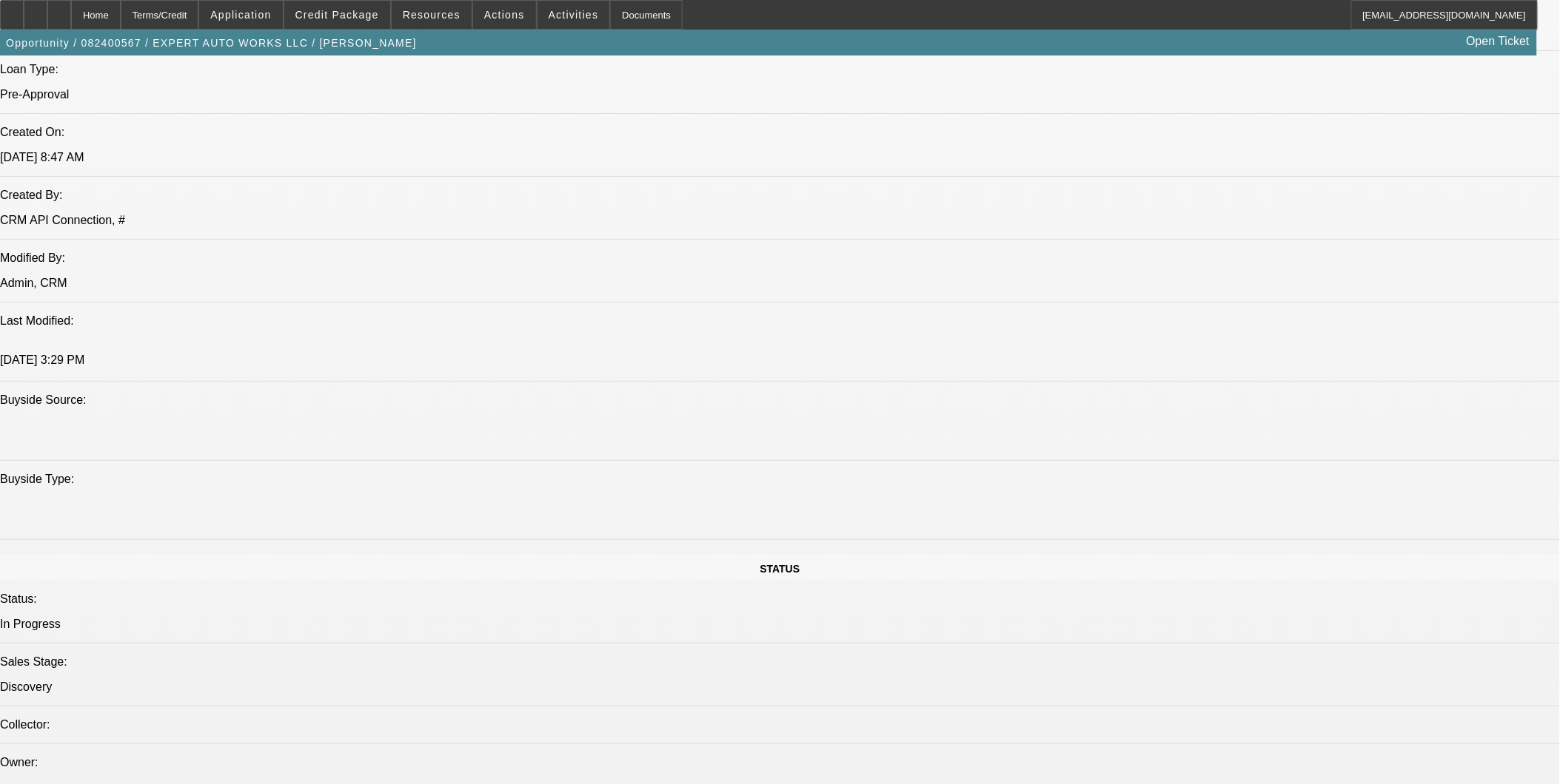
select select "0"
select select "2"
select select "0"
select select "6"
select select "0"
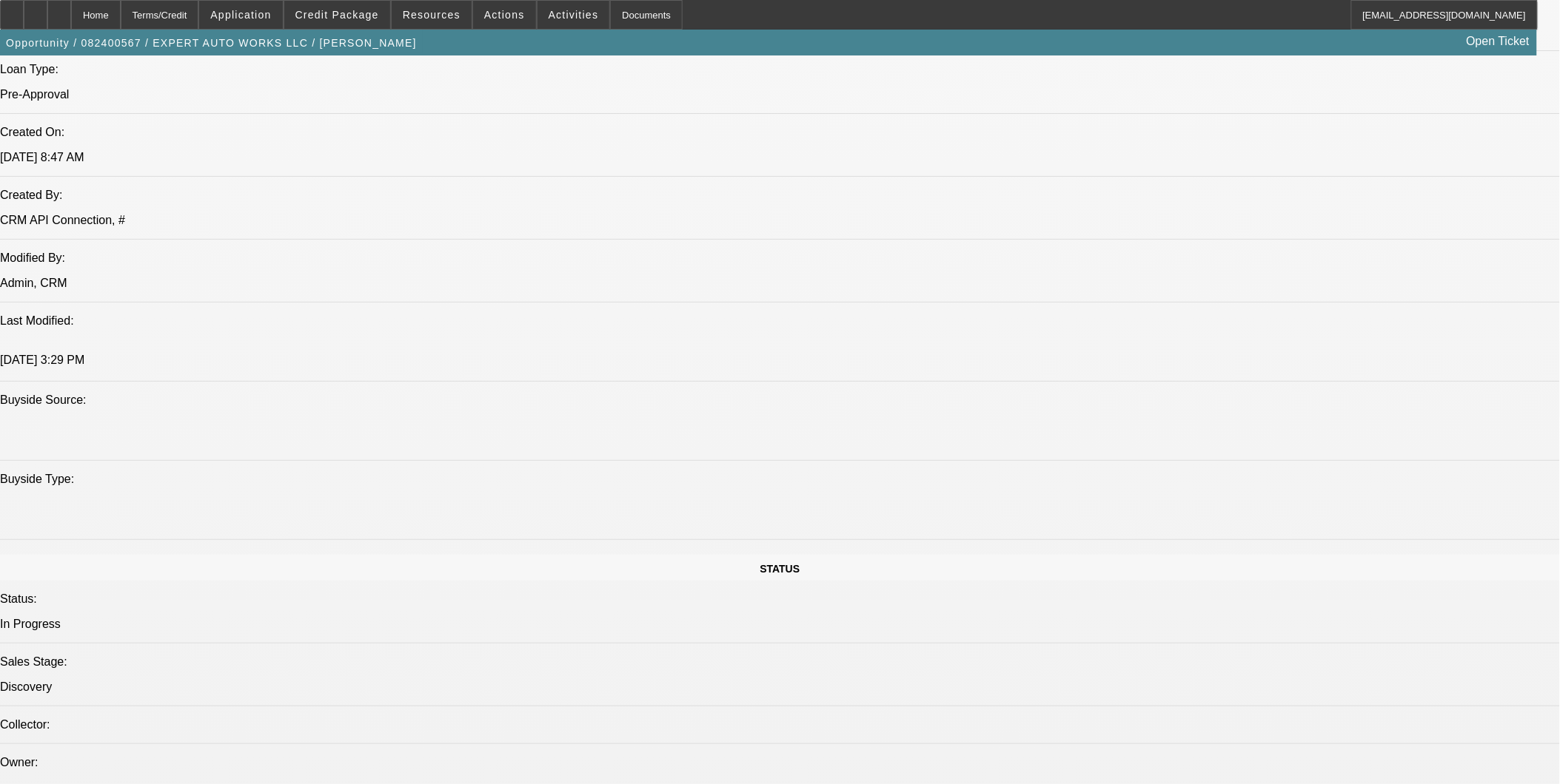
select select "0"
select select "2"
select select "0"
select select "6"
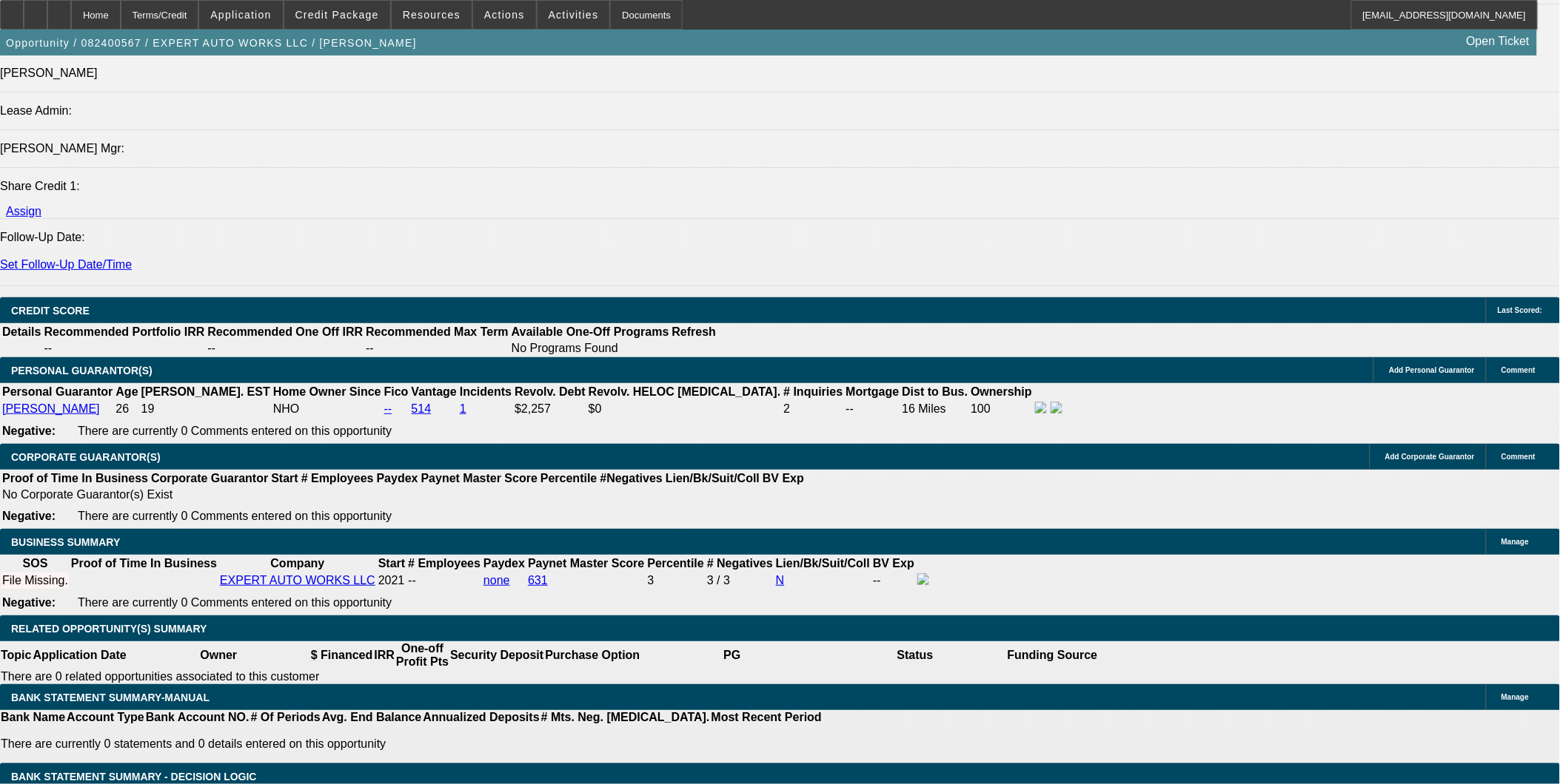
scroll to position [1935, 0]
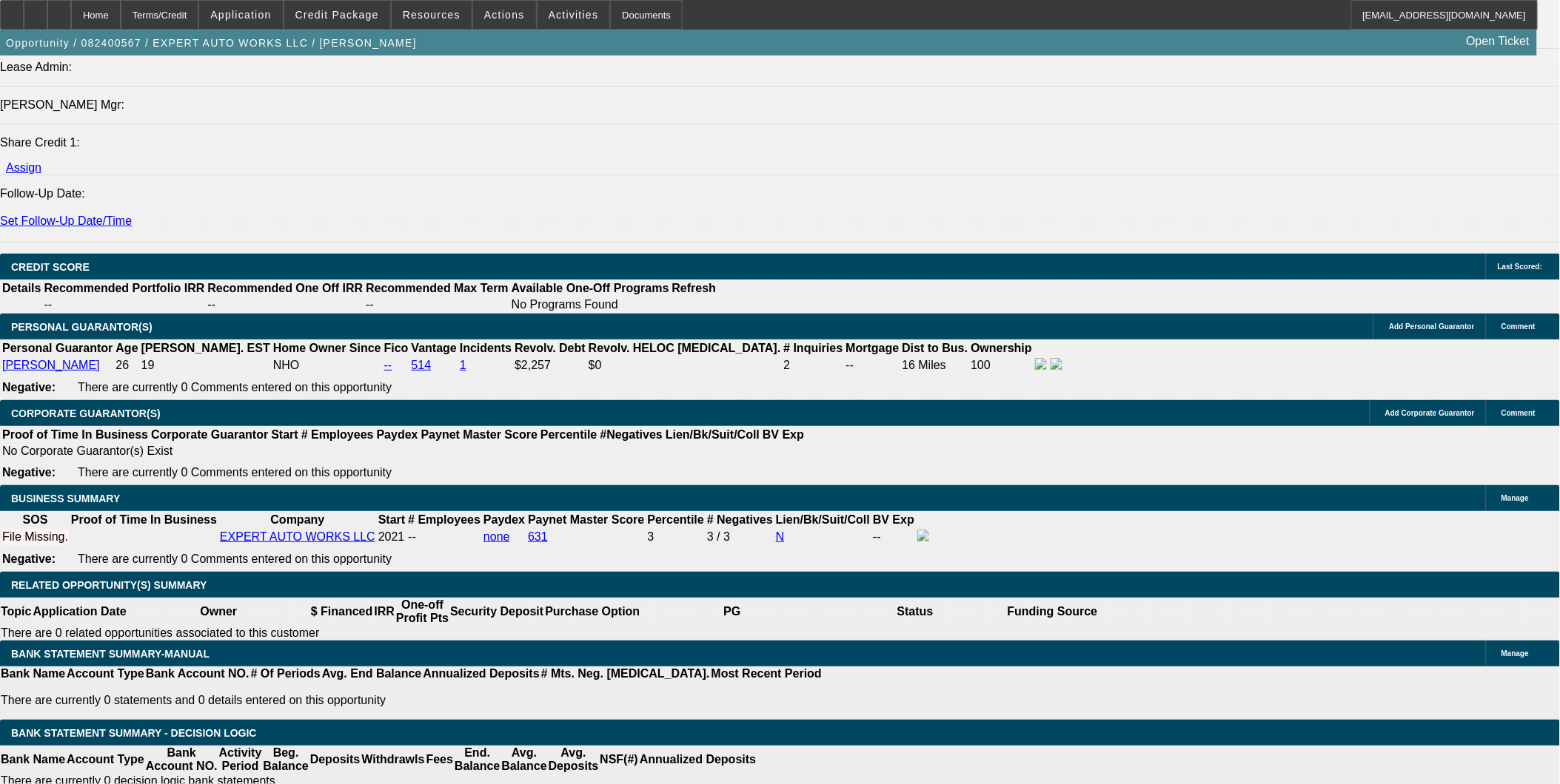
select select "4"
type input "UNKNOWN"
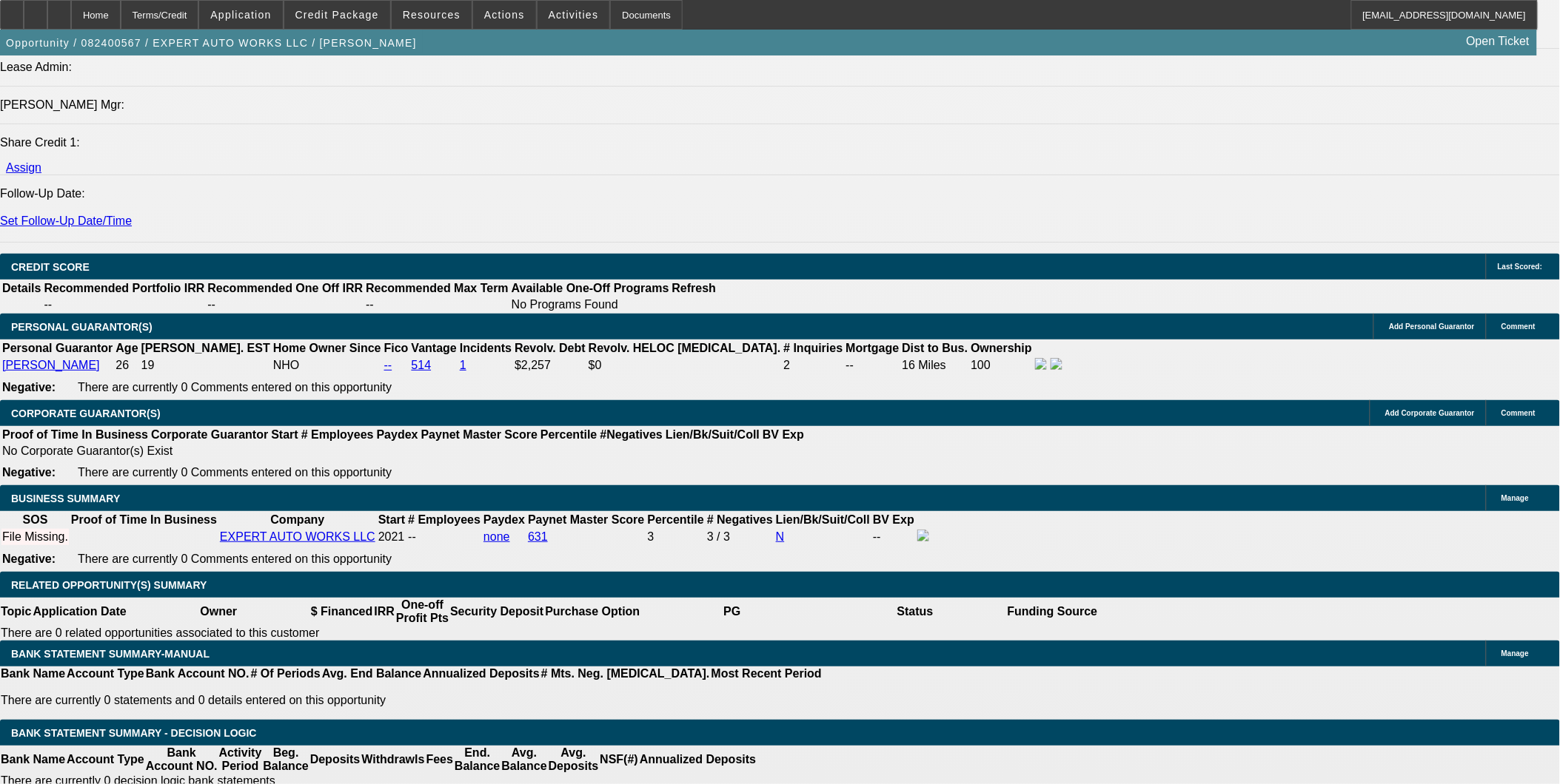
select select "0.1"
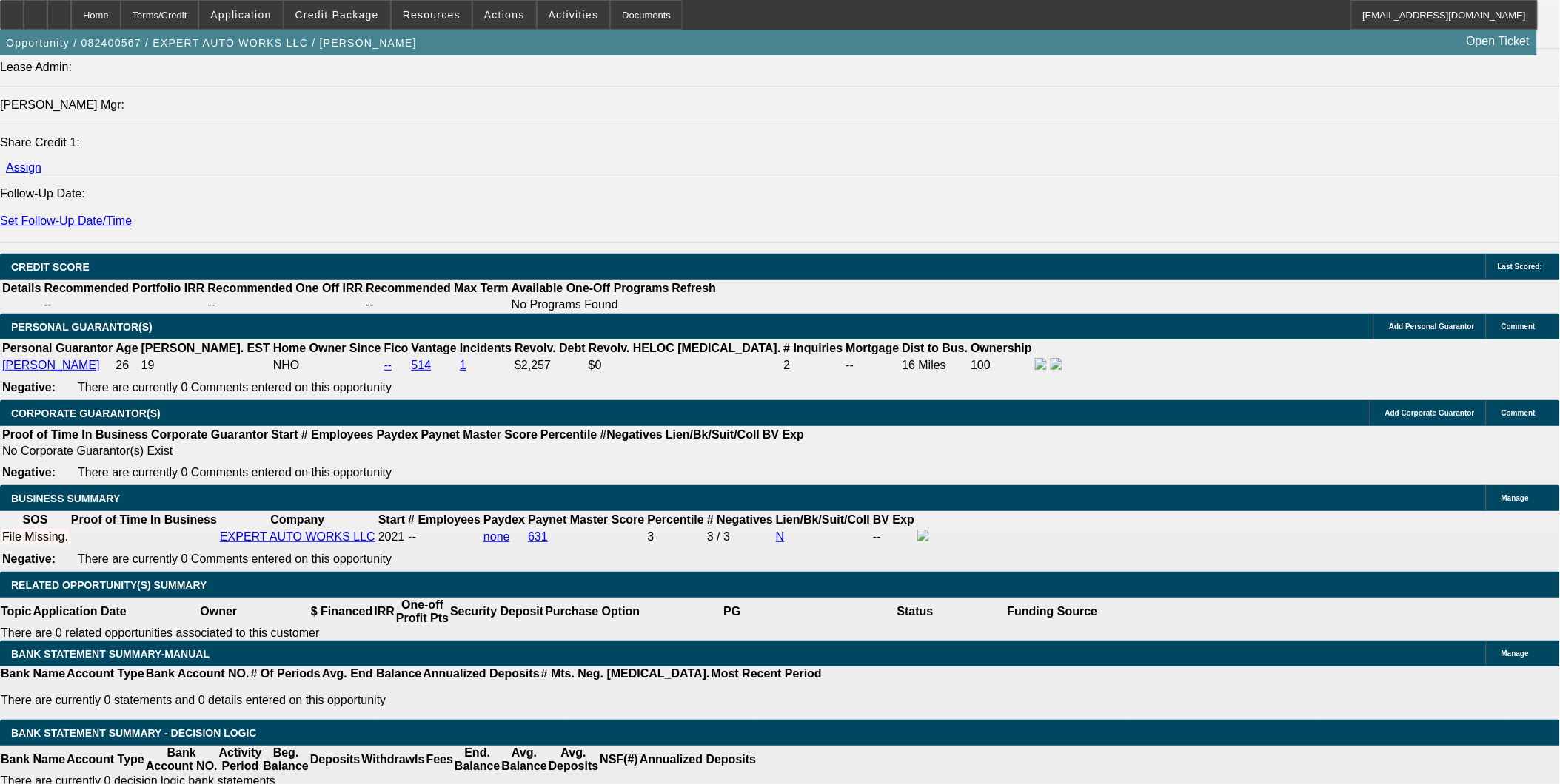
type input "$10,000.00"
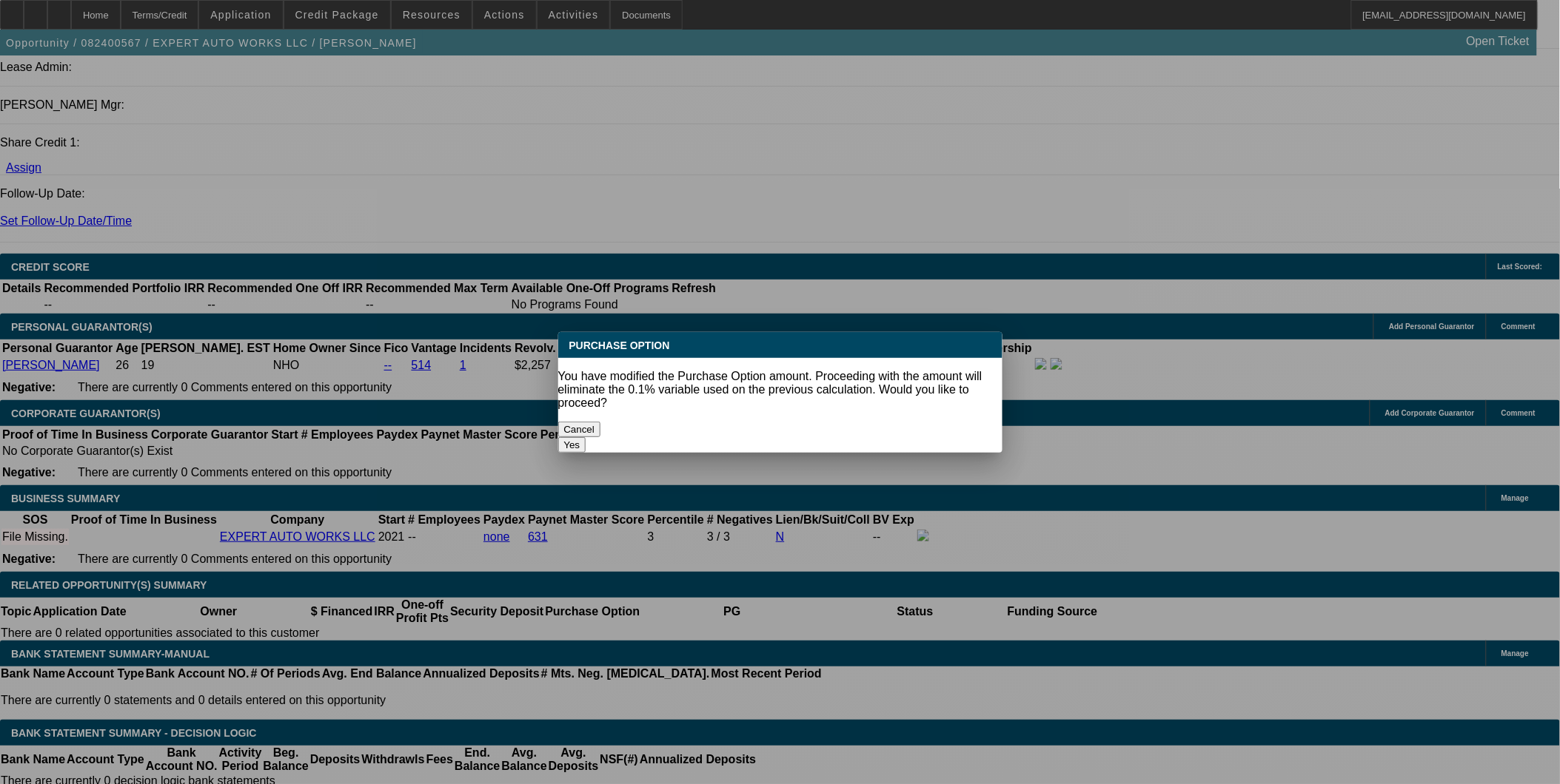
click at [302, 203] on body "Home Terms/Credit Application Credit Package Resources Actions Activities Docum…" at bounding box center [780, 714] width 1560 height 5297
click at [586, 437] on button "Yes" at bounding box center [573, 444] width 29 height 15
select select "0"
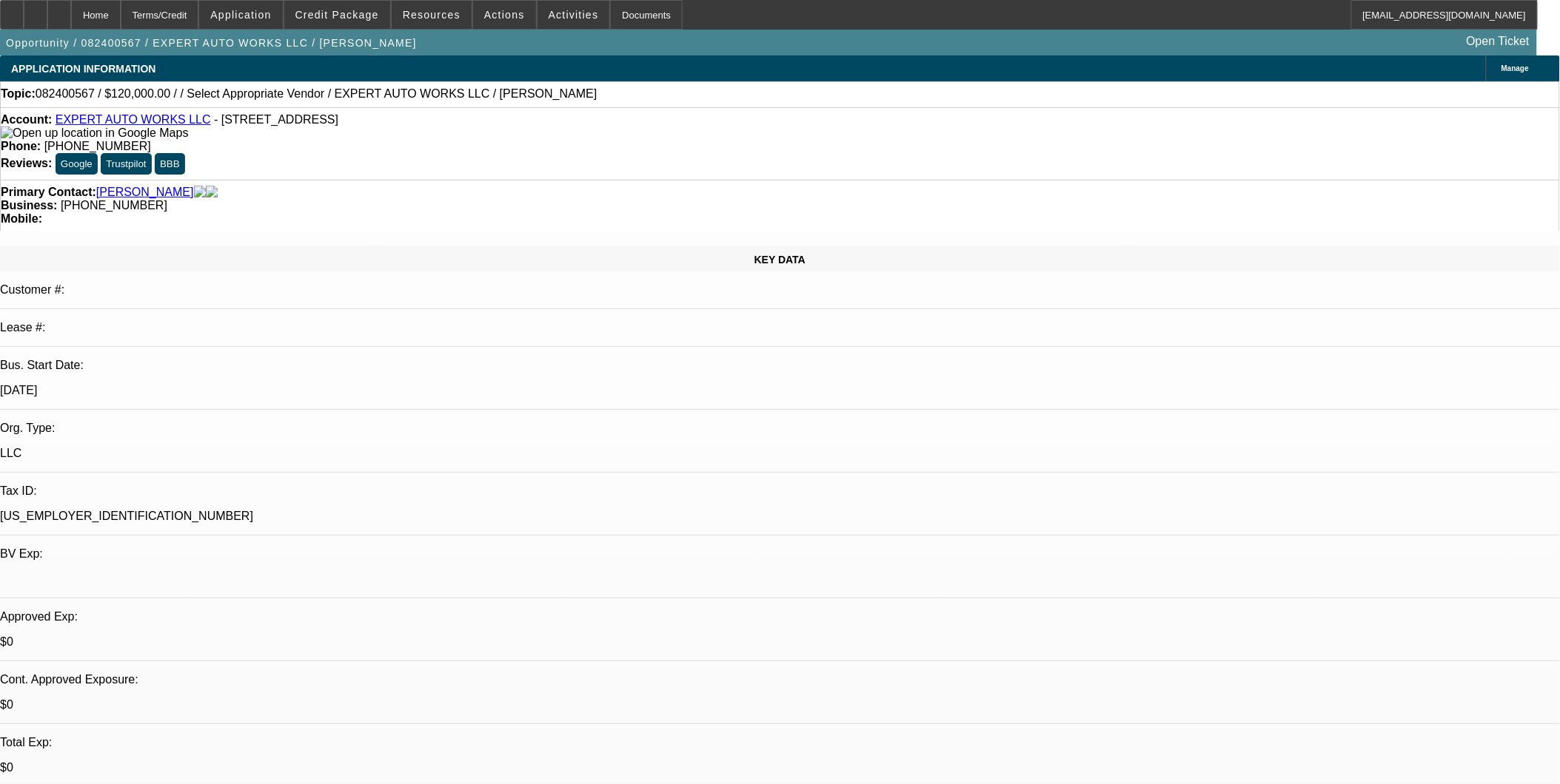
scroll to position [1935, 0]
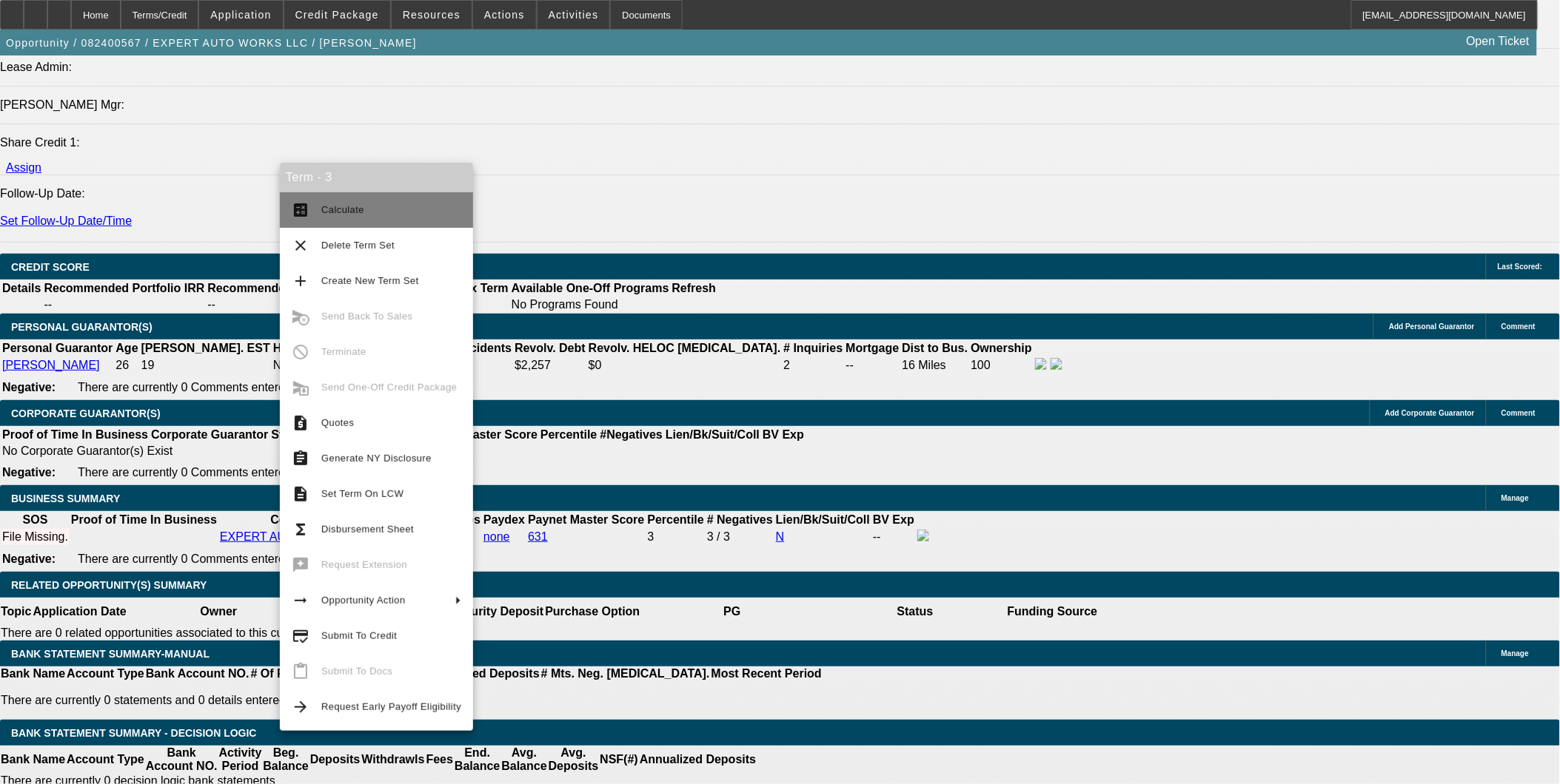
click at [319, 205] on button "calculate Calculate" at bounding box center [377, 210] width 194 height 36
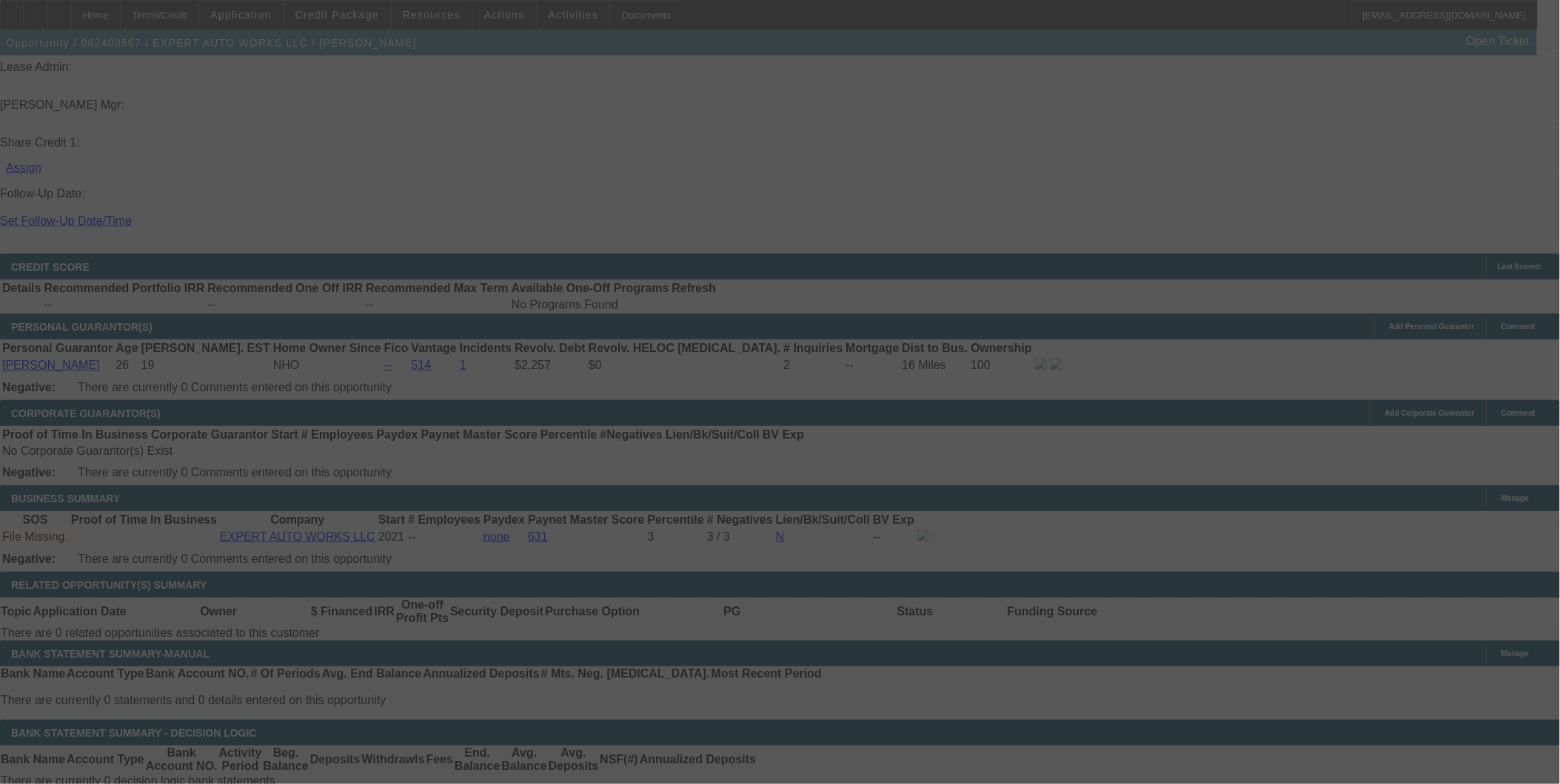
select select "0"
select select "4"
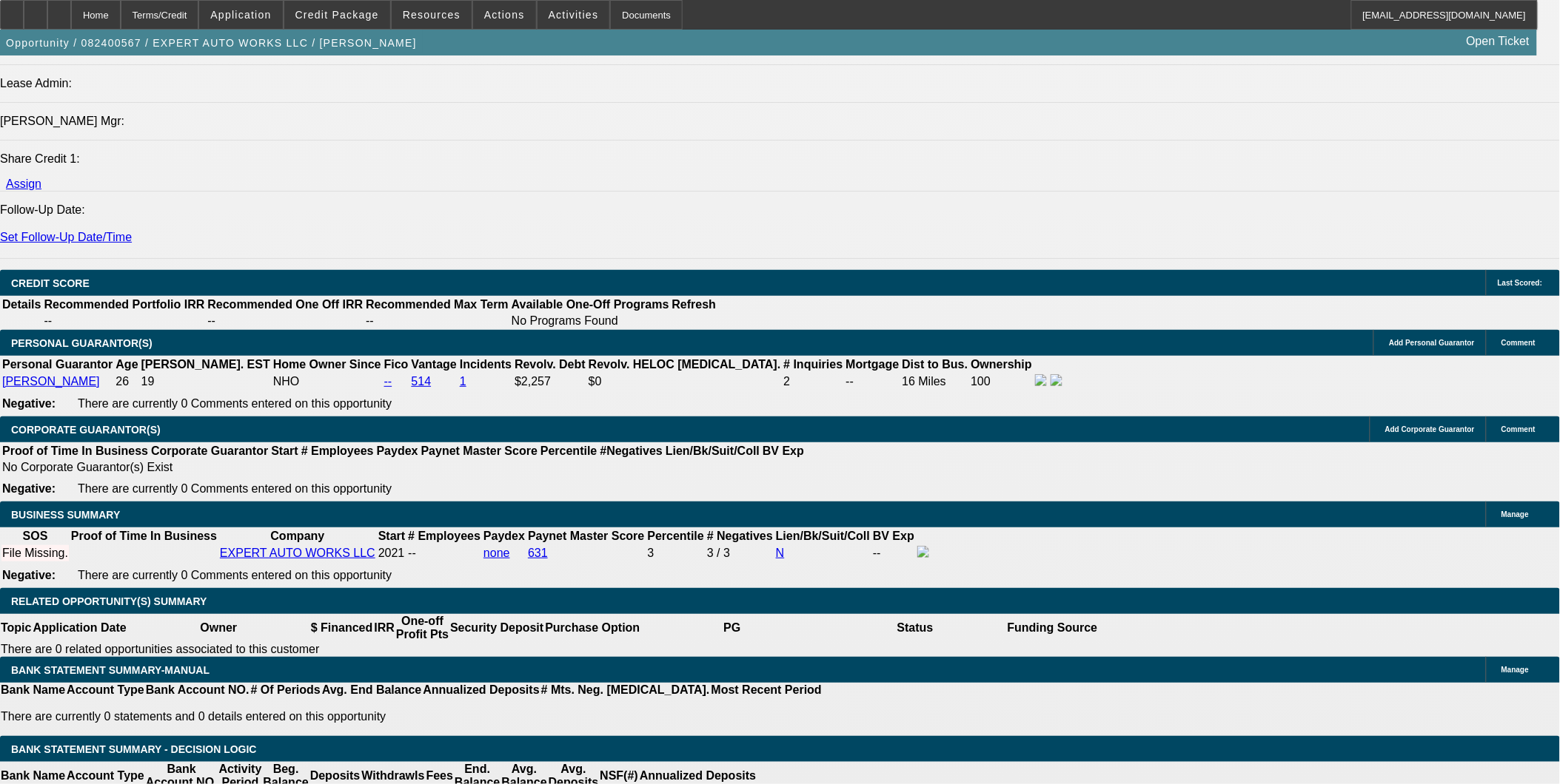
type input "1623."
type input "UNKNOWN"
type input "$1,623.99"
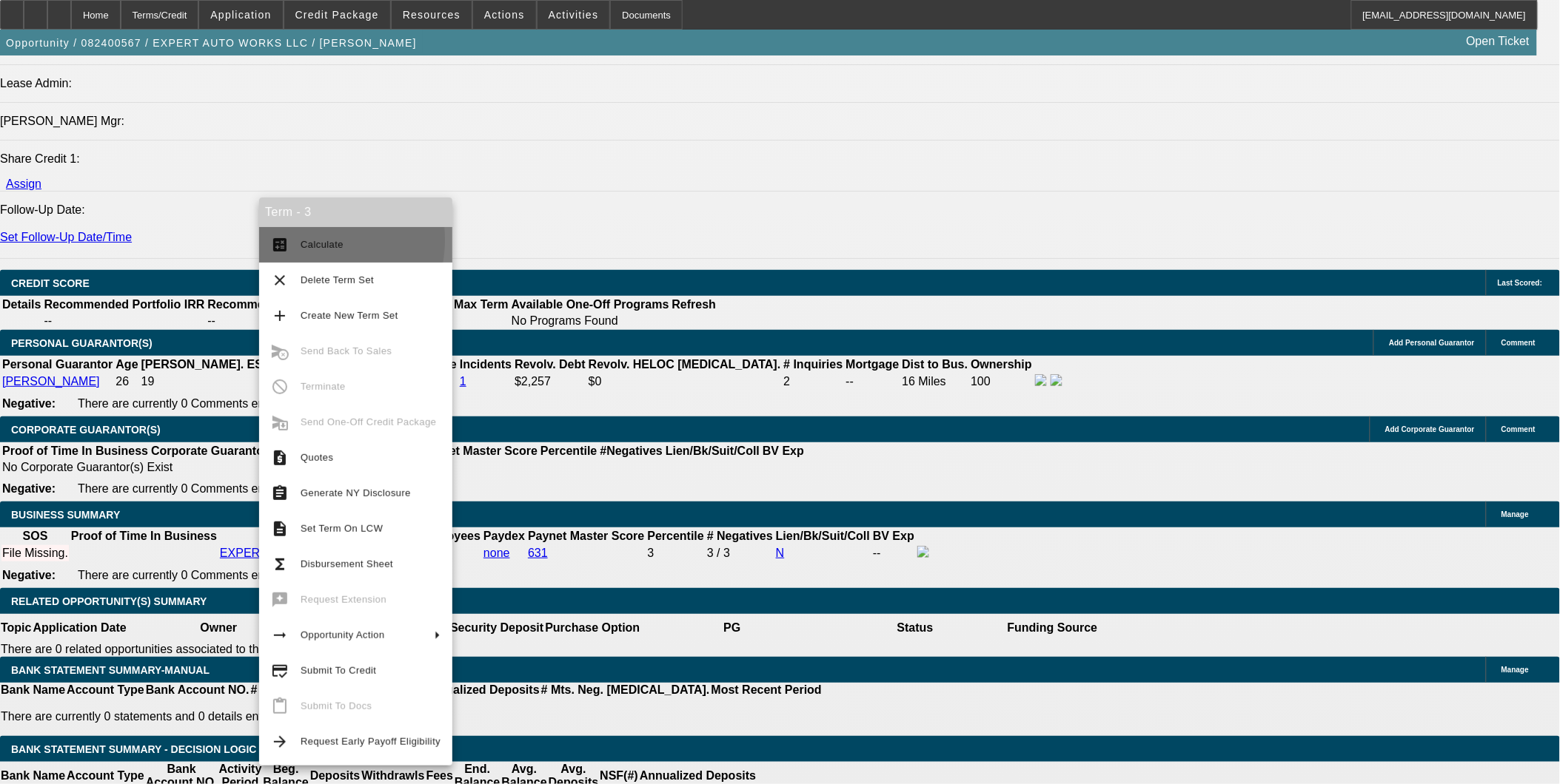
click at [303, 240] on span "Calculate" at bounding box center [322, 244] width 43 height 11
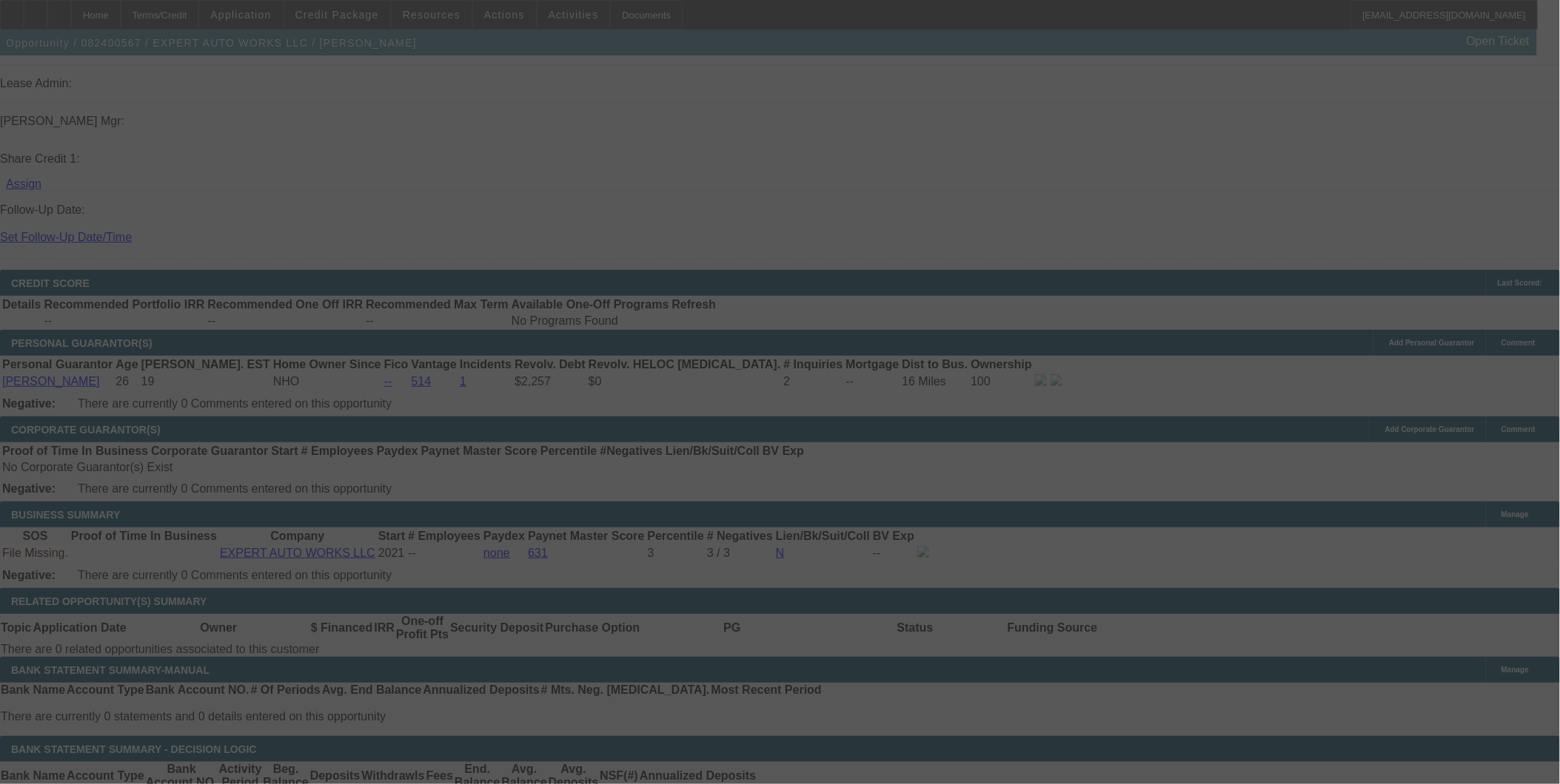
select select "0"
select select "4"
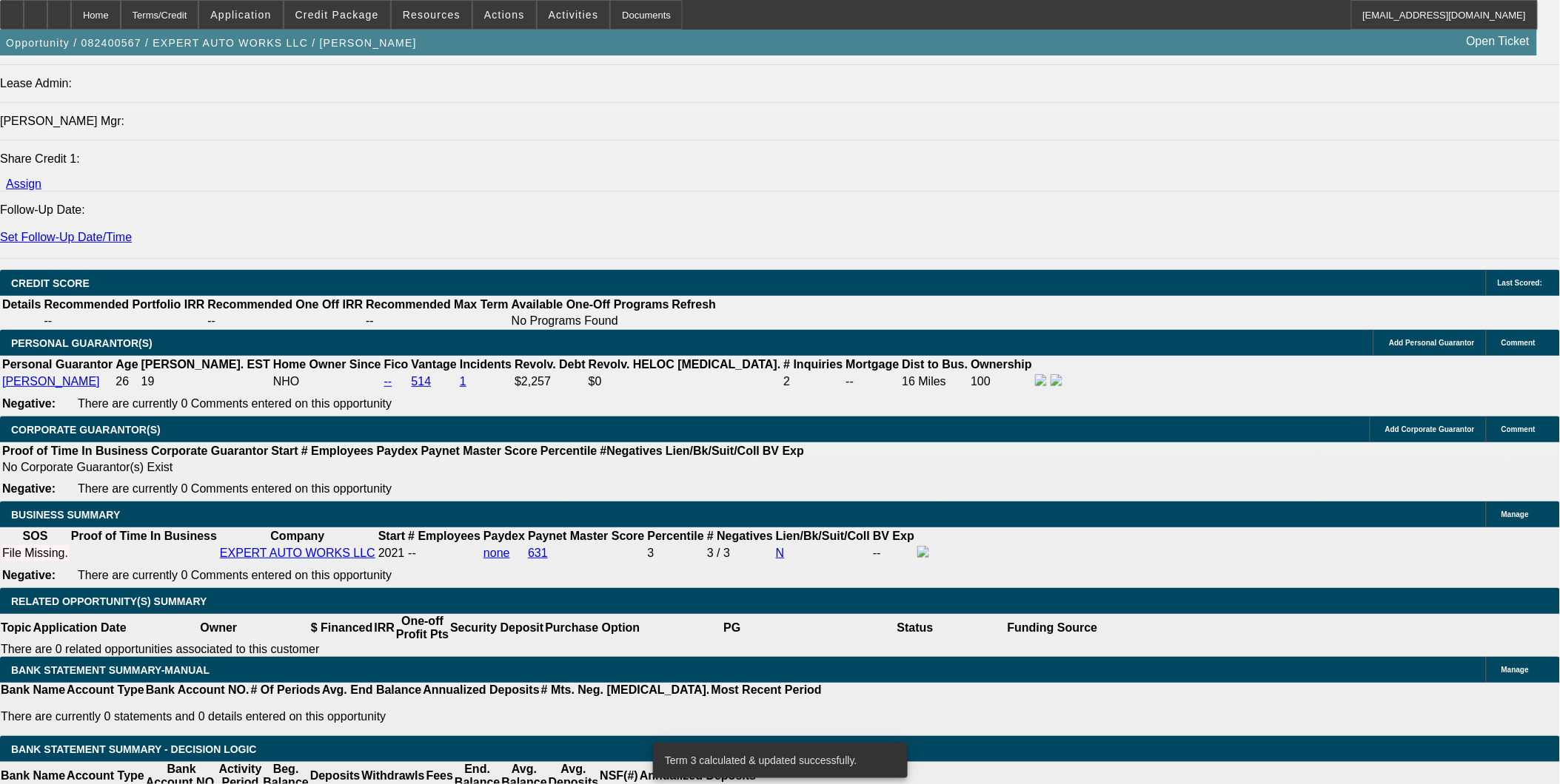
type input "1623."
type input "UNKNOWN"
type input "$1,623.00"
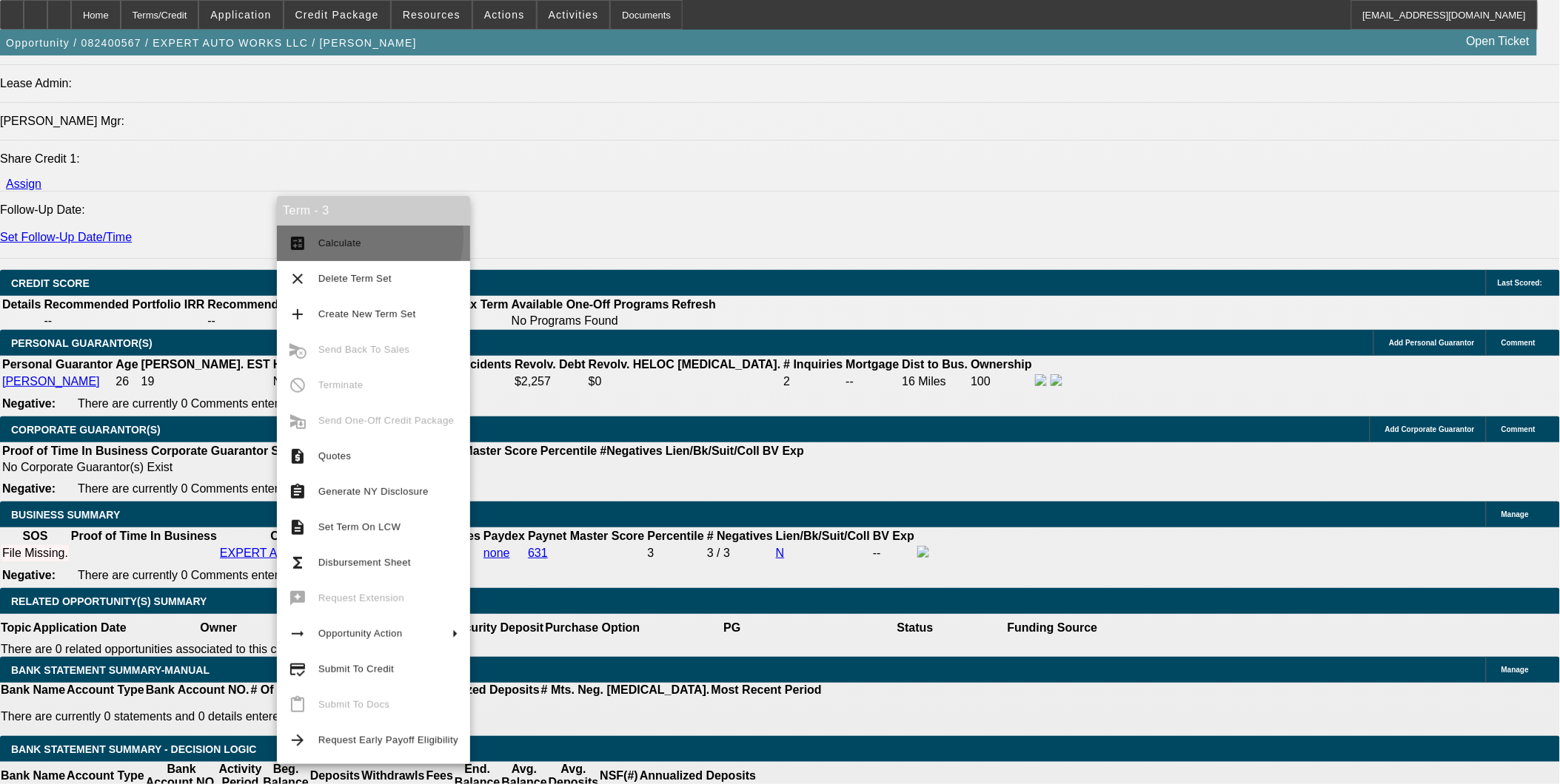
click at [345, 235] on span "Calculate" at bounding box center [388, 243] width 140 height 18
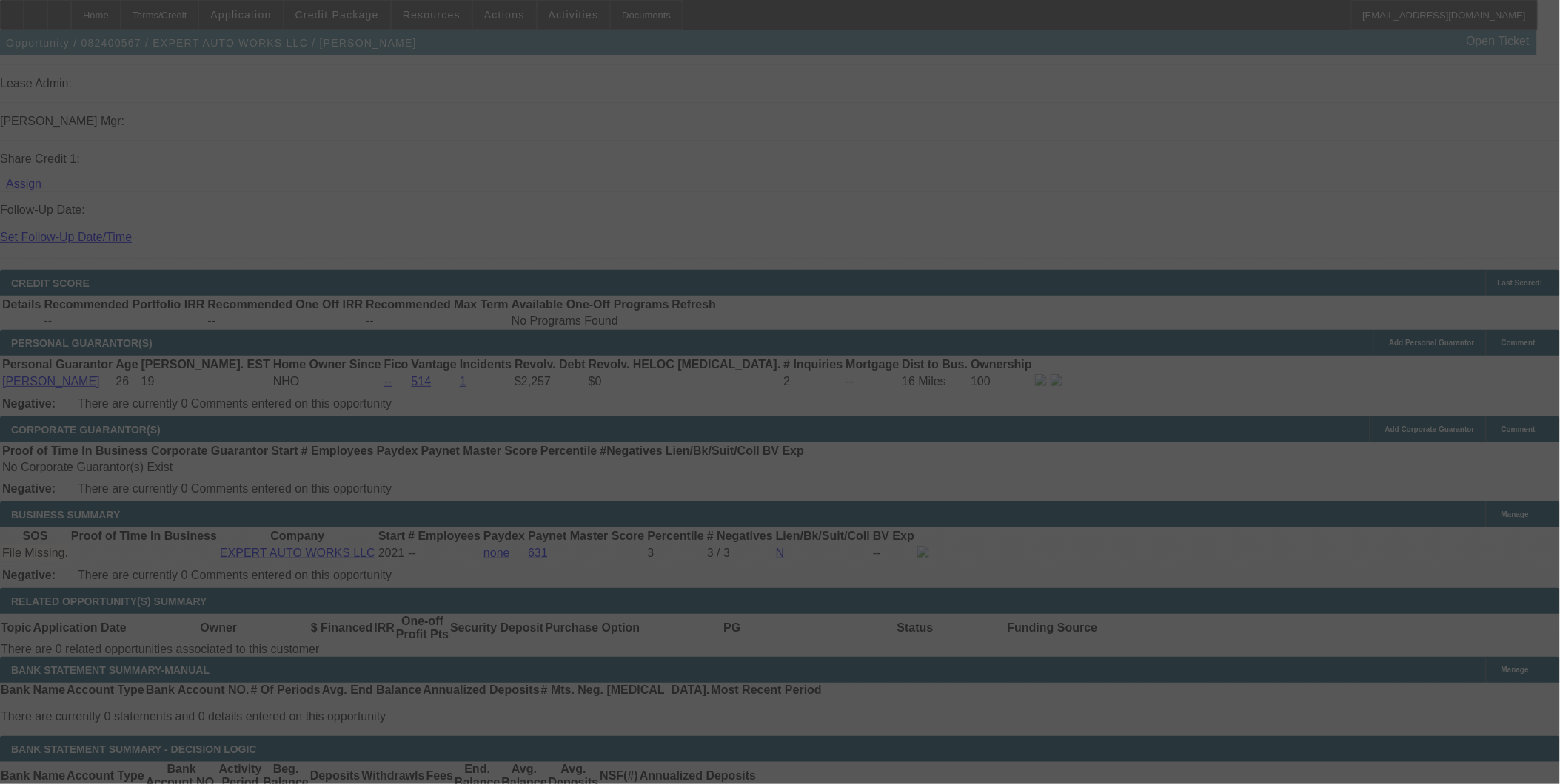
select select "0"
select select "4"
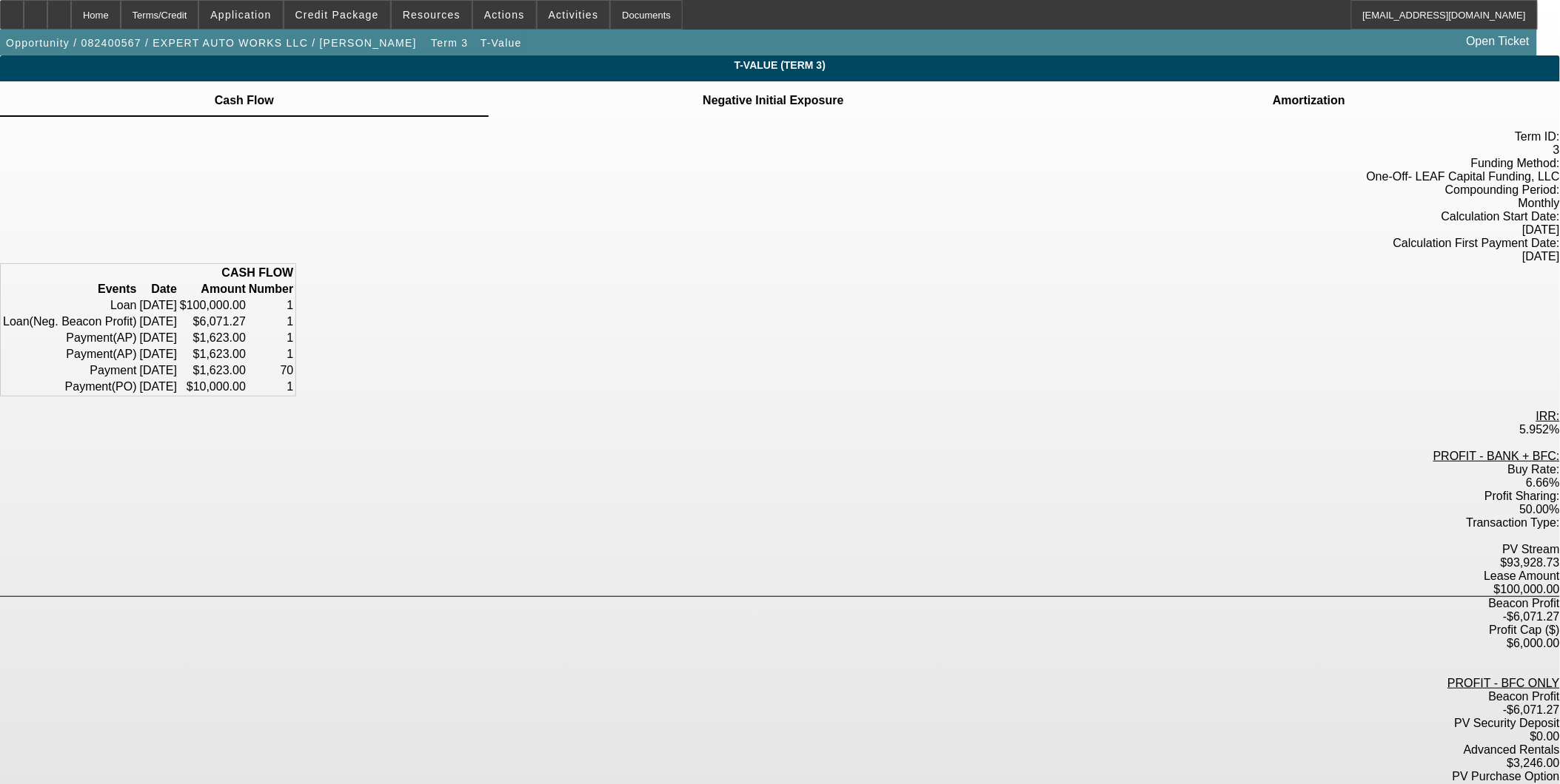
click at [759, 93] on td at bounding box center [772, 92] width 142 height 2
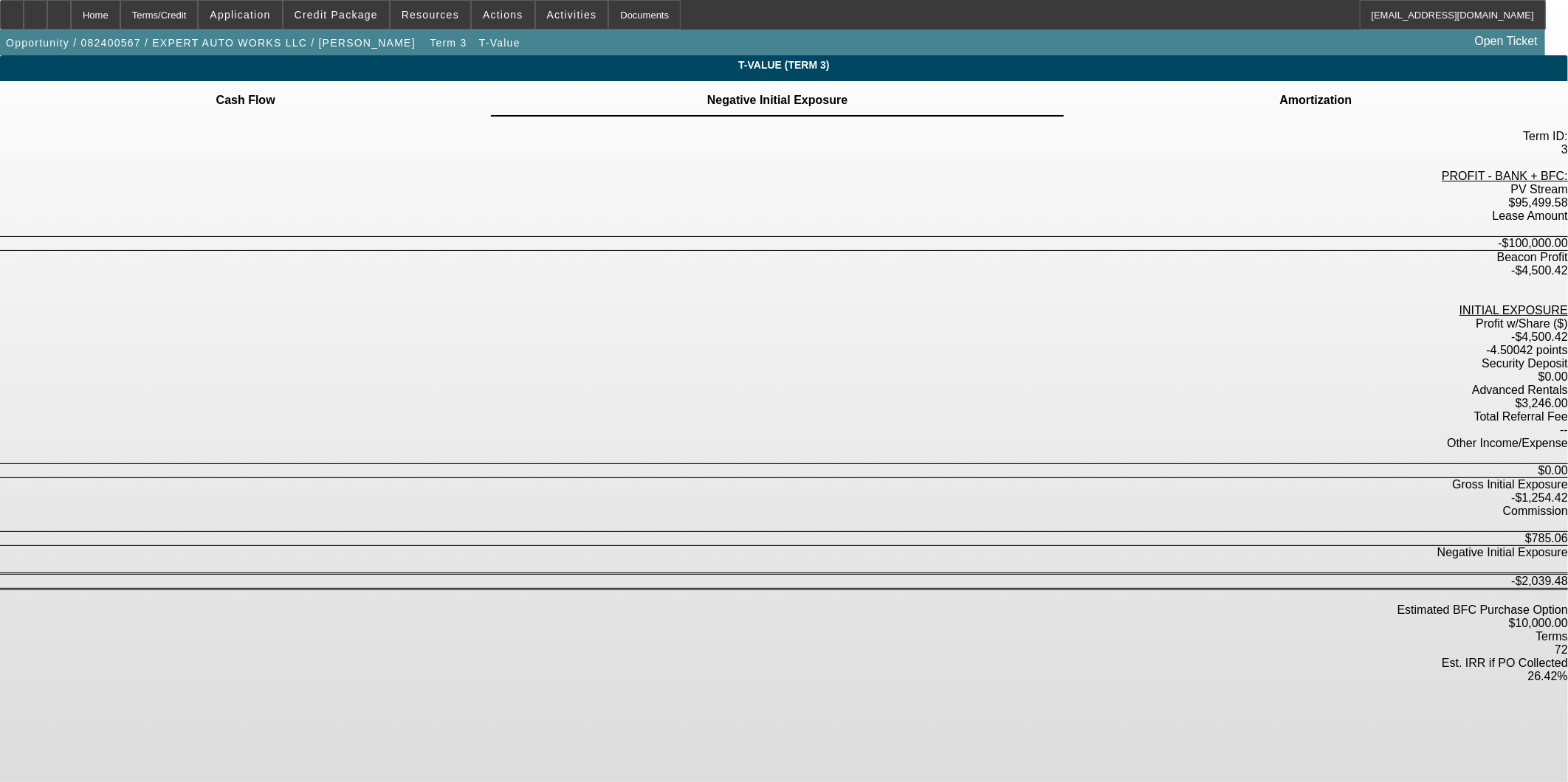
click at [1280, 103] on td "Amortization" at bounding box center [1316, 100] width 74 height 13
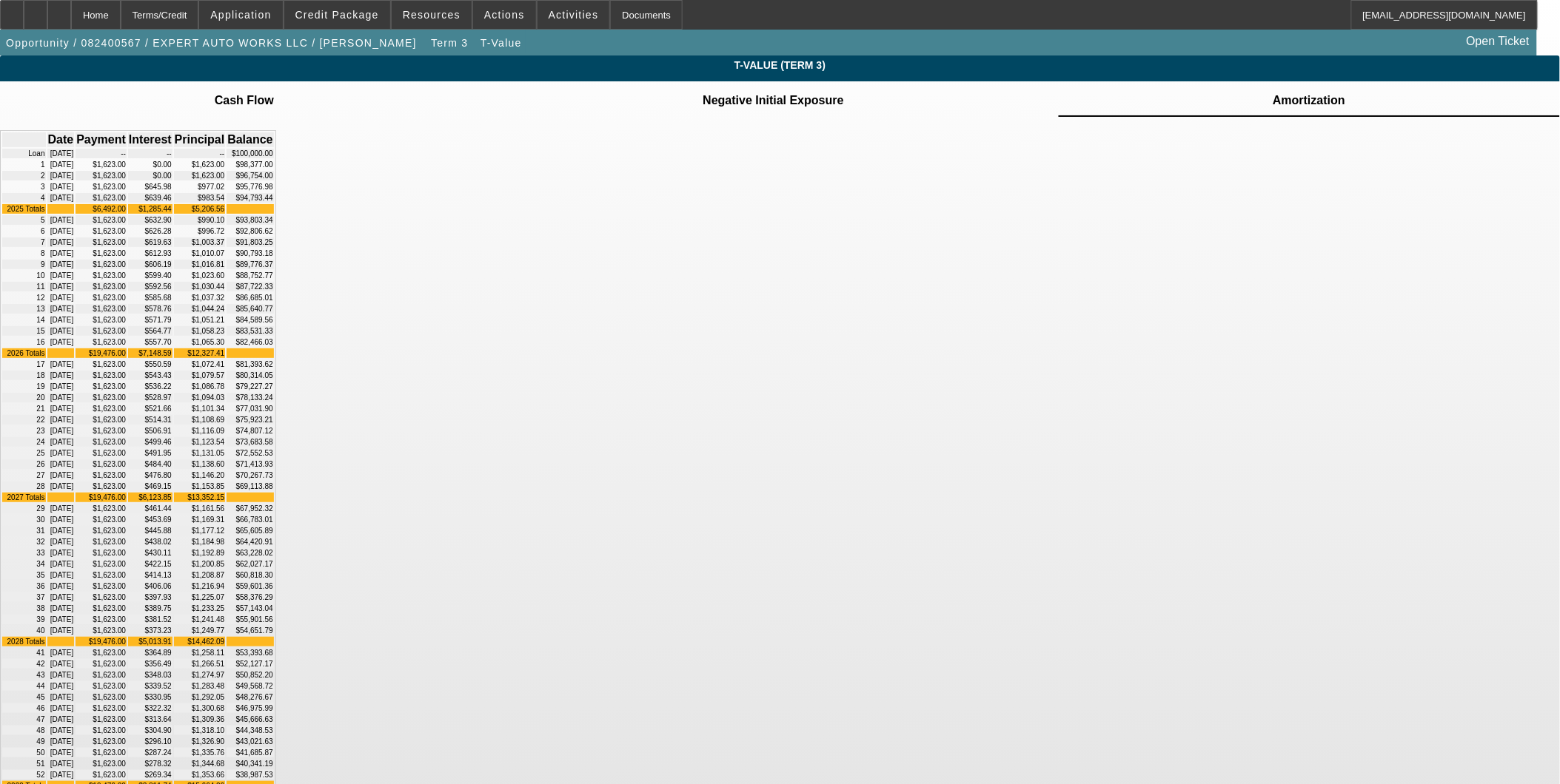
click at [275, 93] on td at bounding box center [245, 92] width 61 height 2
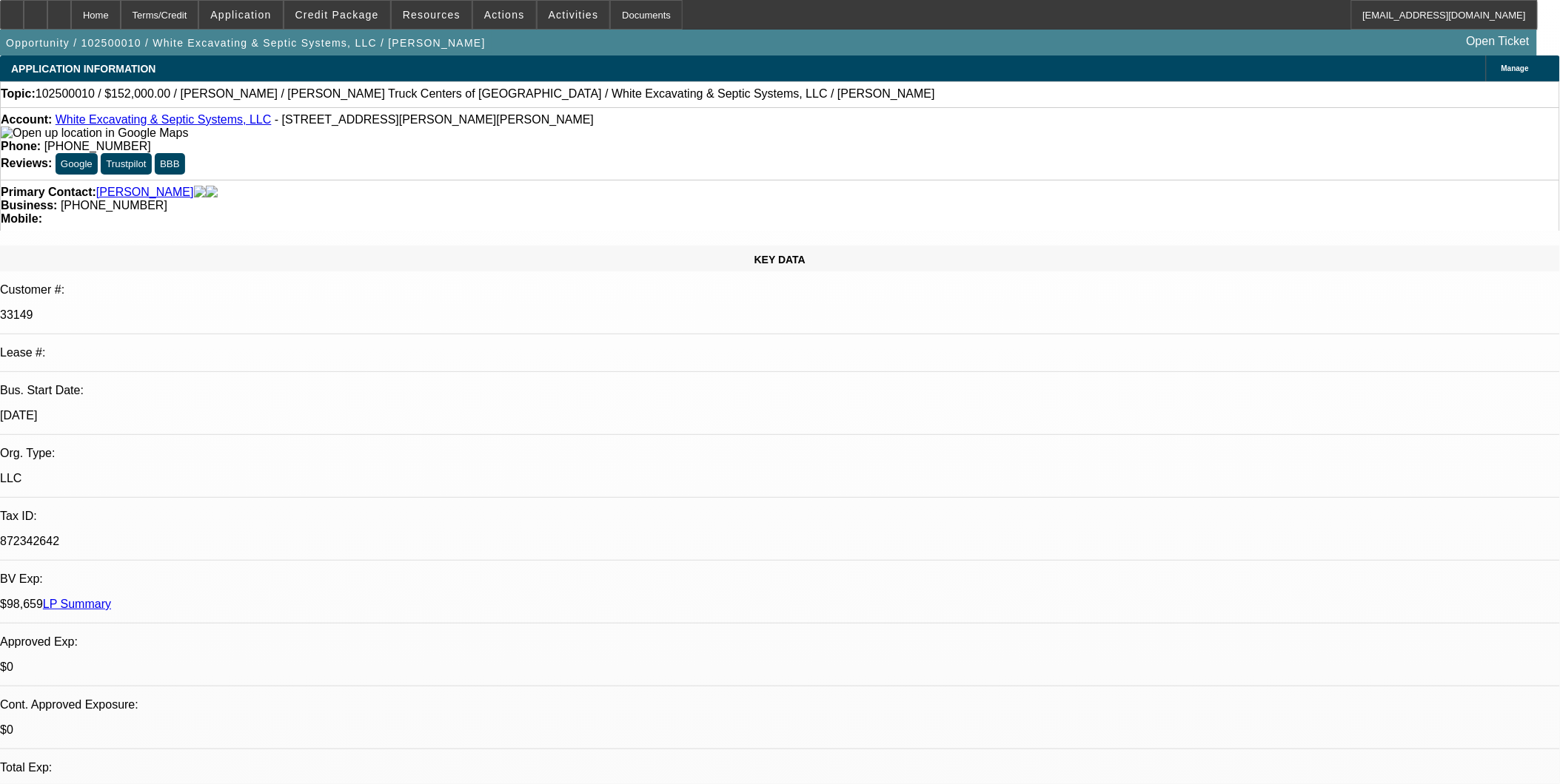
select select "0"
select select "1"
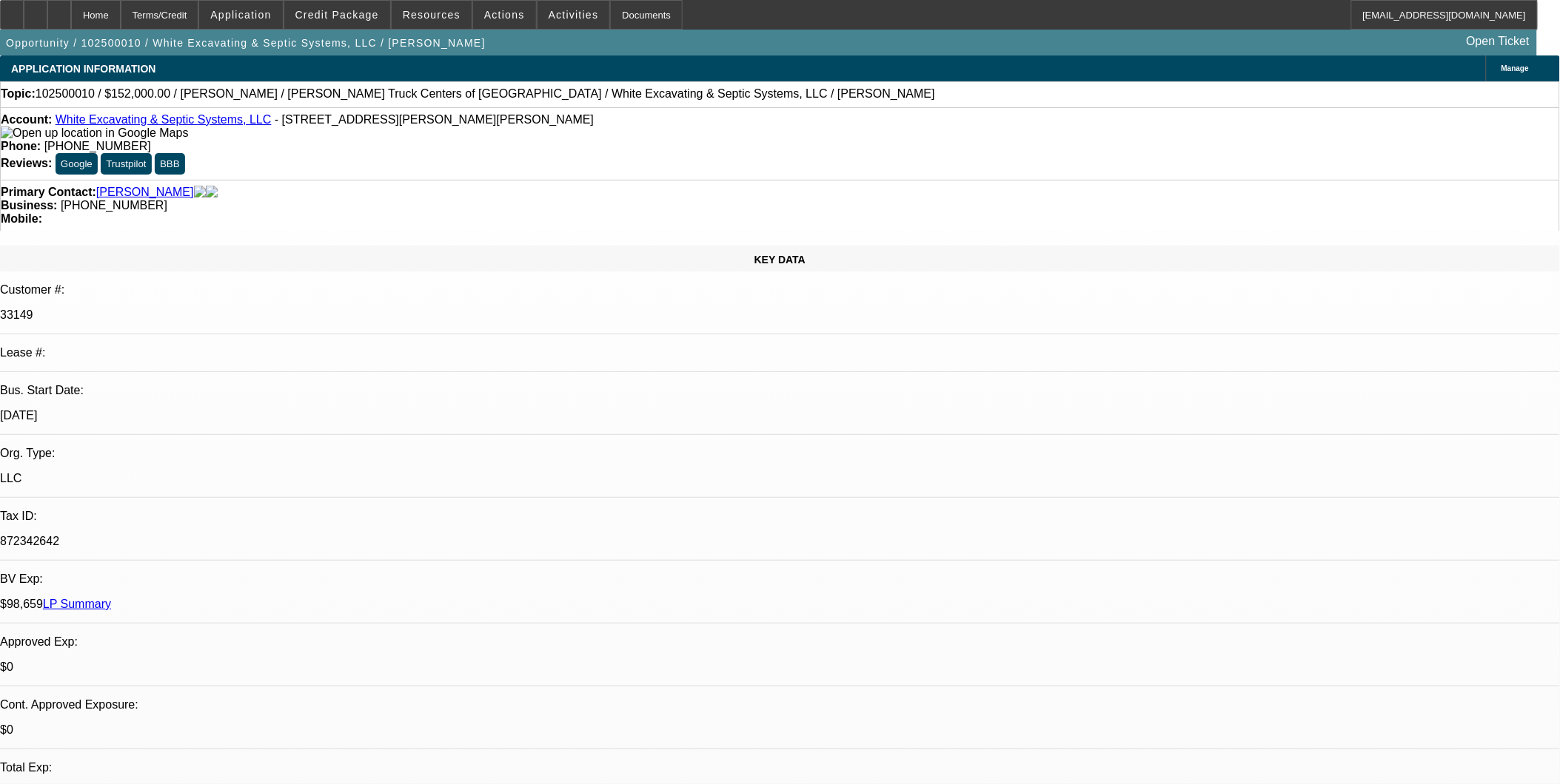
select select "1"
select select "6"
select select "1"
select select "6"
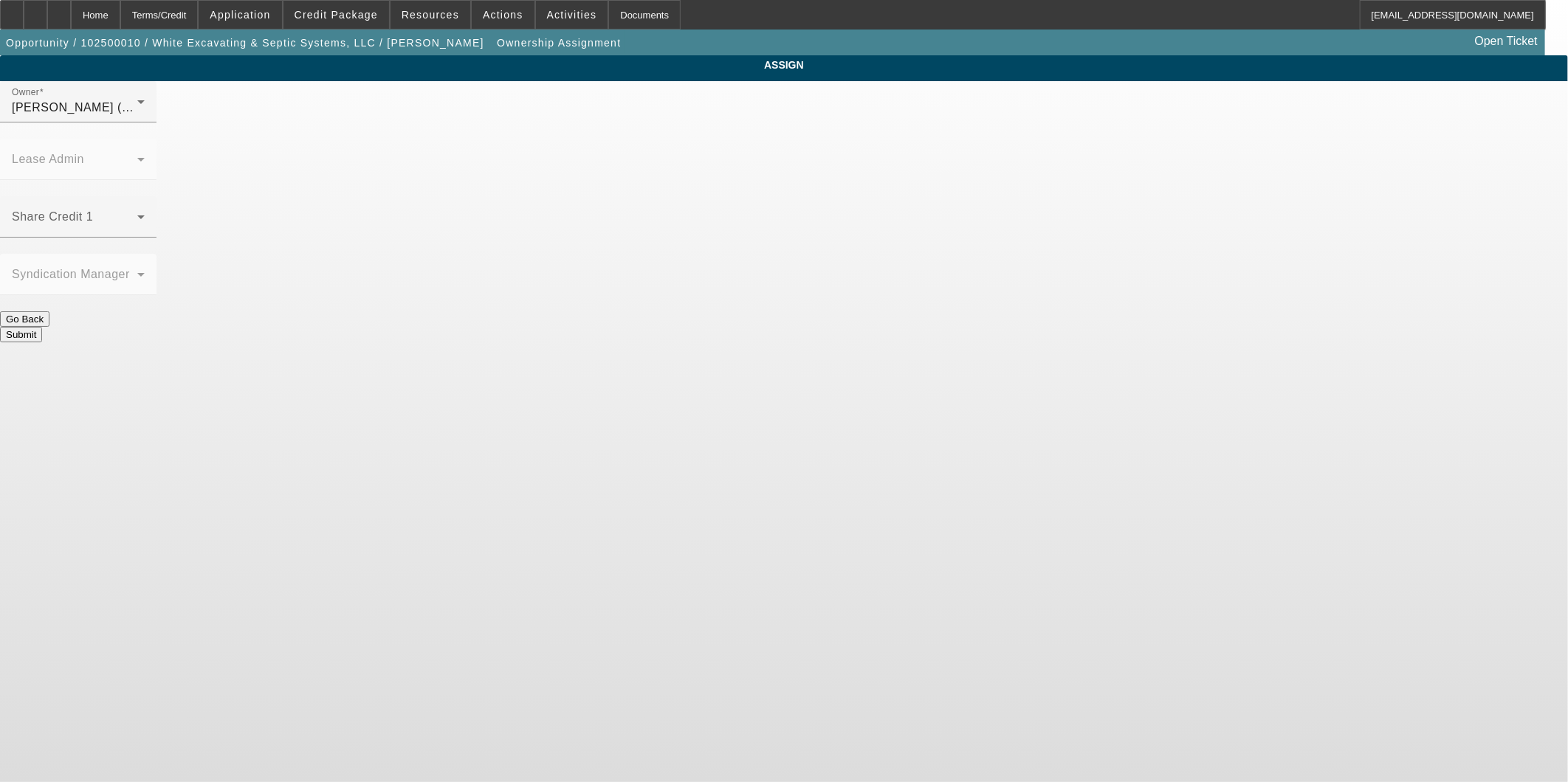
click at [137, 214] on span at bounding box center [74, 223] width 125 height 18
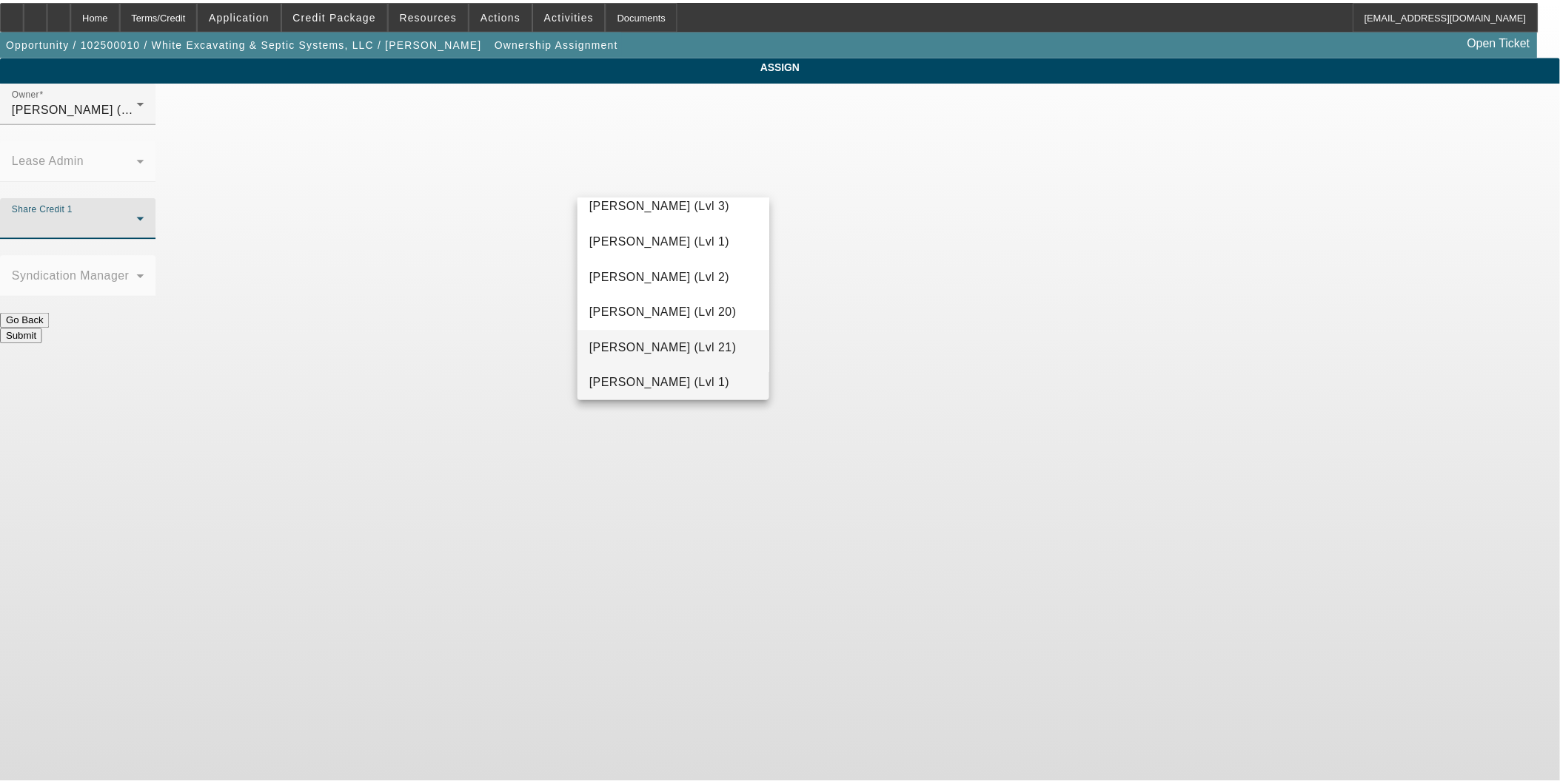
scroll to position [666, 0]
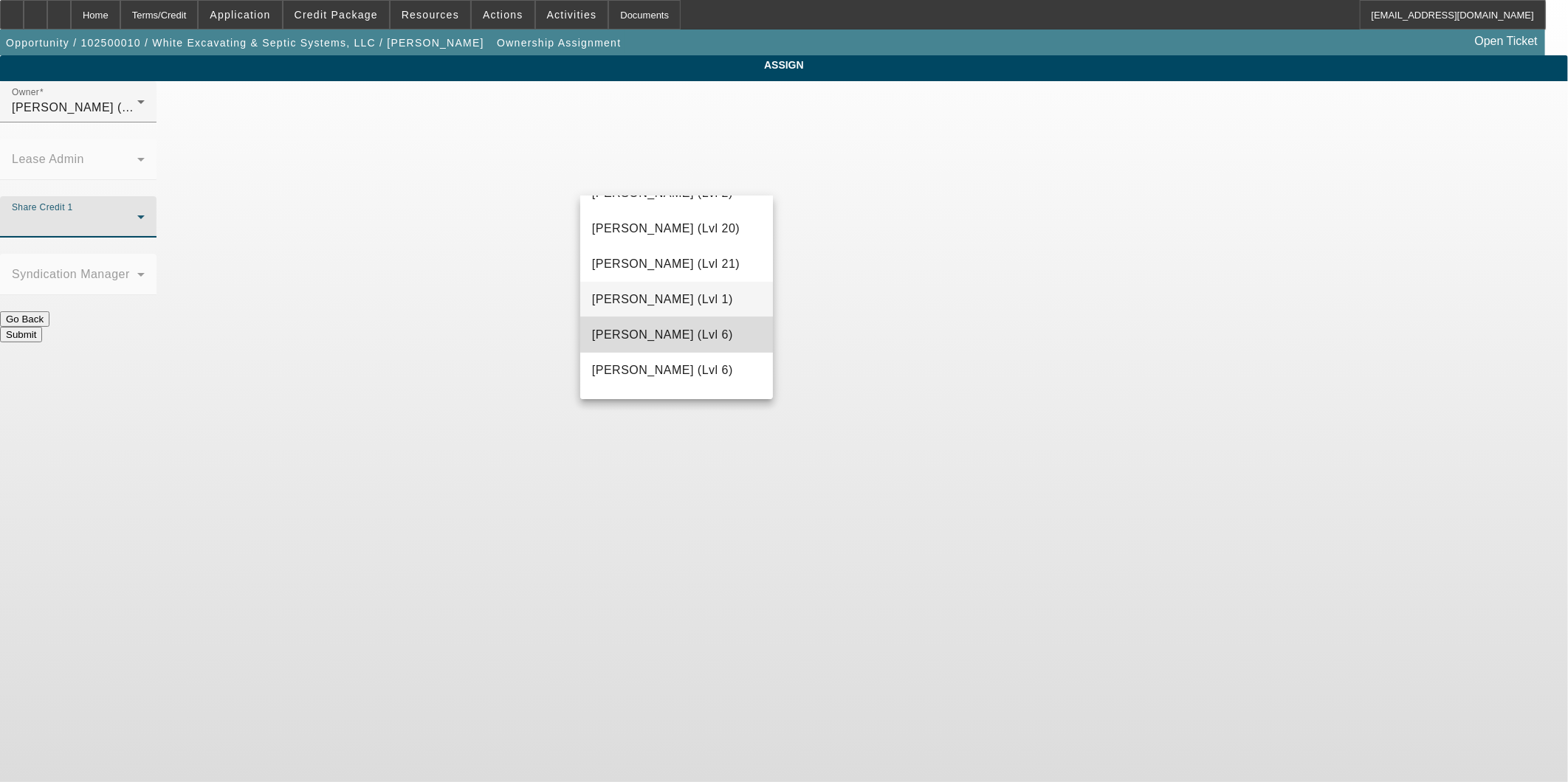
click at [677, 332] on span "[PERSON_NAME] (Lvl 6)" at bounding box center [662, 335] width 141 height 18
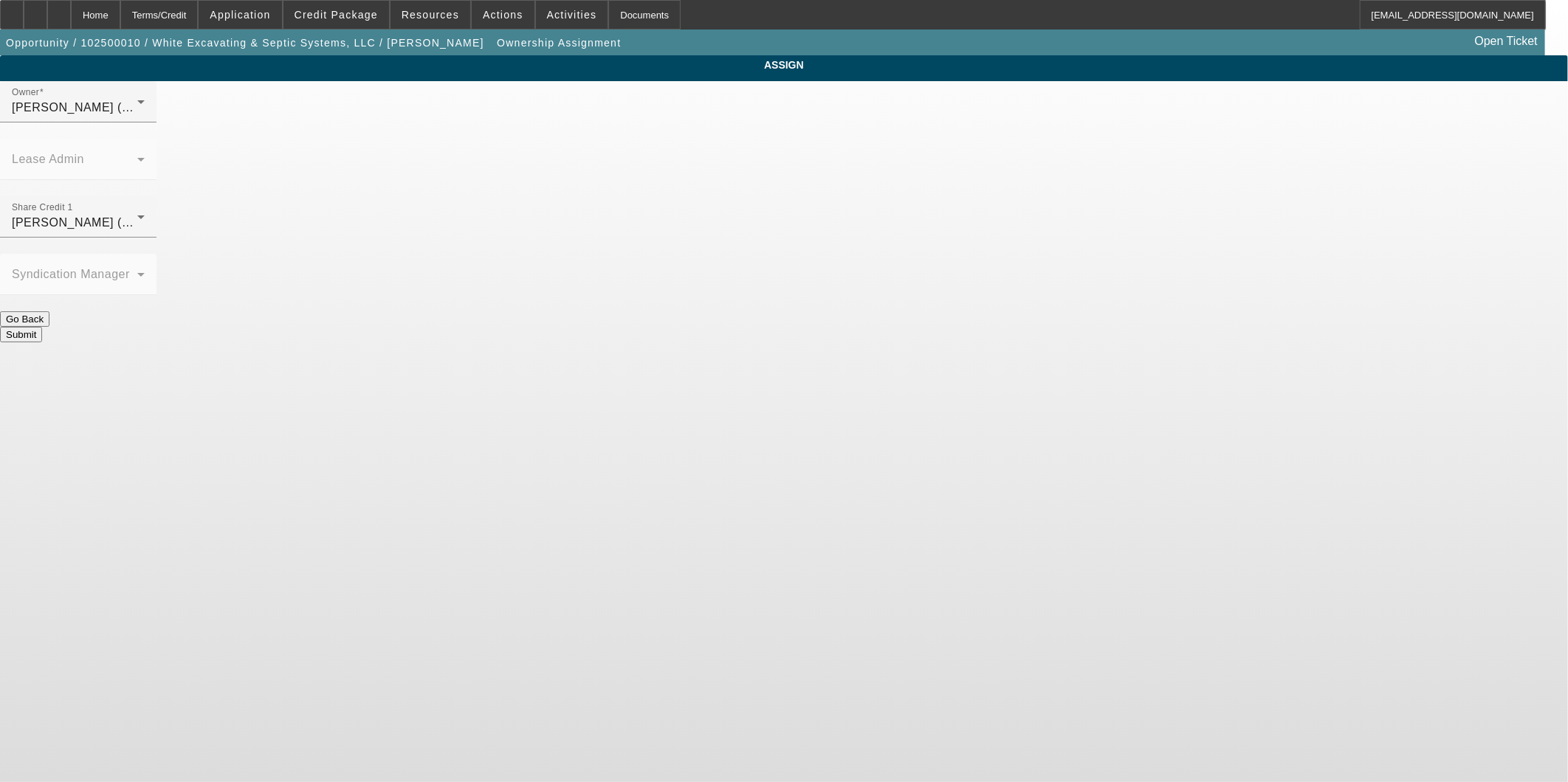
click at [42, 327] on button "Submit" at bounding box center [20, 335] width 42 height 15
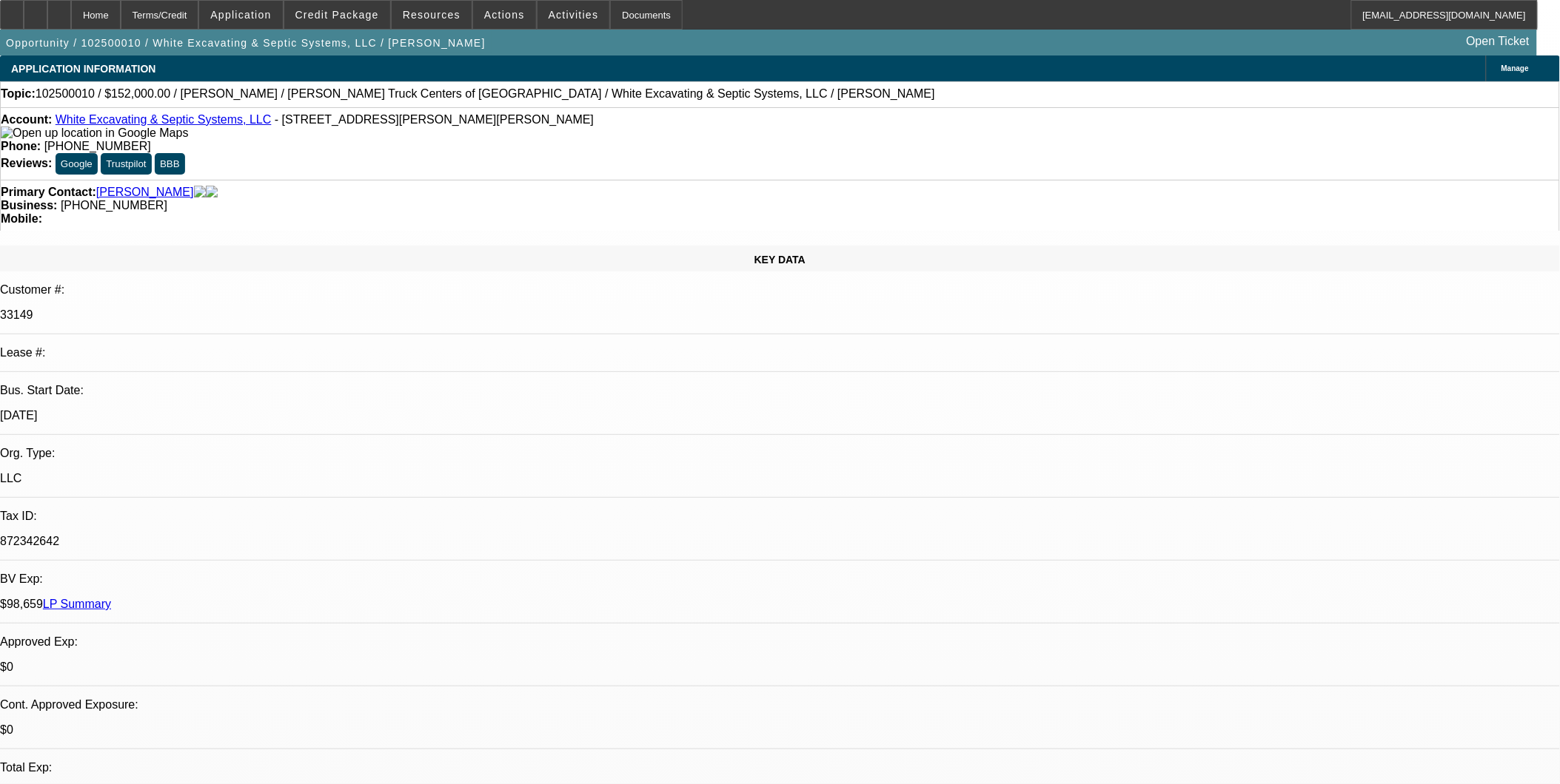
select select "0"
select select "6"
select select "0"
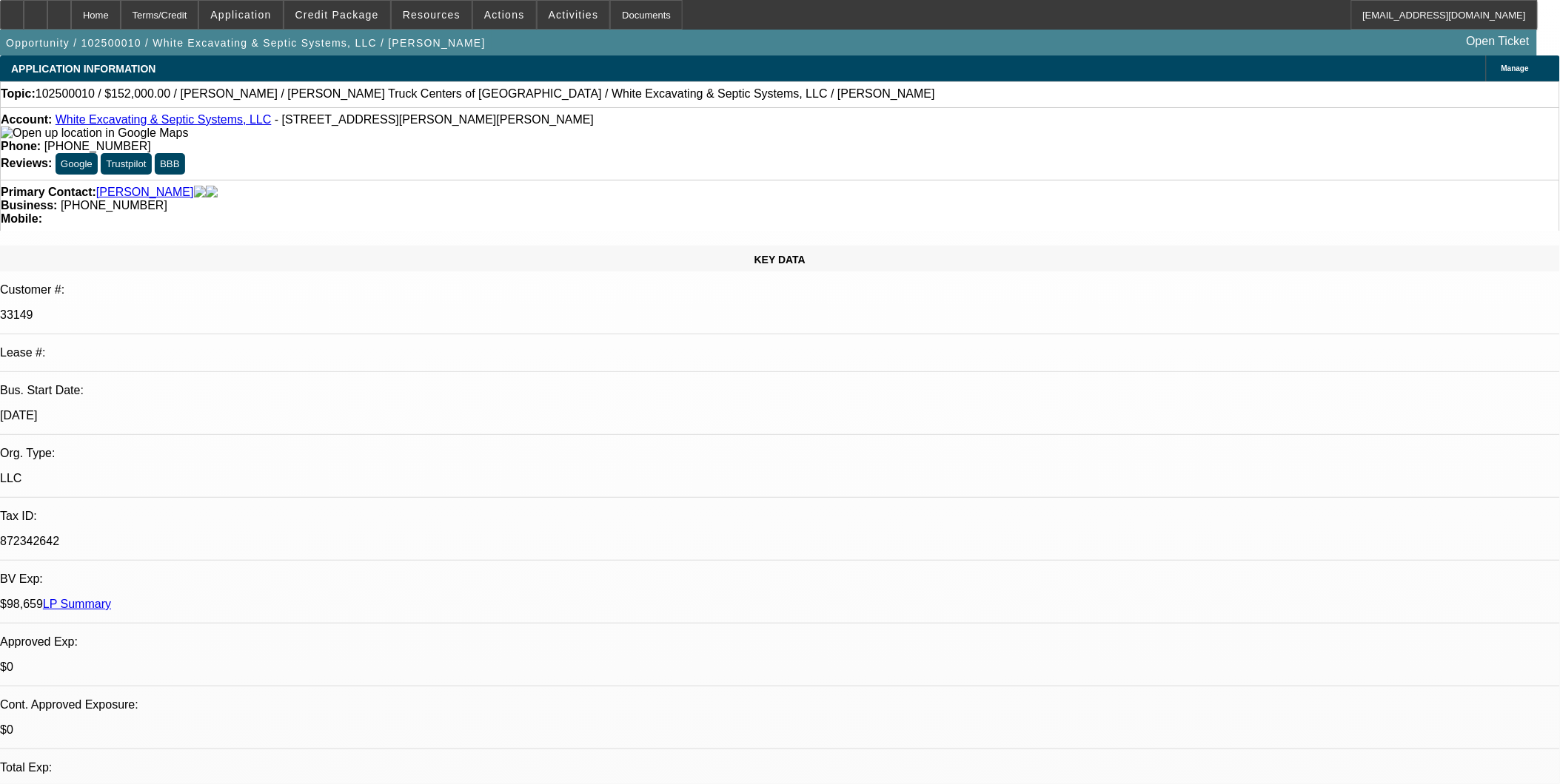
select select "6"
